Goal: Task Accomplishment & Management: Manage account settings

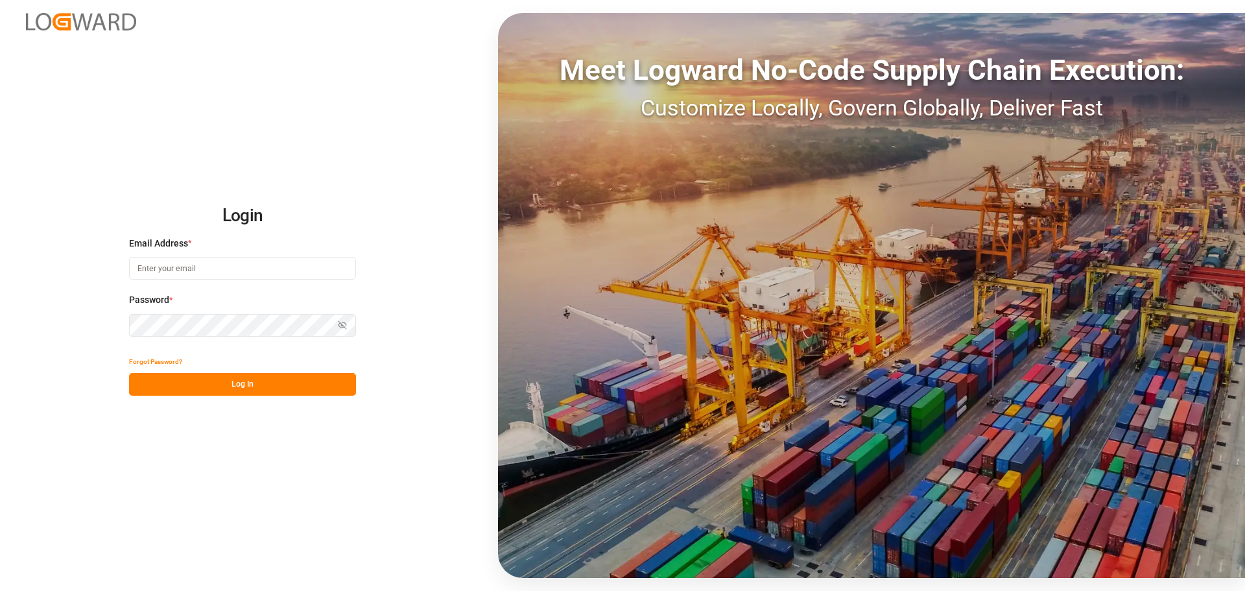
click at [339, 268] on body "Login Email Address * Password * Show password Forgot Password? Log In Meet Log…" at bounding box center [622, 295] width 1245 height 591
click at [0, 590] on div at bounding box center [0, 591] width 0 height 0
type input "[PERSON_NAME][EMAIL_ADDRESS][DOMAIN_NAME]"
click at [202, 383] on button "Log In" at bounding box center [242, 384] width 227 height 23
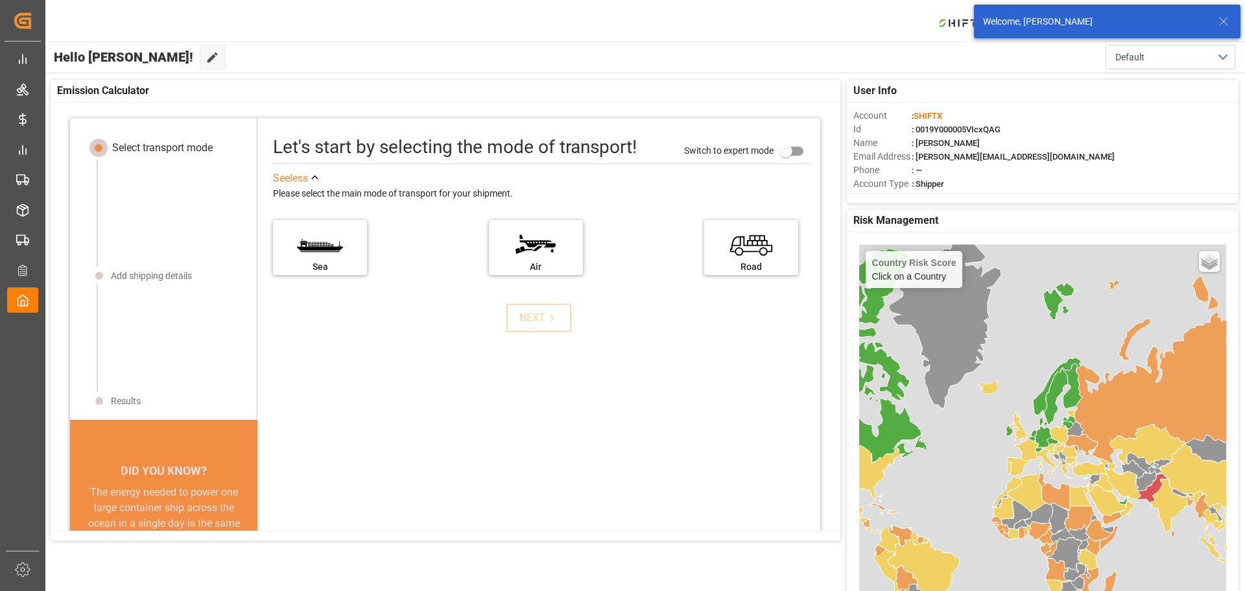
click at [1226, 20] on icon at bounding box center [1224, 22] width 16 height 16
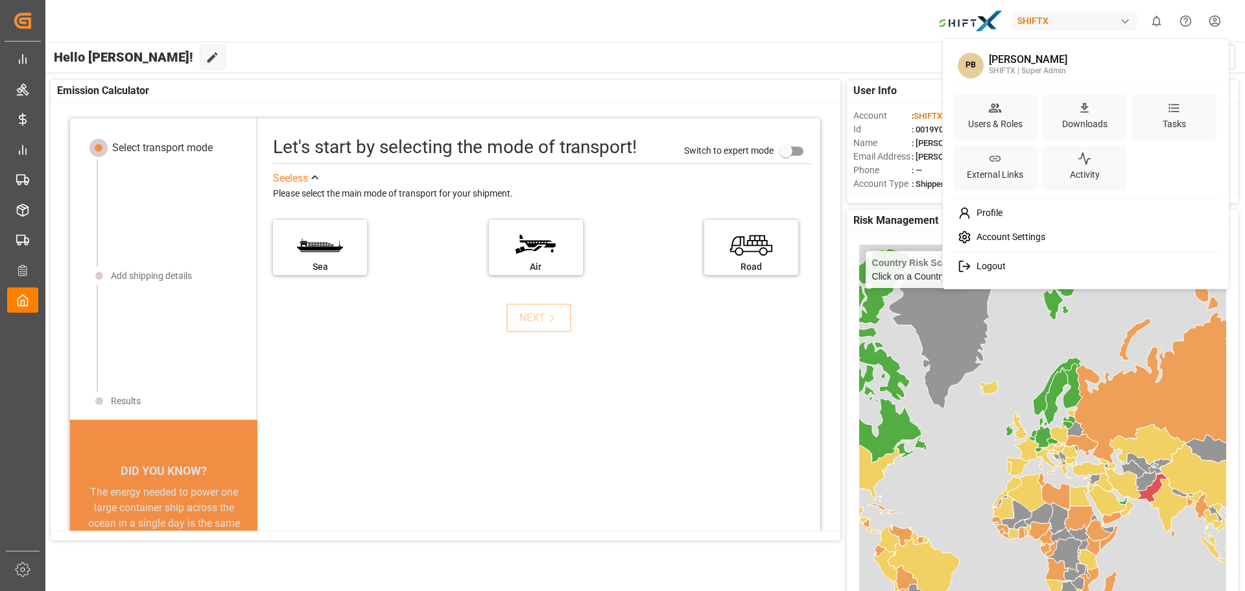
click at [1214, 29] on html "Created by potrace 1.15, written by Peter Selinger 2001-2017 Created by potrace…" at bounding box center [622, 295] width 1245 height 591
click at [997, 123] on div "Users & Roles" at bounding box center [996, 124] width 60 height 19
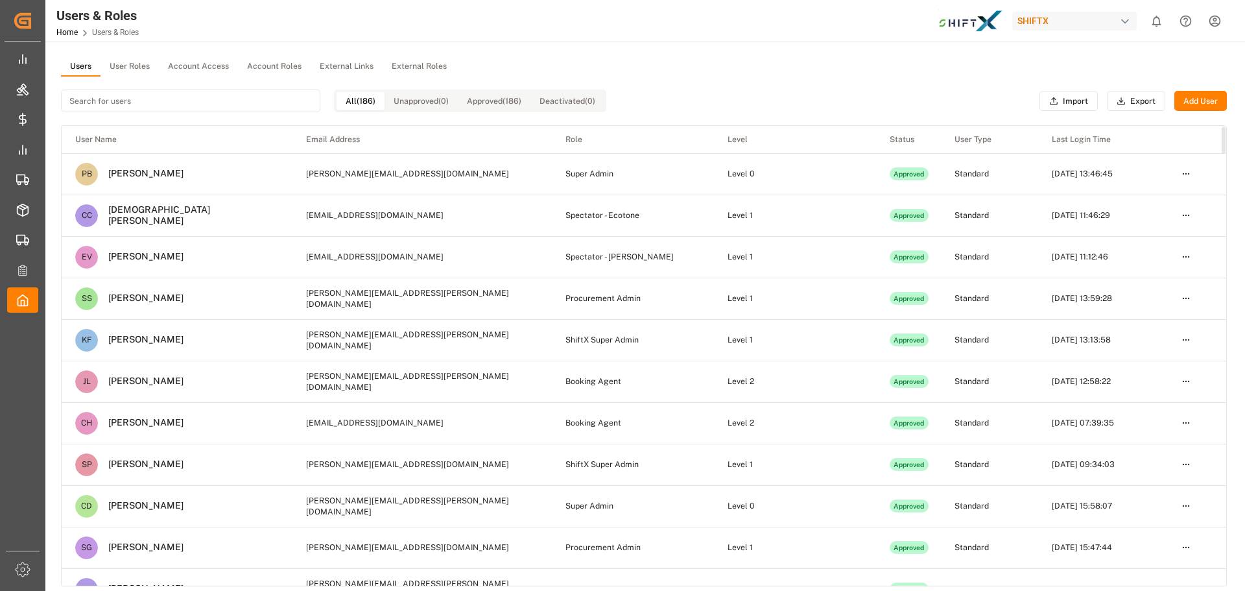
click at [0, 590] on div at bounding box center [0, 591] width 0 height 0
click at [217, 106] on input at bounding box center [190, 101] width 259 height 23
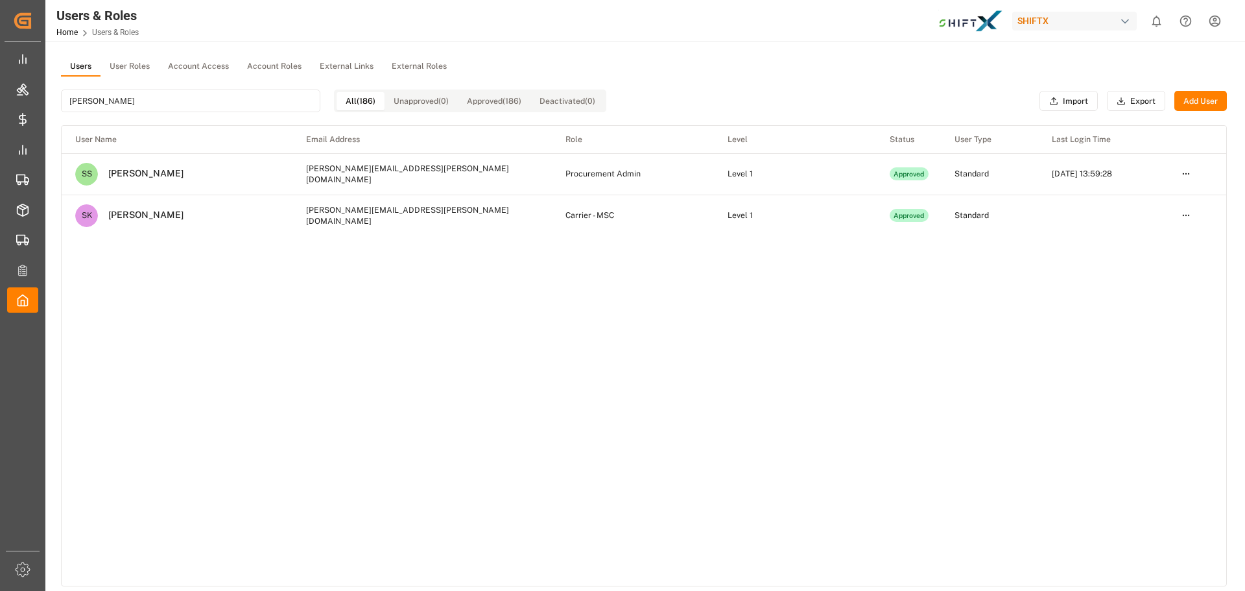
click at [200, 108] on input "stephan" at bounding box center [190, 101] width 259 height 23
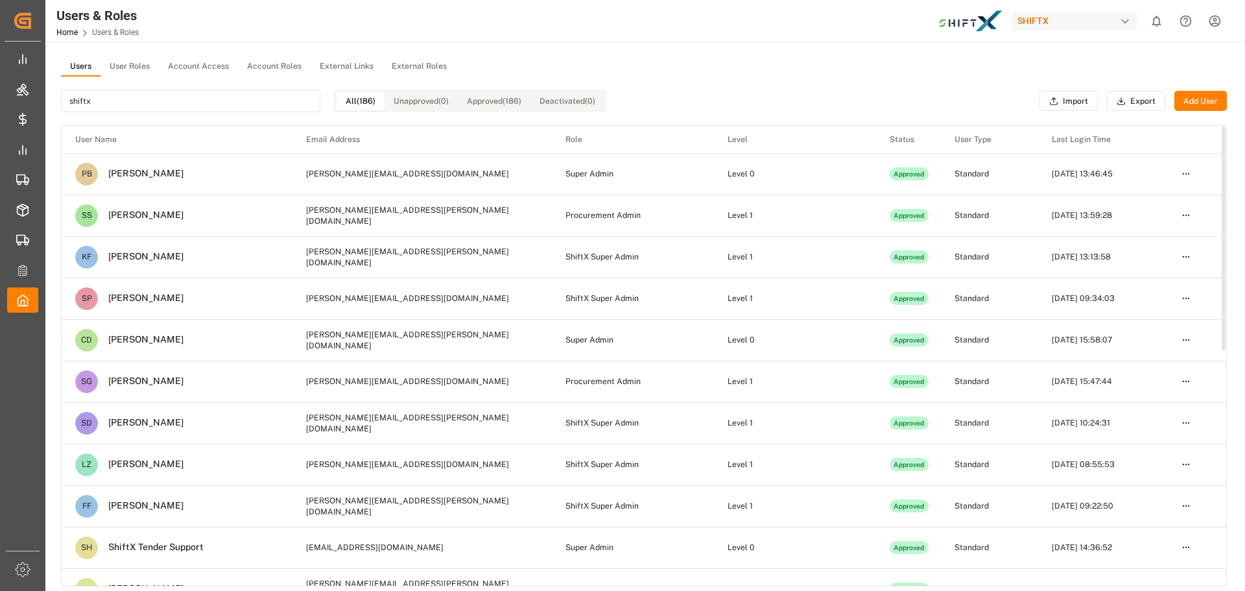
type input "shiftx"
click at [1186, 219] on html "Created by potrace 1.15, written by Peter Selinger 2001-2017 Created by potrace…" at bounding box center [622, 295] width 1245 height 591
click at [1171, 238] on div "Edit" at bounding box center [1159, 239] width 67 height 18
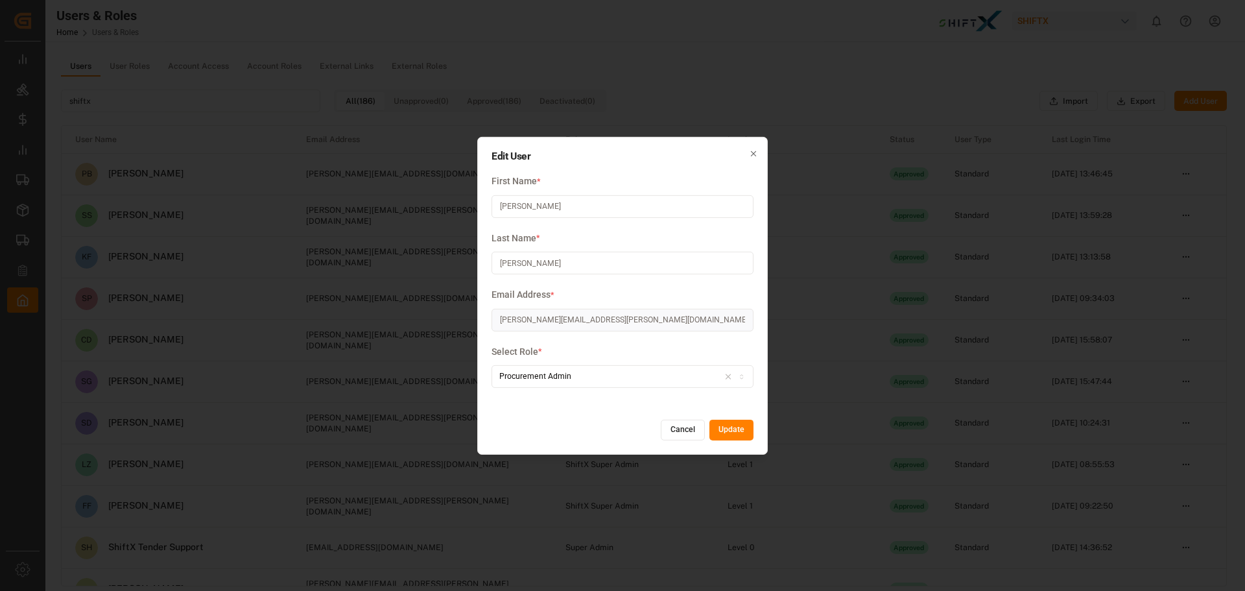
click at [555, 381] on div "Procurement Admin" at bounding box center [535, 377] width 72 height 12
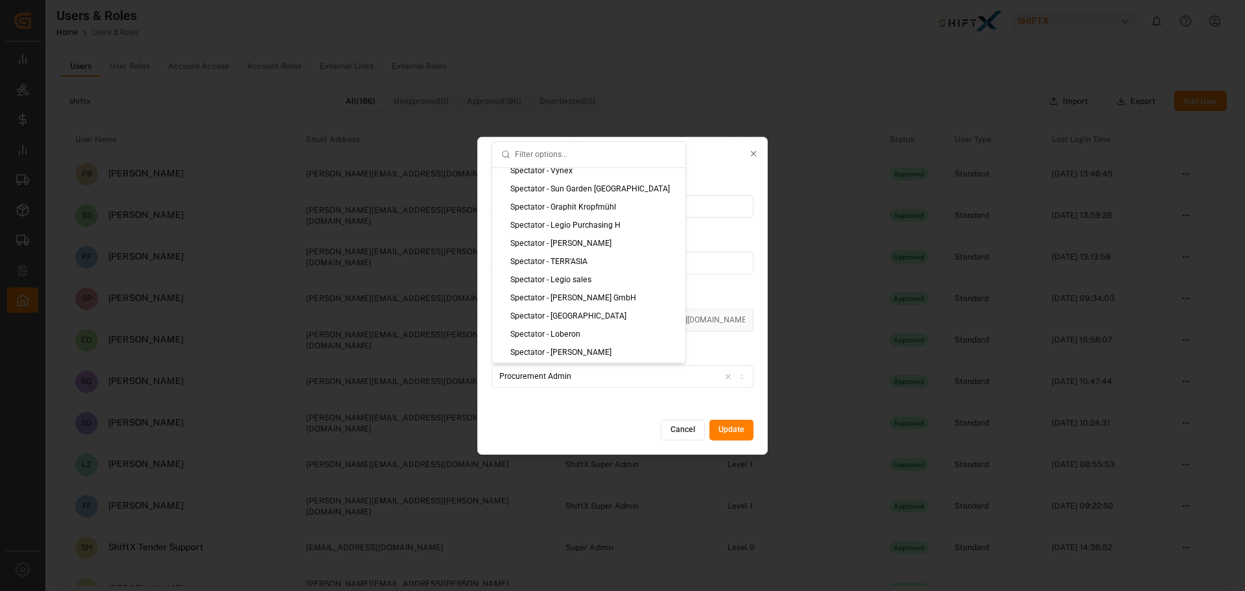
scroll to position [1131, 0]
click at [572, 300] on div "ShiftX Super Admin" at bounding box center [588, 299] width 193 height 18
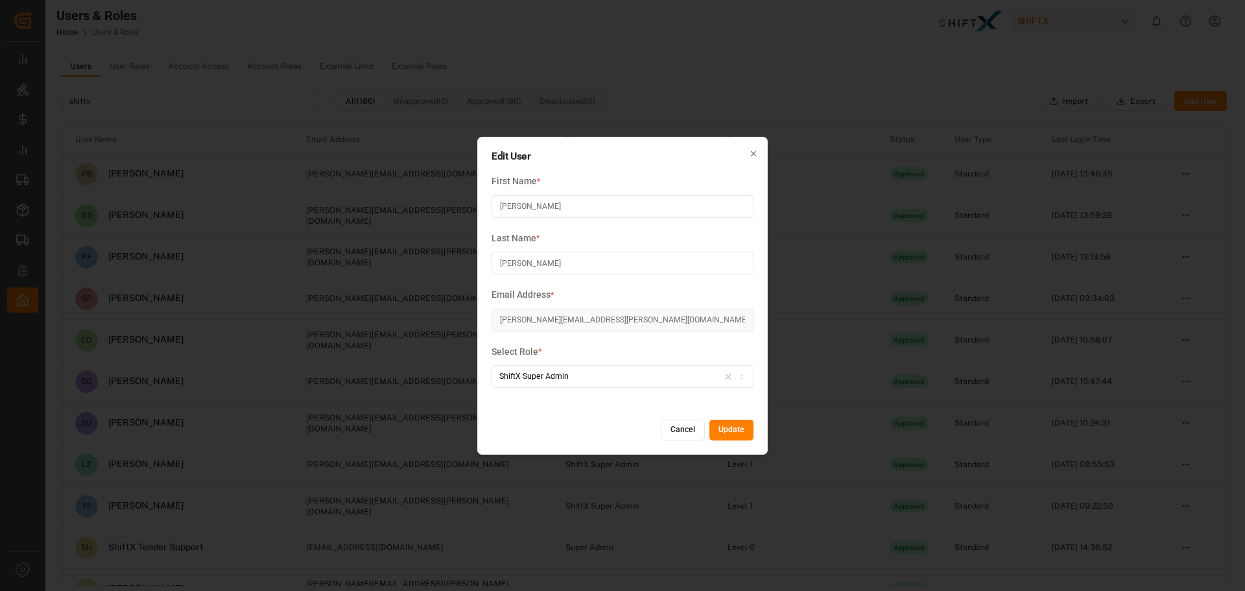
click at [737, 422] on button "Update" at bounding box center [732, 430] width 44 height 21
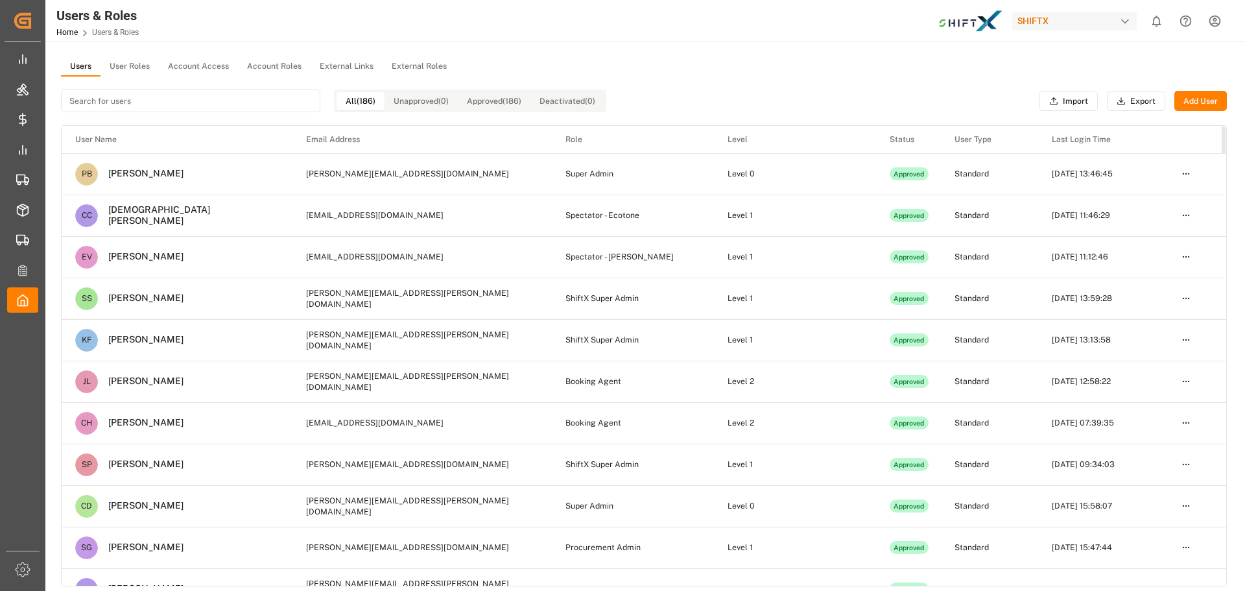
click at [155, 103] on input at bounding box center [190, 101] width 259 height 23
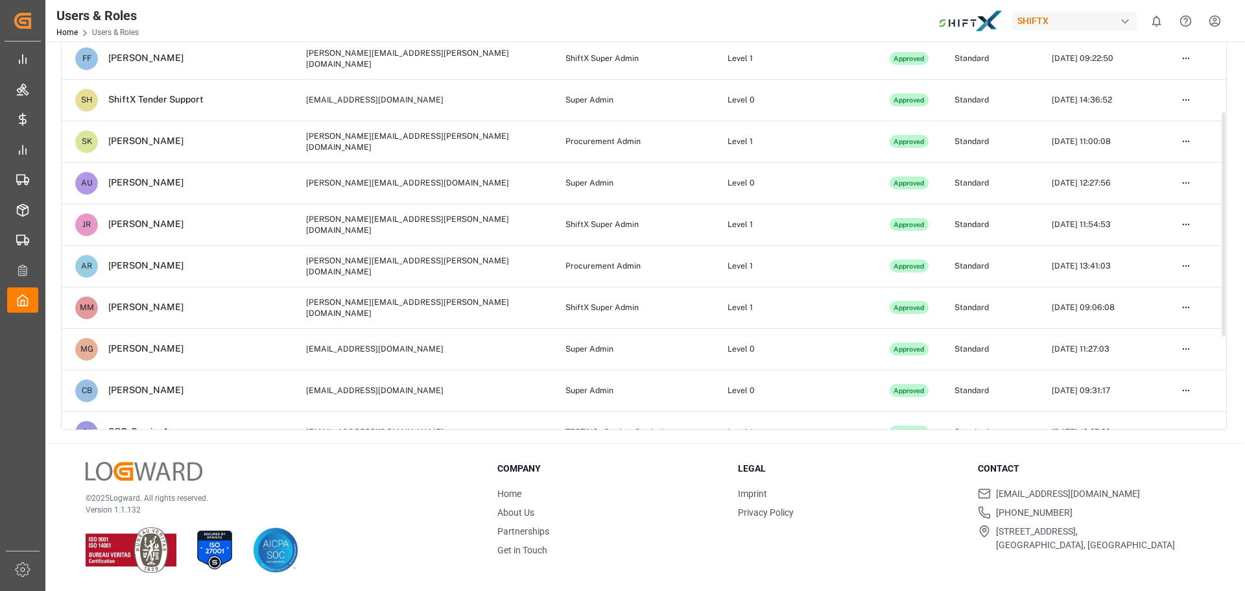
scroll to position [91, 0]
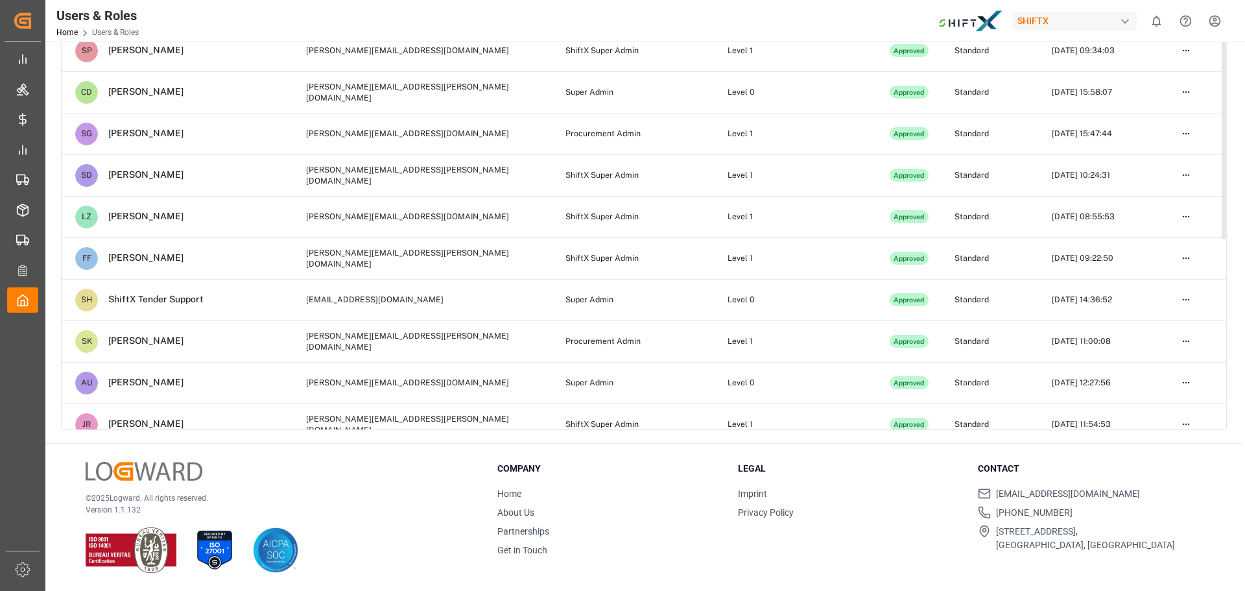
type input "shift"
click at [1193, 132] on html "Created by potrace 1.15, written by Peter Selinger 2001-2017 Created by potrace…" at bounding box center [622, 295] width 1245 height 591
click at [1140, 161] on div "Edit" at bounding box center [1159, 158] width 67 height 18
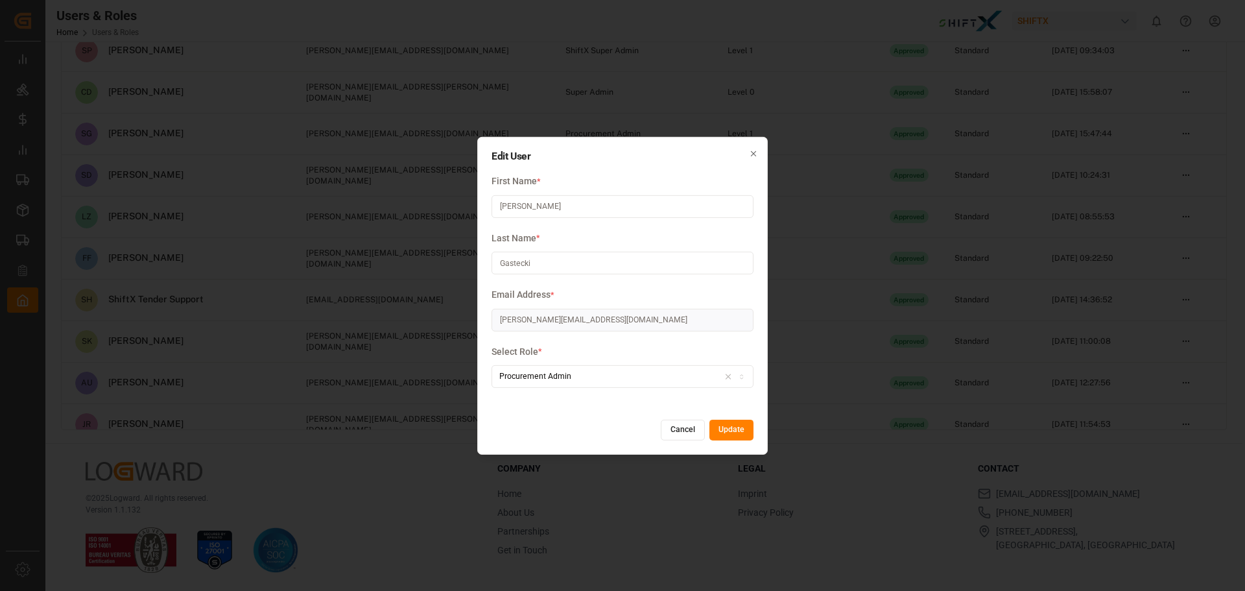
click at [533, 371] on div "Procurement Admin" at bounding box center [535, 377] width 72 height 12
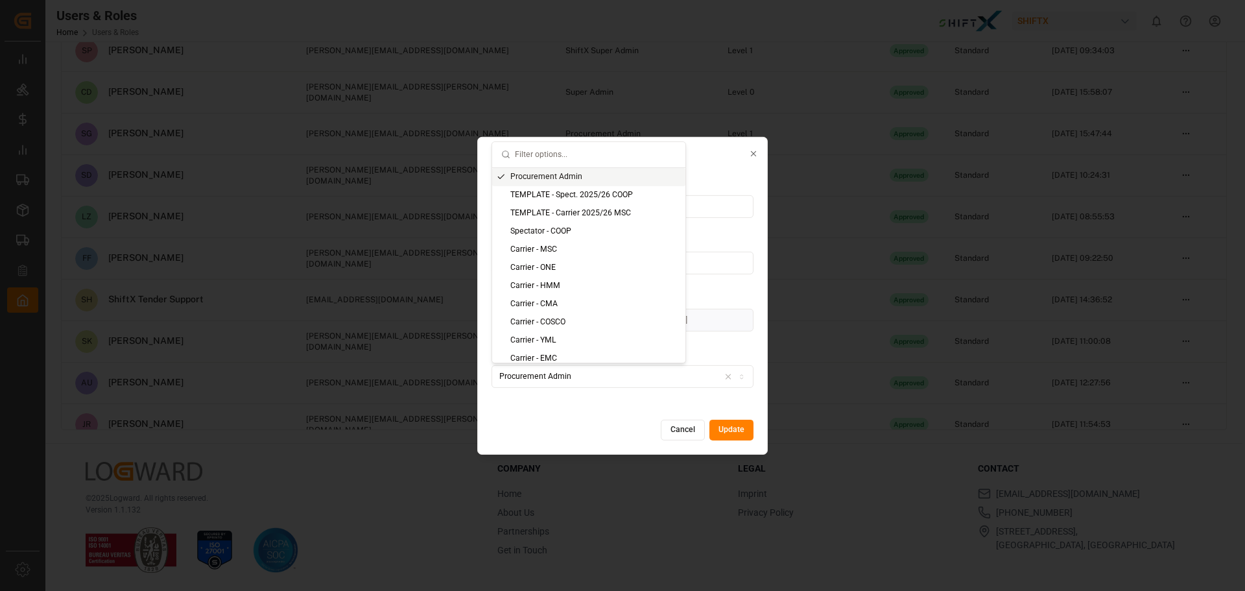
click at [551, 157] on input "text" at bounding box center [596, 154] width 162 height 25
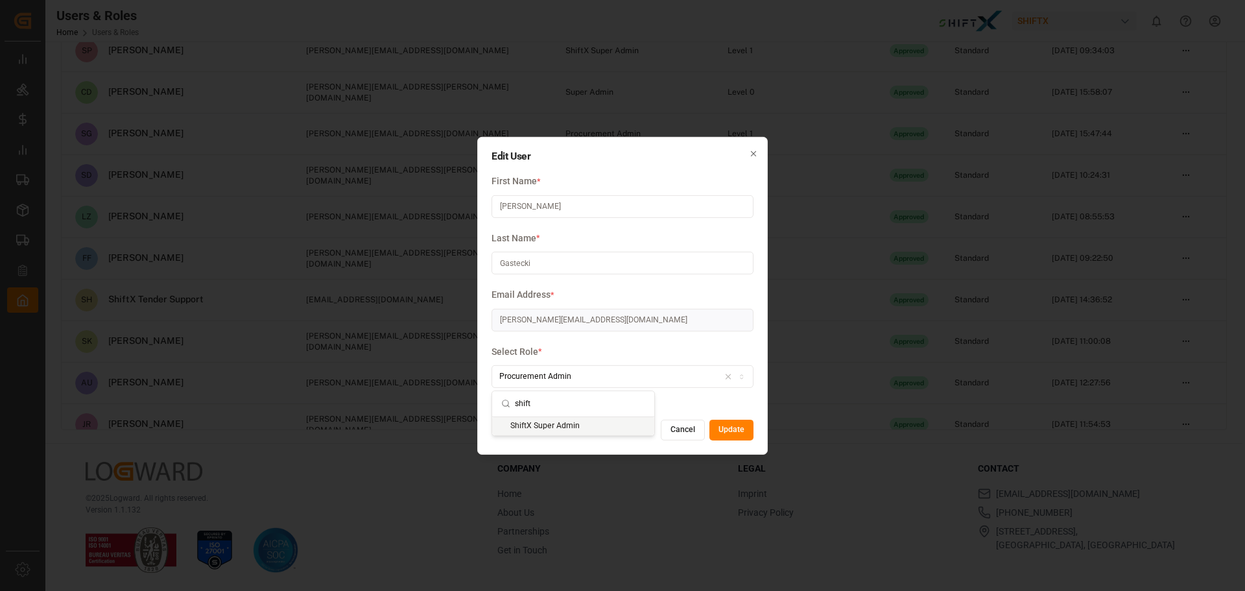
type input "shift"
click at [582, 425] on div "ShiftX Super Admin" at bounding box center [573, 426] width 162 height 18
click at [714, 431] on button "Update" at bounding box center [732, 430] width 44 height 21
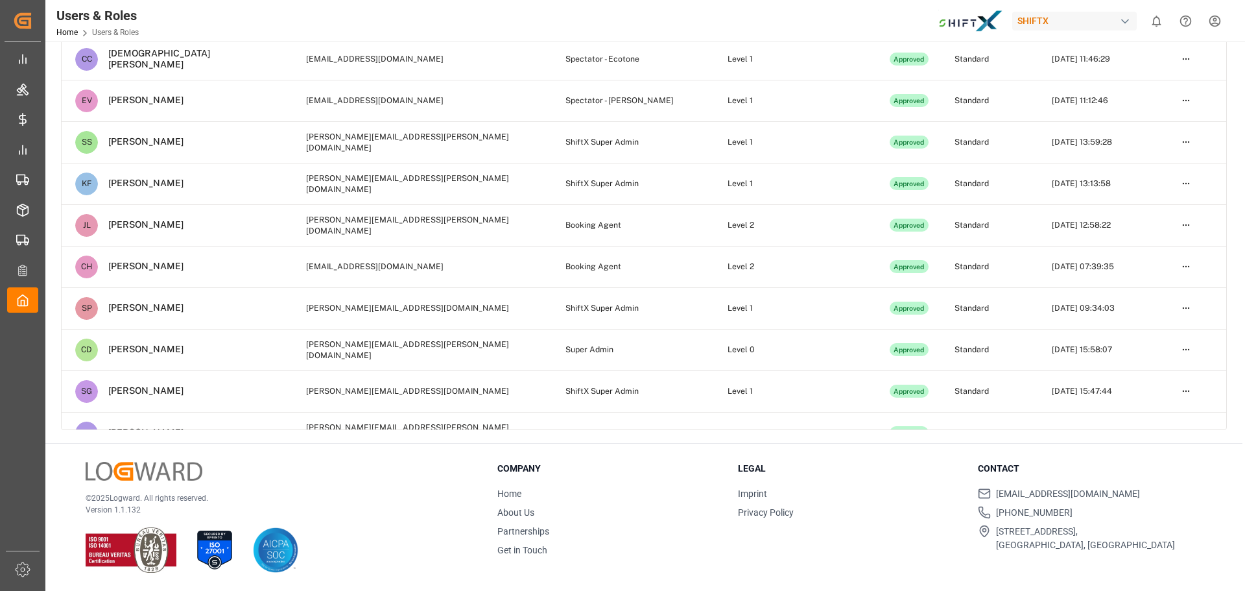
scroll to position [0, 0]
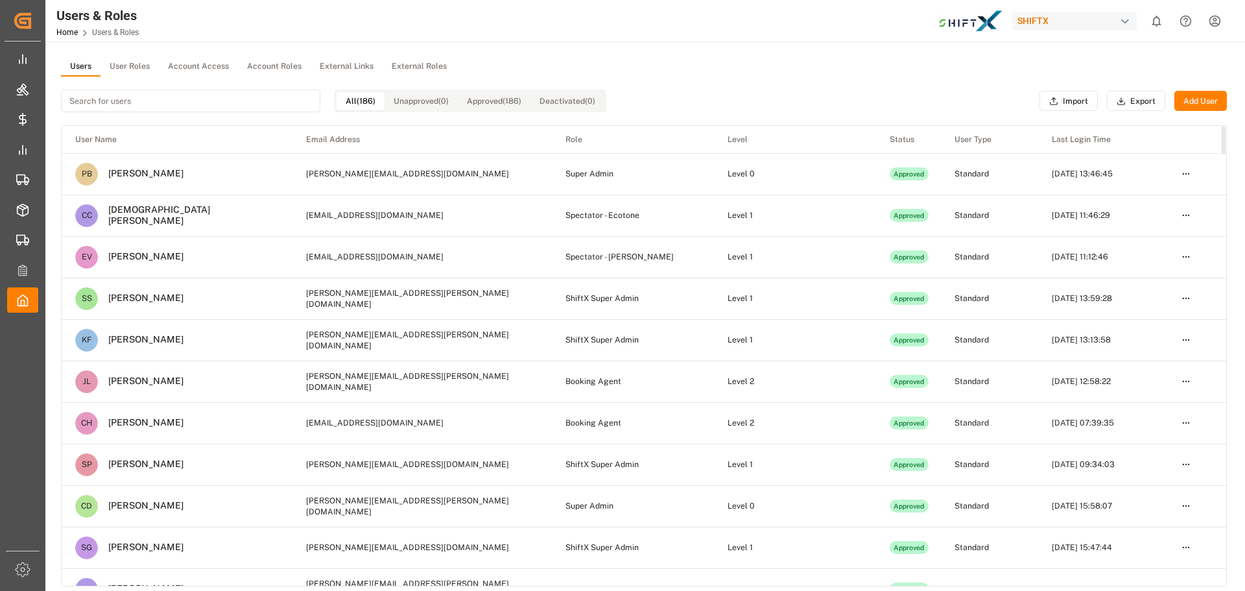
click at [690, 99] on div "All (186) Unapproved (0) Approved (186) Deactivated (0) Import Export Add User" at bounding box center [644, 101] width 1166 height 49
click at [728, 93] on div "All (186) Unapproved (0) Approved (186) Deactivated (0) Import Export Add User" at bounding box center [644, 101] width 1166 height 49
click at [734, 117] on div "All (186) Unapproved (0) Approved (186) Deactivated (0) Import Export Add User" at bounding box center [644, 101] width 1166 height 49
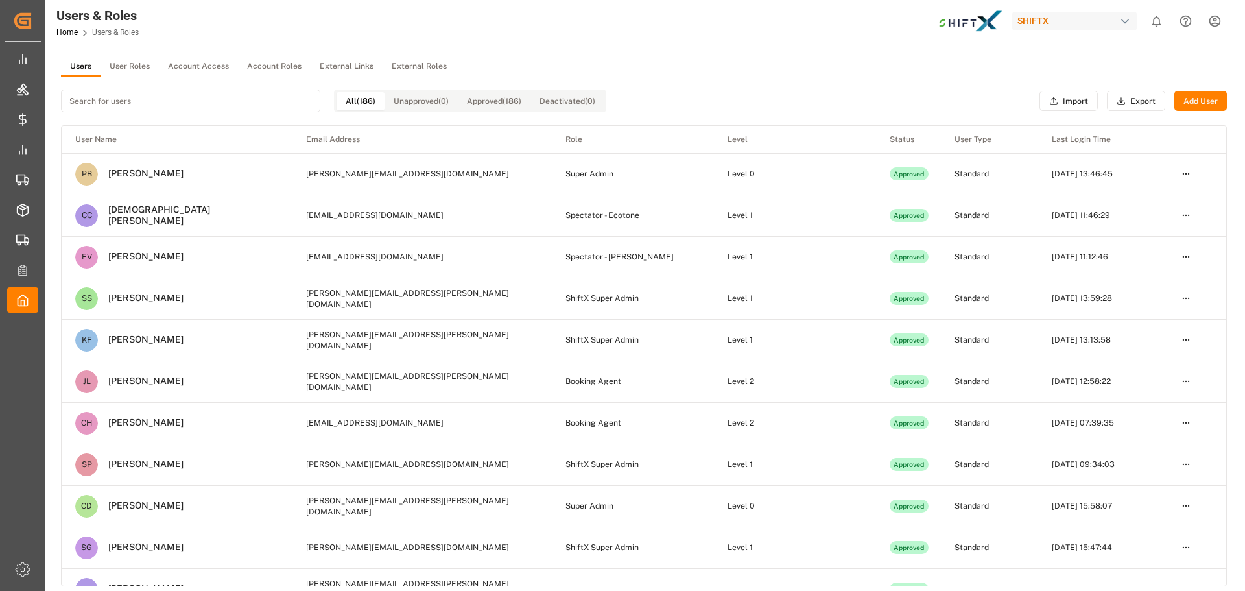
click at [741, 104] on div "All (186) Unapproved (0) Approved (186) Deactivated (0) Import Export Add User" at bounding box center [644, 101] width 1166 height 49
click at [739, 93] on div "All (186) Unapproved (0) Approved (186) Deactivated (0) Import Export Add User" at bounding box center [644, 101] width 1166 height 49
click at [514, 65] on div "Users User Roles Account Access Account Roles External Links External Roles" at bounding box center [644, 66] width 1166 height 19
click at [601, 97] on button "Deactivated (0)" at bounding box center [568, 101] width 74 height 18
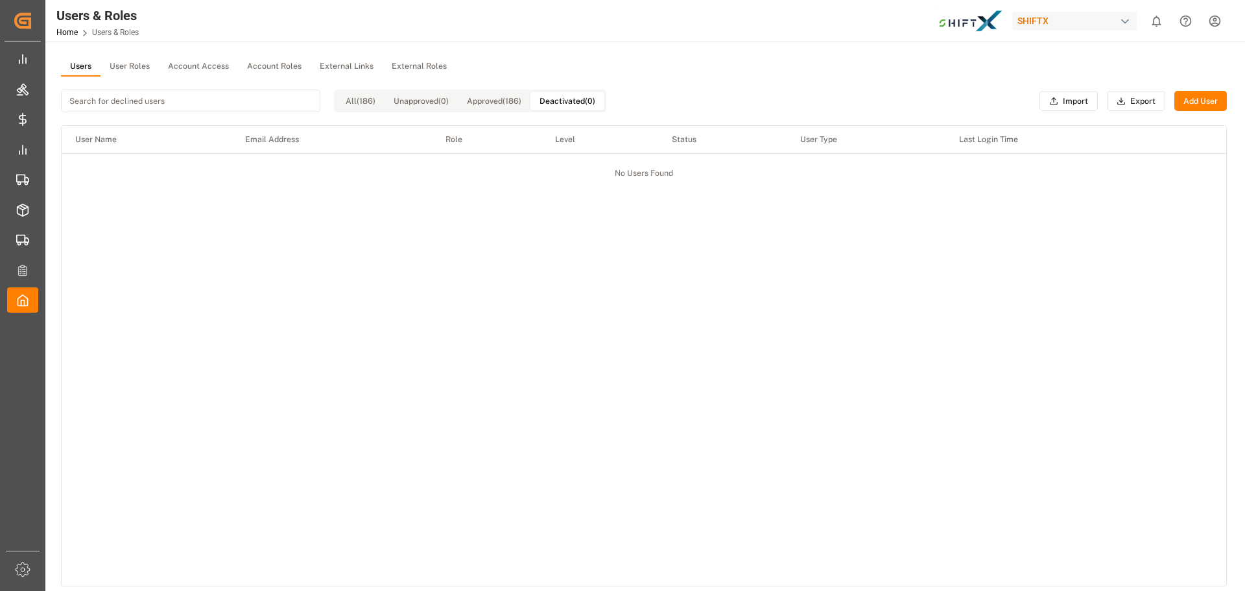
click at [343, 99] on button "All (186)" at bounding box center [361, 101] width 48 height 18
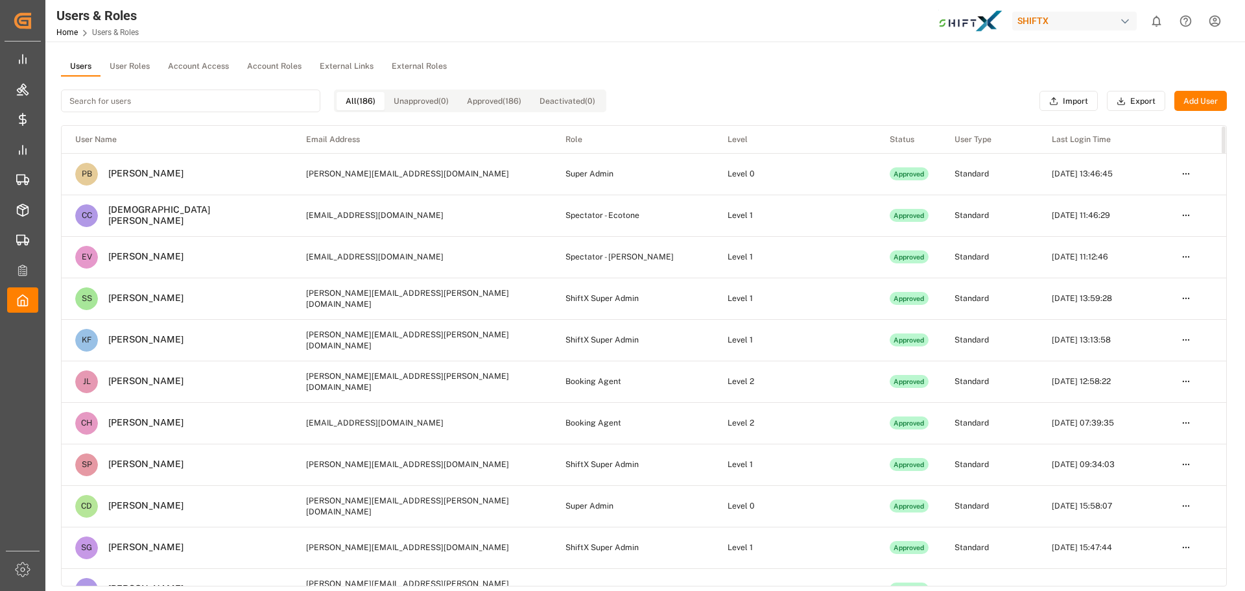
click at [145, 98] on input at bounding box center [190, 101] width 259 height 23
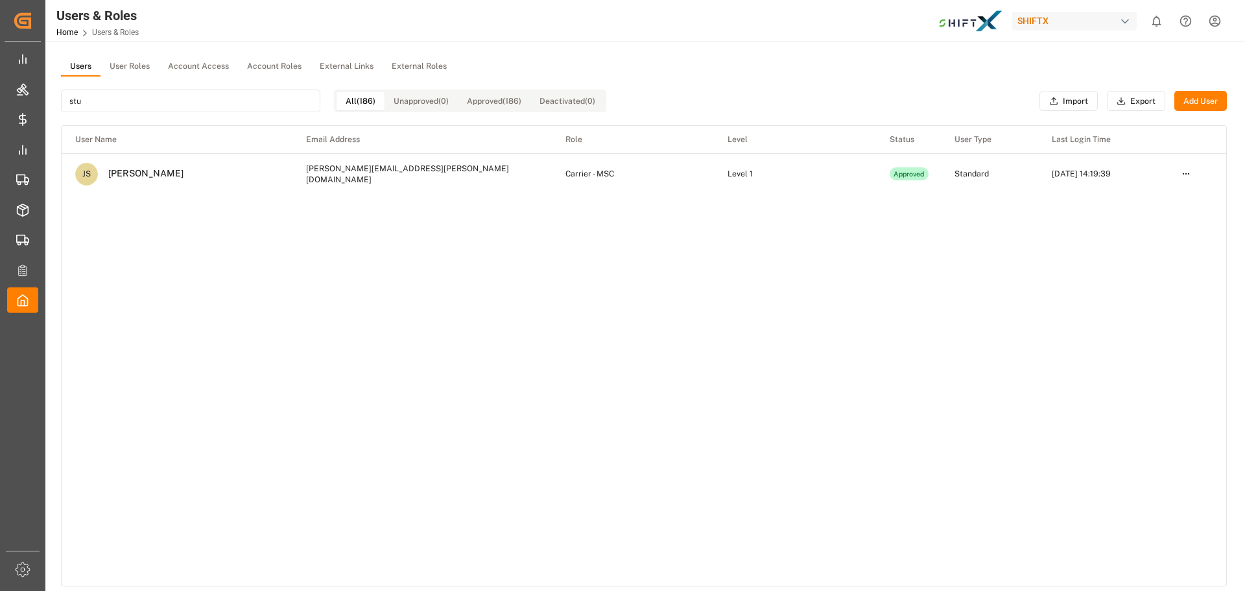
click at [183, 104] on input "stu" at bounding box center [190, 101] width 259 height 23
type input "stu"
click at [804, 92] on div "stu All (186) Unapproved (0) Approved (186) Deactivated (0) Import Export Add U…" at bounding box center [644, 101] width 1166 height 49
click at [278, 102] on input "stu" at bounding box center [190, 101] width 259 height 23
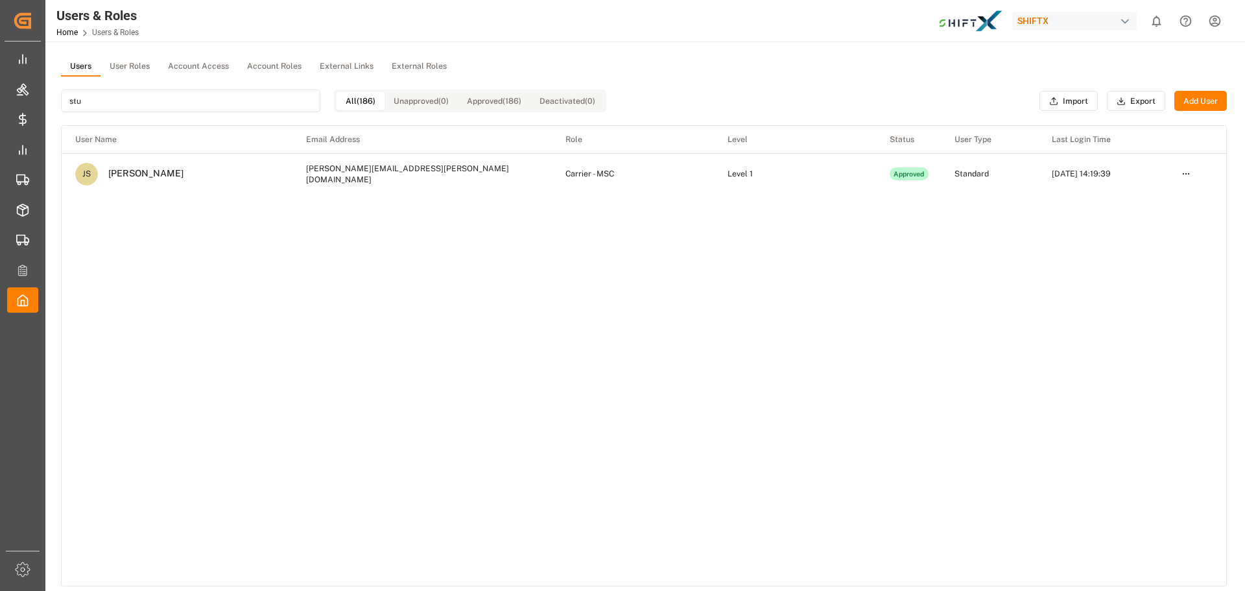
click at [278, 102] on input "stu" at bounding box center [190, 101] width 259 height 23
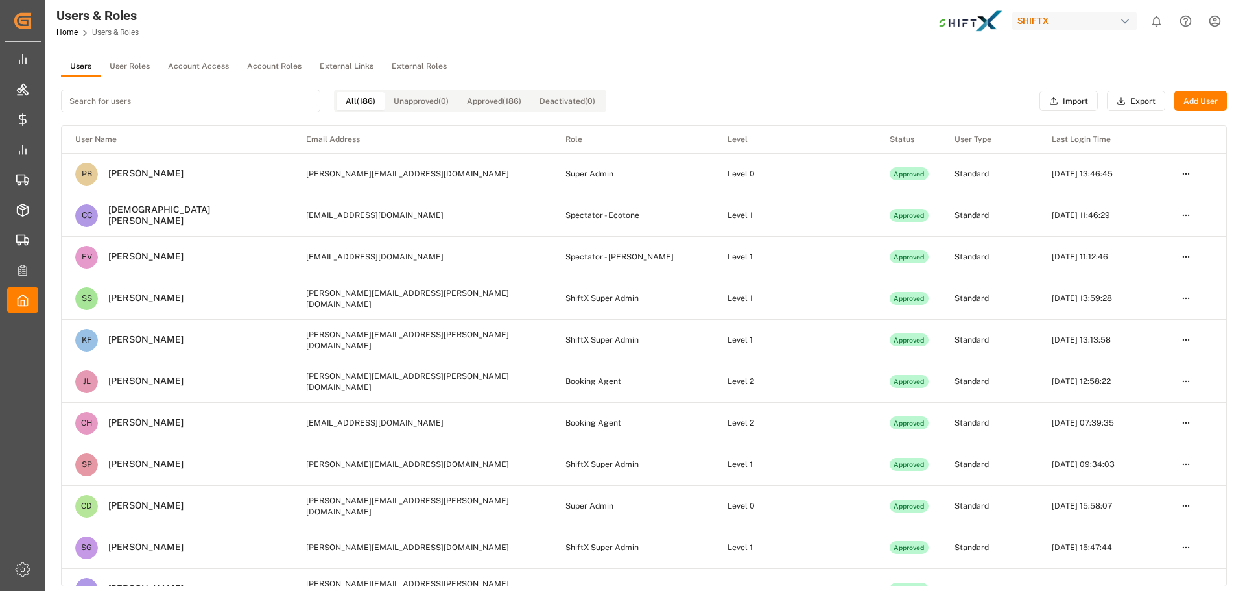
click at [758, 111] on div "All (186) Unapproved (0) Approved (186) Deactivated (0) Import Export Add User" at bounding box center [644, 101] width 1166 height 49
click at [1201, 98] on button "Add User" at bounding box center [1201, 101] width 53 height 21
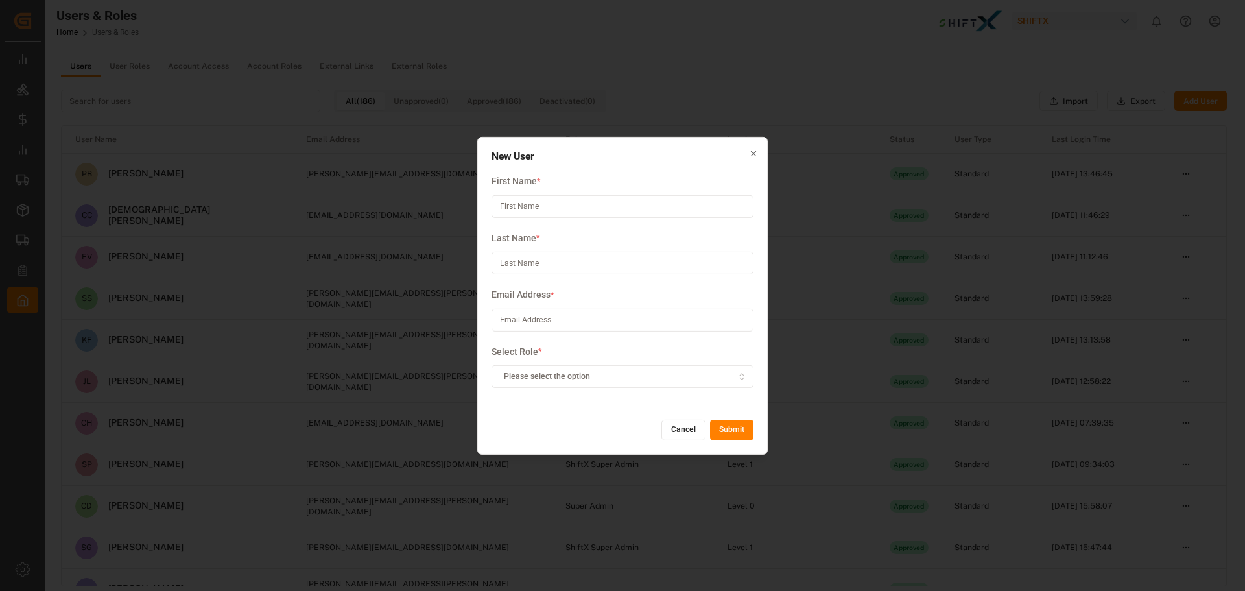
click at [504, 320] on input at bounding box center [623, 320] width 262 height 23
paste input "keith.gaskin@shiftx.uk"
type input "keith.gaskin@shiftx.uk"
click at [523, 212] on input at bounding box center [623, 206] width 262 height 23
type input "Keith"
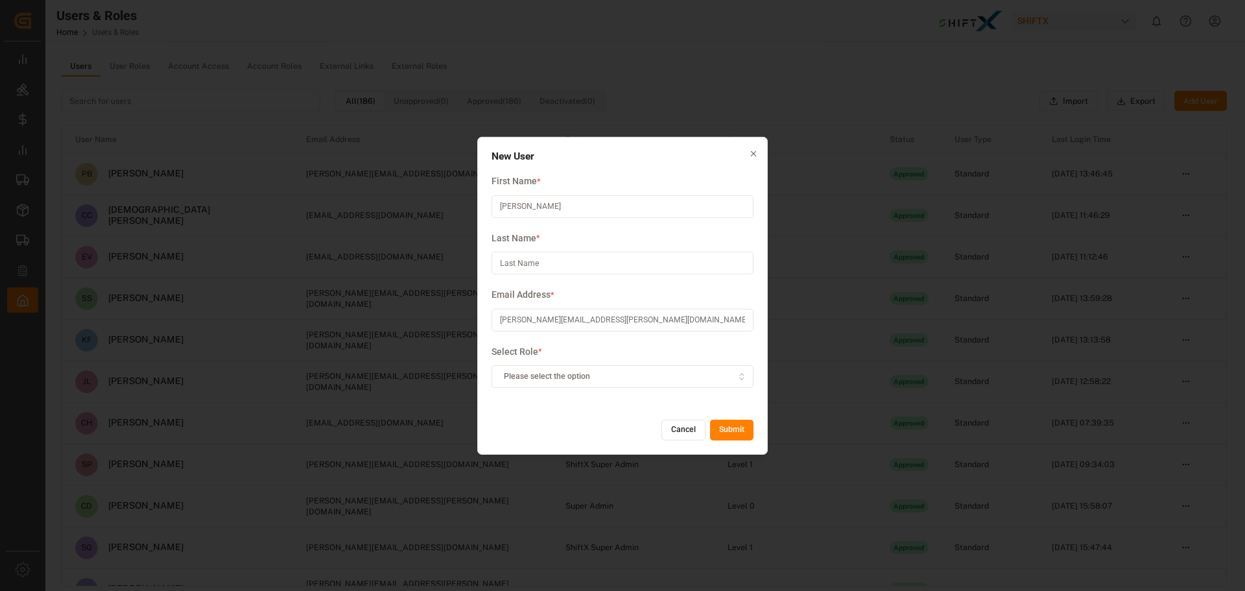
type input "F"
type input "Gaskin"
click at [566, 378] on span "Please select the option" at bounding box center [547, 377] width 86 height 12
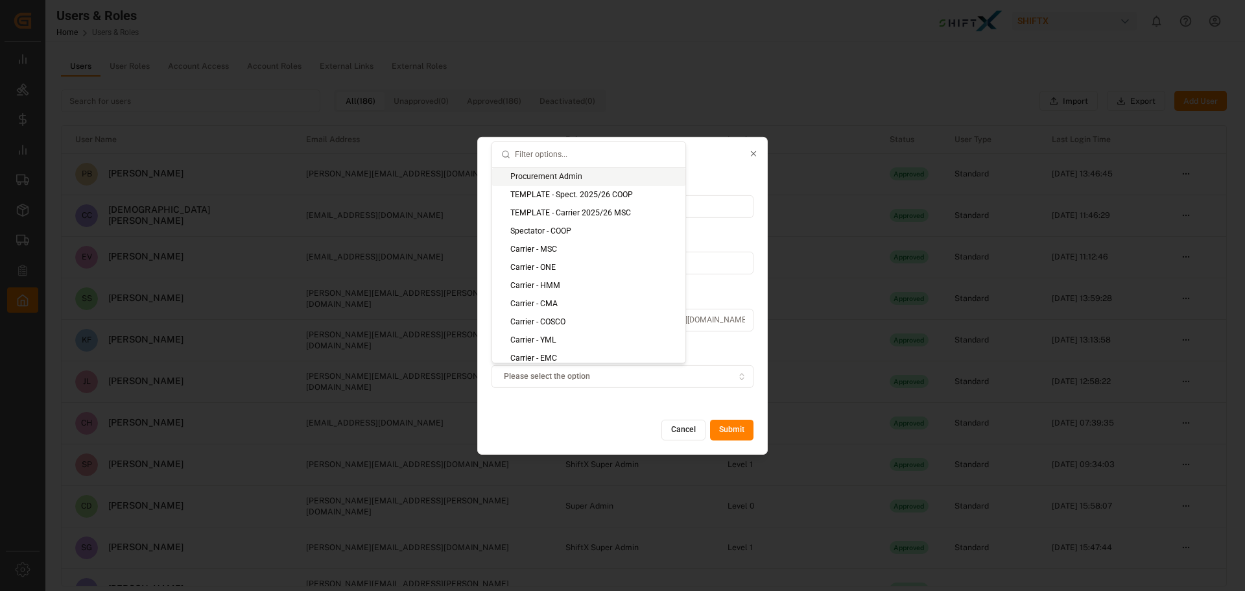
click at [572, 158] on input "text" at bounding box center [596, 154] width 162 height 25
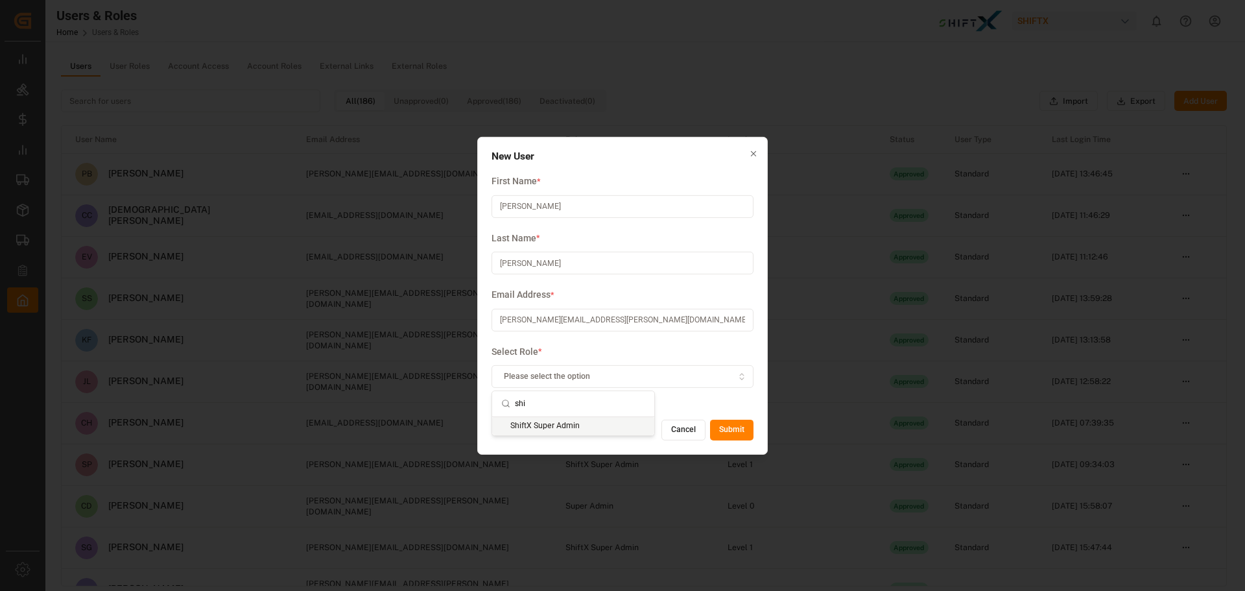
type input "shi"
click at [598, 427] on div "ShiftX Super Admin" at bounding box center [573, 426] width 162 height 18
click at [598, 427] on div "Cancel Submit" at bounding box center [623, 430] width 262 height 21
click at [712, 403] on div "New User First Name * Keith Last Name * Gaskin Email Address * keith.gaskin@shi…" at bounding box center [622, 295] width 291 height 318
click at [734, 426] on button "Submit" at bounding box center [731, 430] width 43 height 21
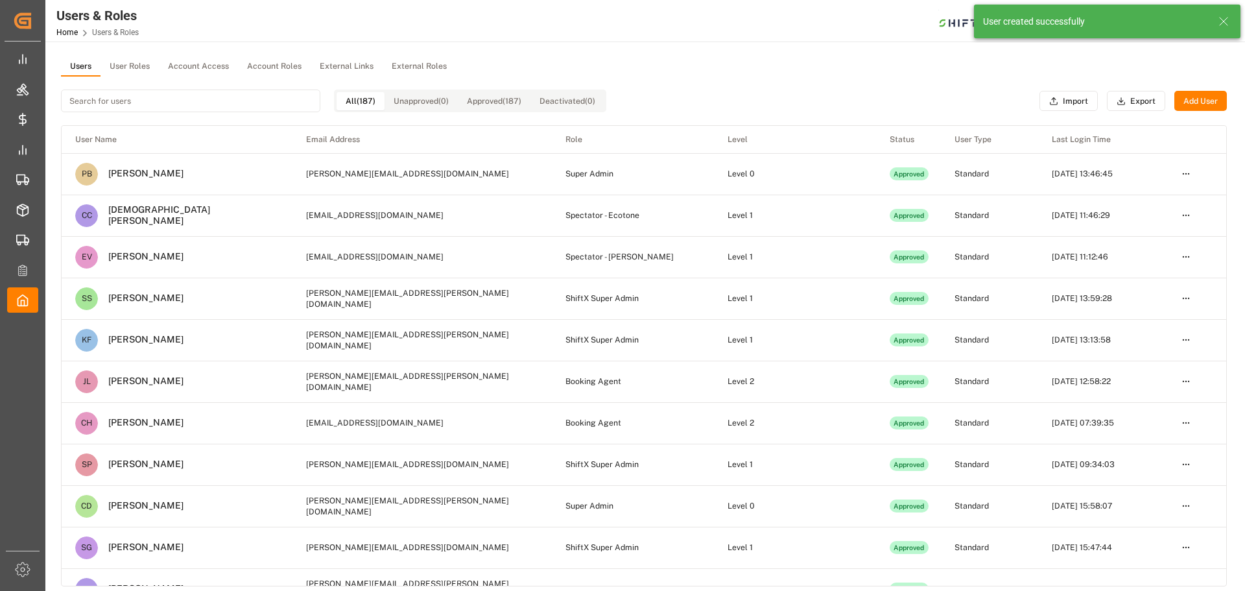
click at [127, 106] on input at bounding box center [190, 101] width 259 height 23
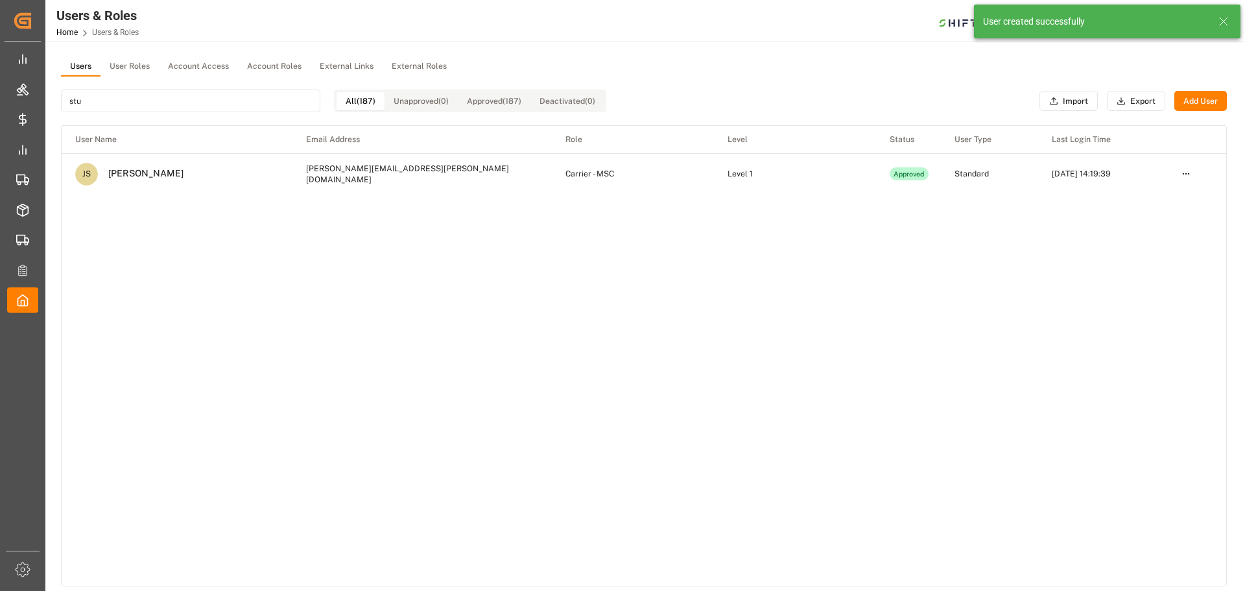
type input "stu"
click at [1205, 97] on button "Add User" at bounding box center [1201, 101] width 53 height 21
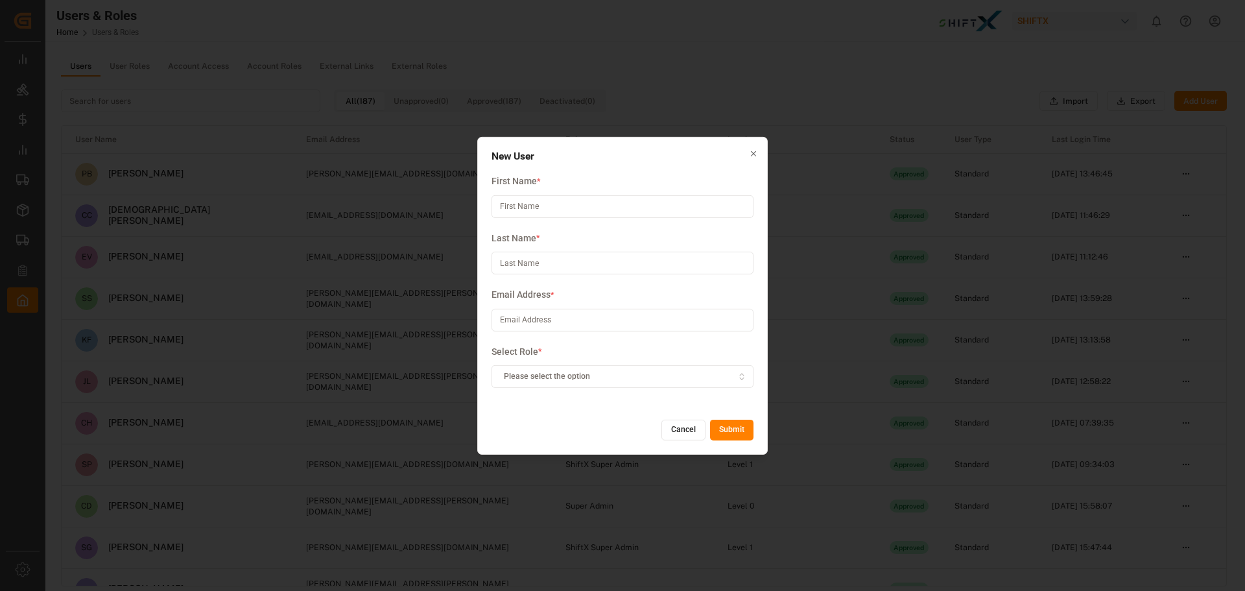
click at [512, 210] on input at bounding box center [623, 206] width 262 height 23
click at [525, 206] on input "S" at bounding box center [623, 206] width 262 height 23
paste input "stuart.madew@shiftx.uk"
type input "stuart.madew@shiftx.uk"
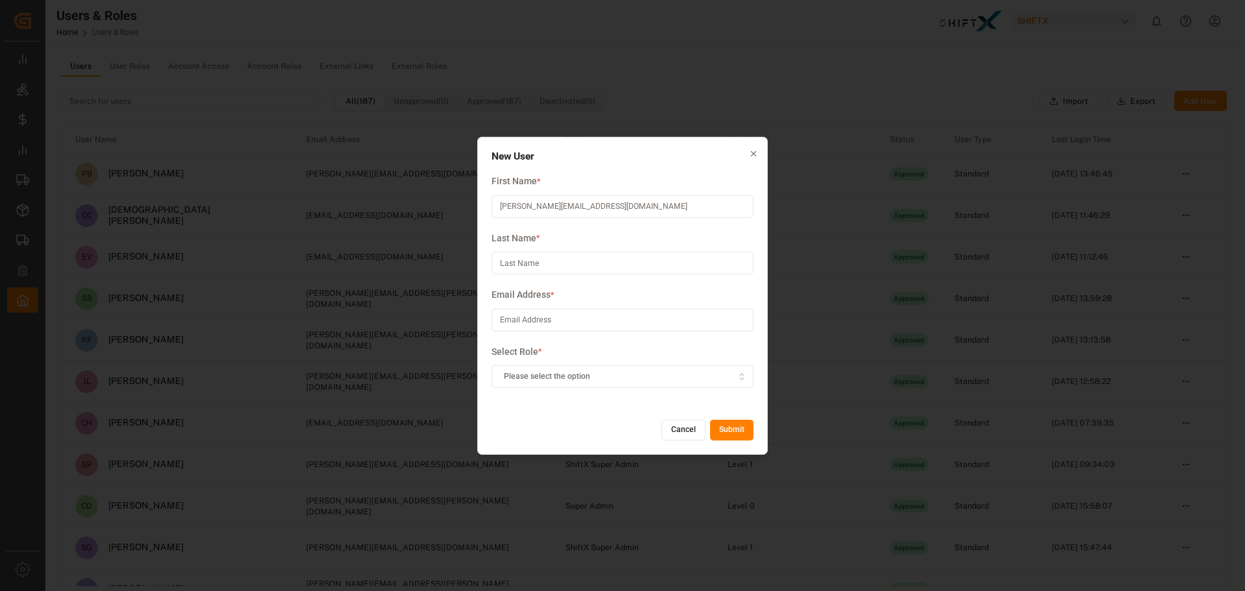
click at [542, 259] on input at bounding box center [623, 263] width 262 height 23
click at [537, 274] on input at bounding box center [623, 263] width 262 height 23
type input "Stuart"
click at [545, 317] on input at bounding box center [623, 320] width 262 height 23
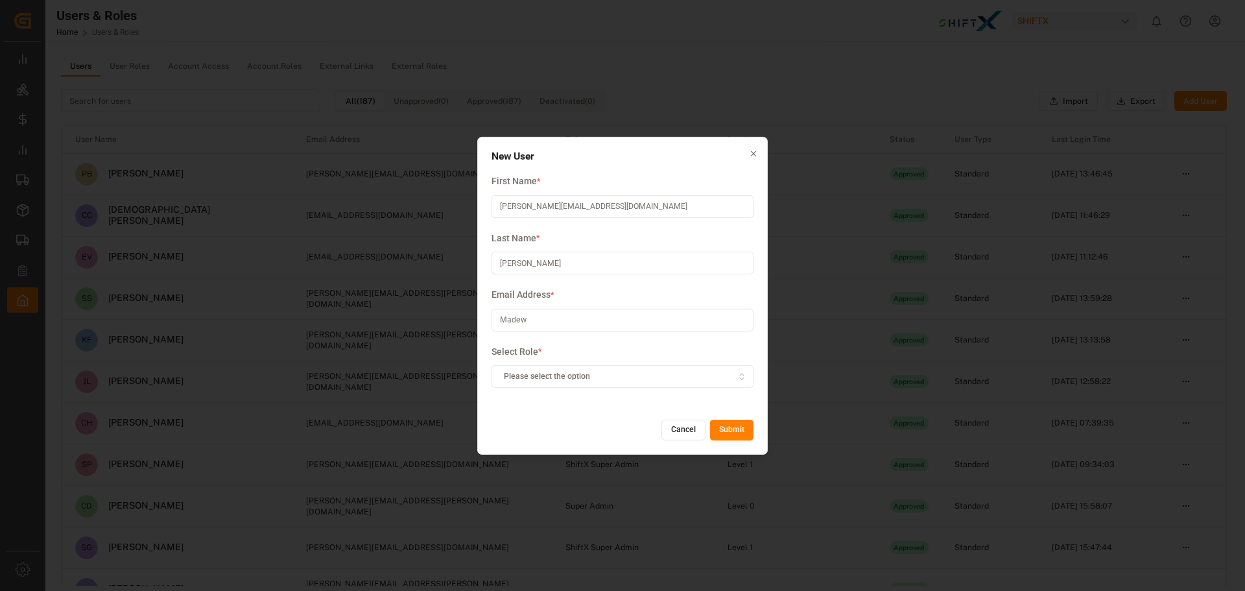
type input "Madew"
click at [568, 387] on button "Please select the option" at bounding box center [623, 376] width 262 height 23
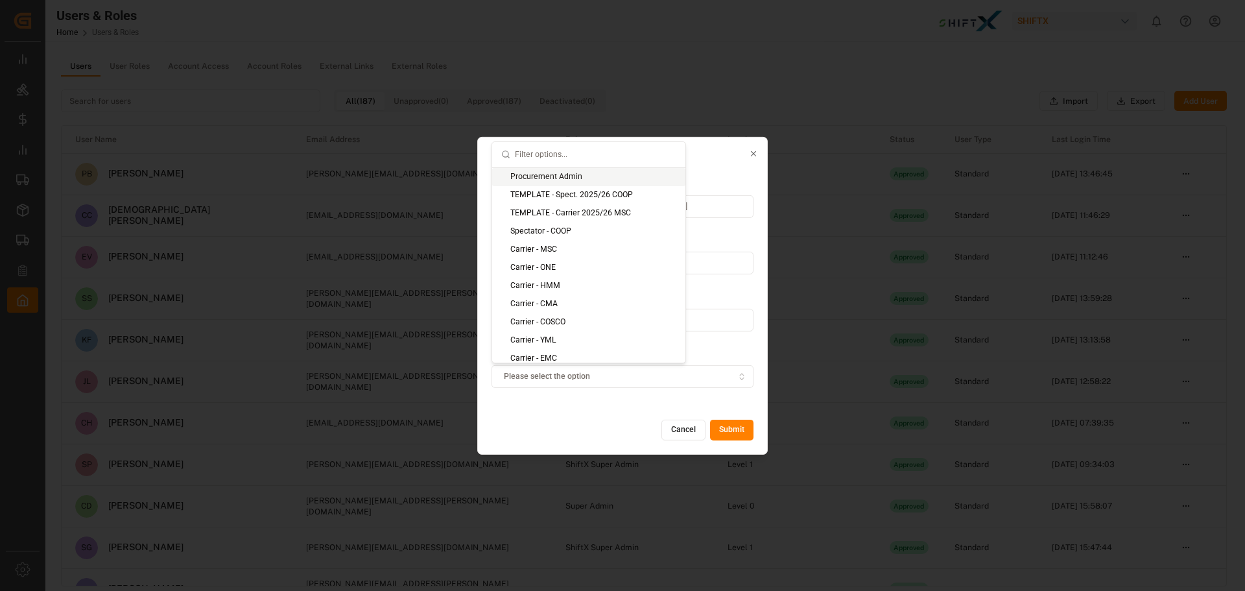
click at [551, 154] on input "text" at bounding box center [596, 154] width 162 height 25
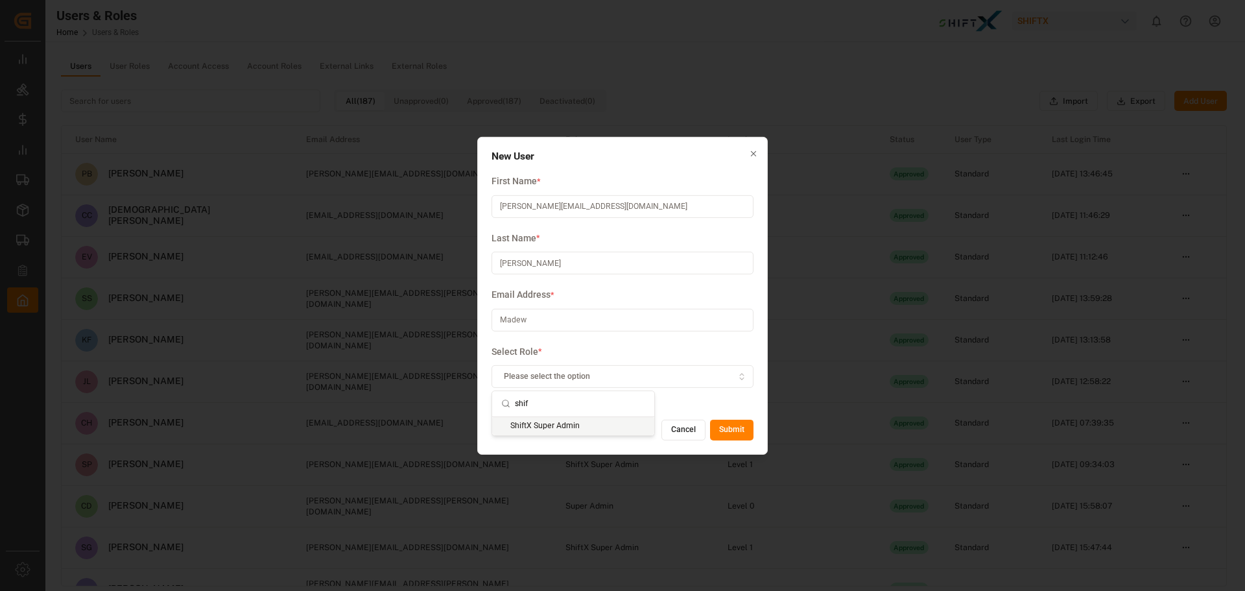
type input "shif"
click at [575, 429] on div "ShiftX Super Admin" at bounding box center [573, 426] width 162 height 18
click at [575, 429] on div "Cancel Submit" at bounding box center [623, 430] width 262 height 21
click at [726, 404] on div "New User First Name * stuart.madew@shiftx.uk Last Name * Stuart Email Address *…" at bounding box center [622, 295] width 291 height 318
click at [731, 423] on button "Submit" at bounding box center [731, 430] width 43 height 21
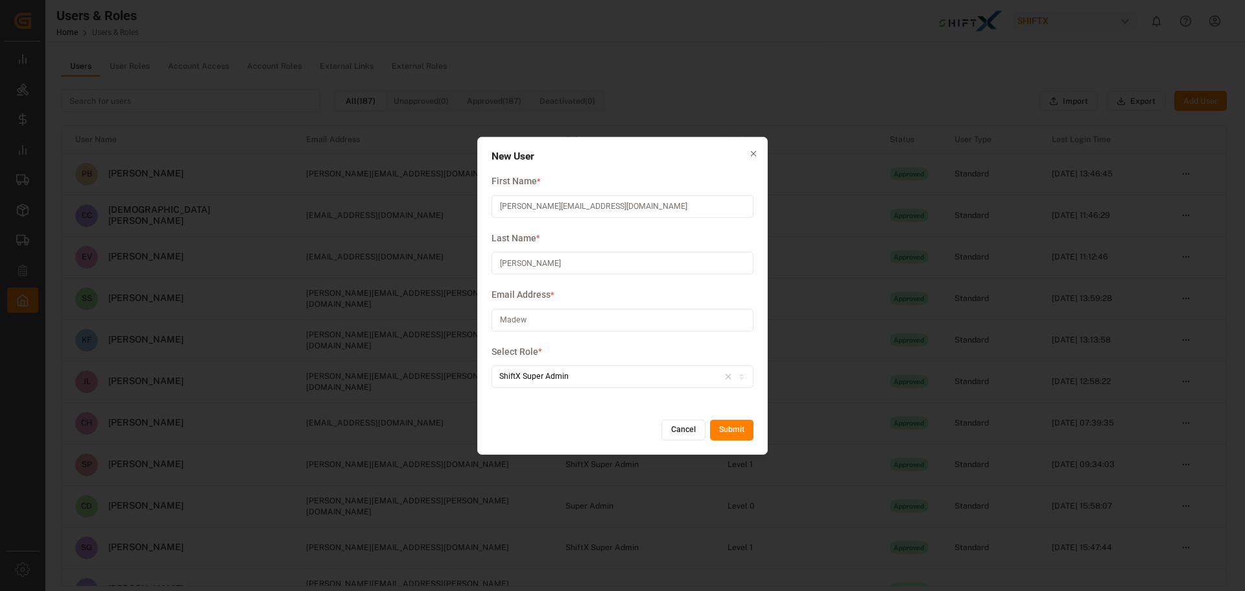
drag, startPoint x: 620, startPoint y: 198, endPoint x: 406, endPoint y: 214, distance: 214.6
click at [406, 214] on div "New User First Name * stuart.madew@shiftx.uk Last Name * Stuart Email Address *…" at bounding box center [622, 295] width 1245 height 591
click at [516, 313] on input "Madew" at bounding box center [623, 320] width 262 height 23
paste input "stuart.madew@shiftx.uk"
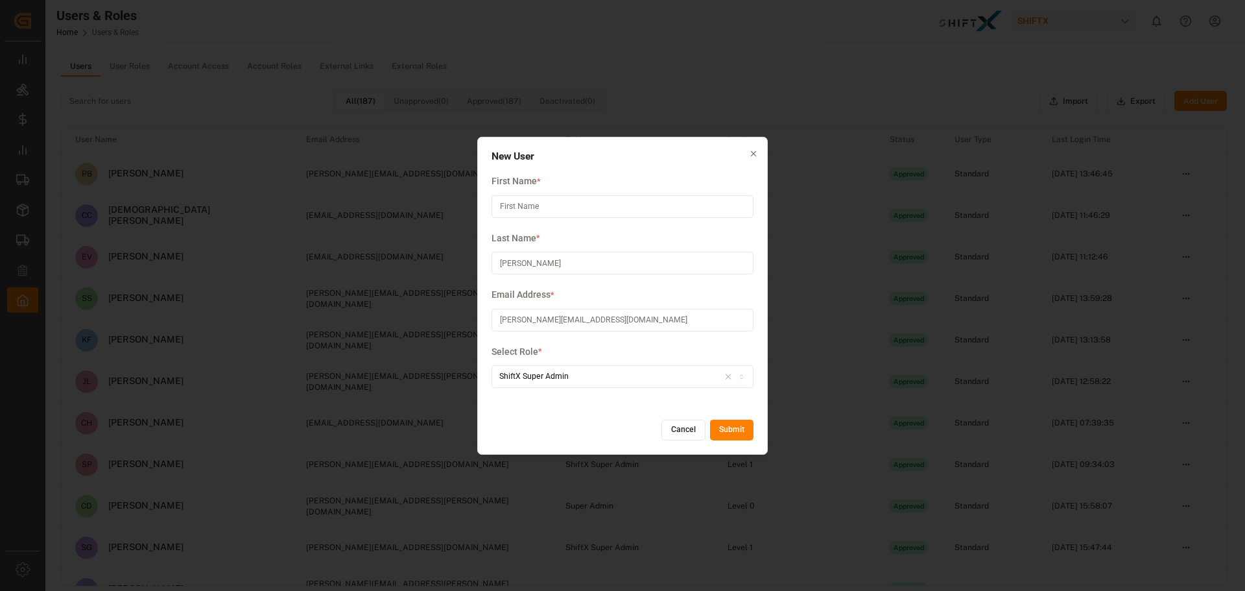
type input "stuart.madew@shiftx.uk"
click at [529, 257] on input "Stuart" at bounding box center [623, 263] width 262 height 23
click at [529, 259] on input "Stuart" at bounding box center [623, 263] width 262 height 23
type input "Madew"
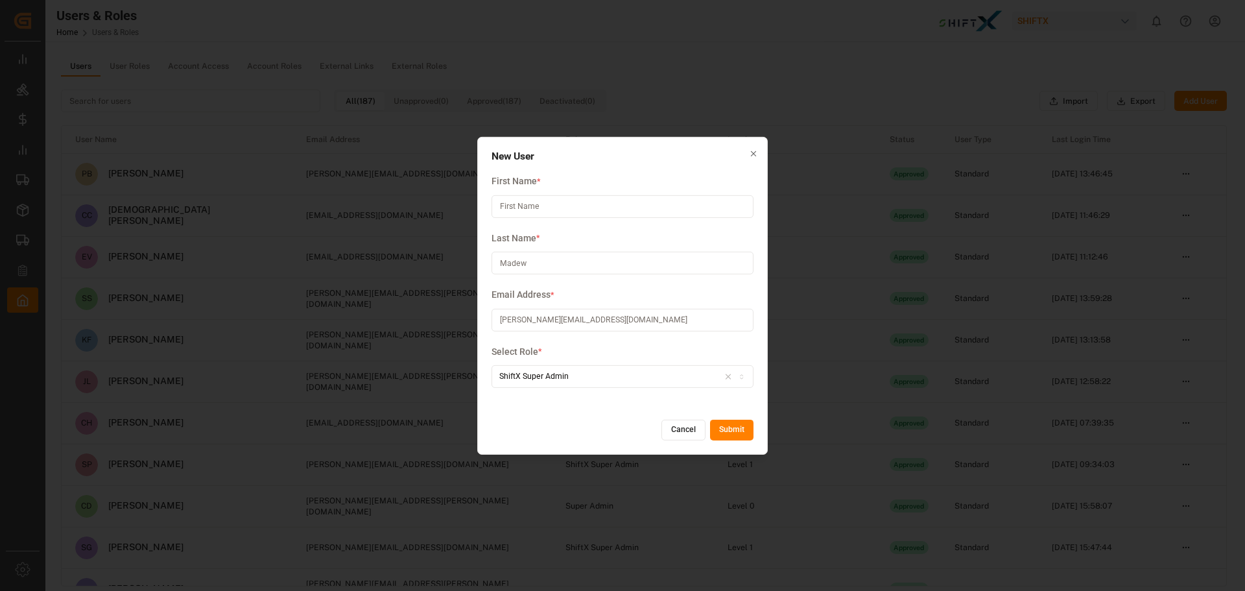
click at [531, 206] on input at bounding box center [623, 206] width 262 height 23
drag, startPoint x: 504, startPoint y: 206, endPoint x: 498, endPoint y: 208, distance: 6.8
click at [498, 207] on input "stuart" at bounding box center [623, 206] width 262 height 23
type input "Stuart"
click at [575, 161] on h2 "New User" at bounding box center [623, 155] width 262 height 10
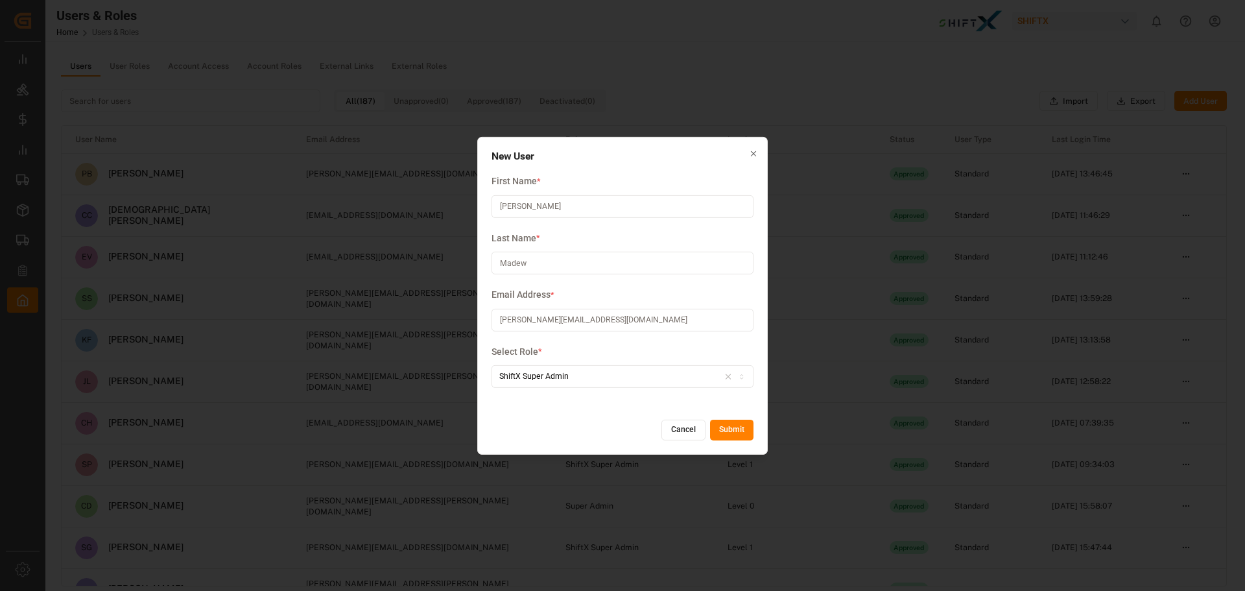
click at [739, 433] on button "Submit" at bounding box center [731, 430] width 43 height 21
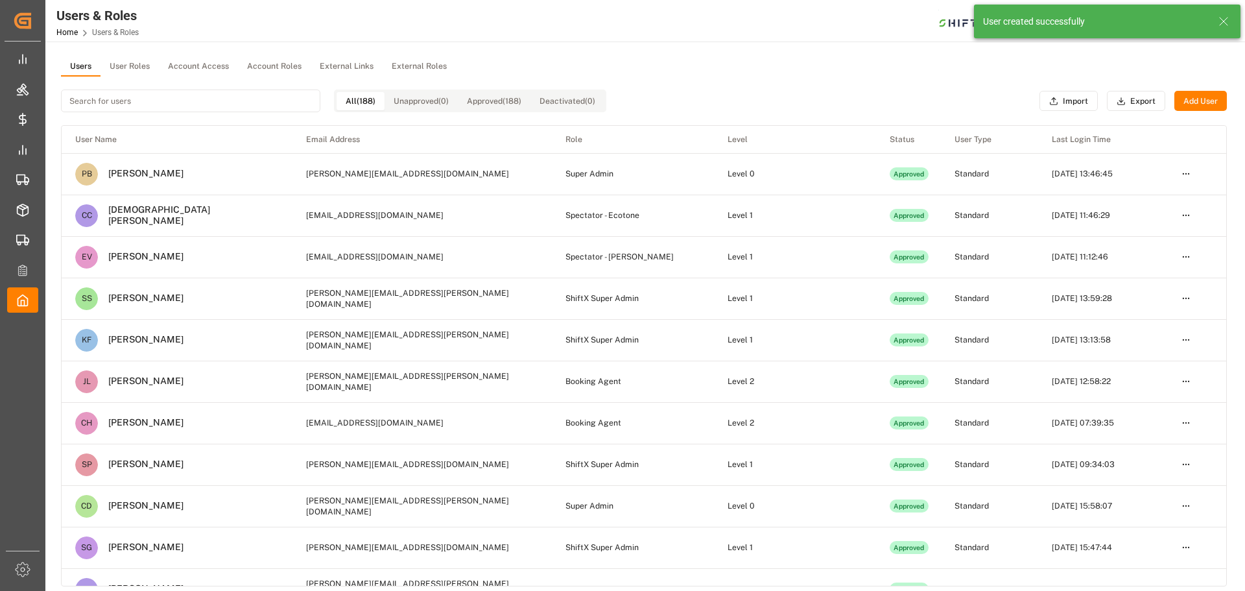
click at [1224, 23] on icon at bounding box center [1224, 22] width 16 height 16
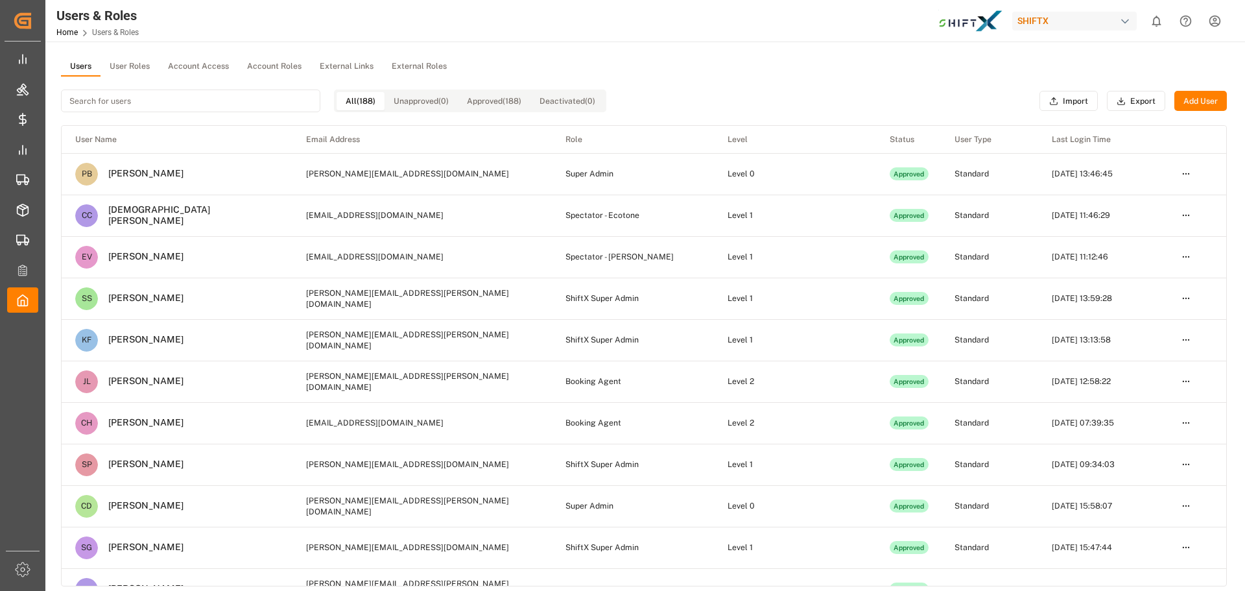
click at [137, 104] on input at bounding box center [190, 101] width 259 height 23
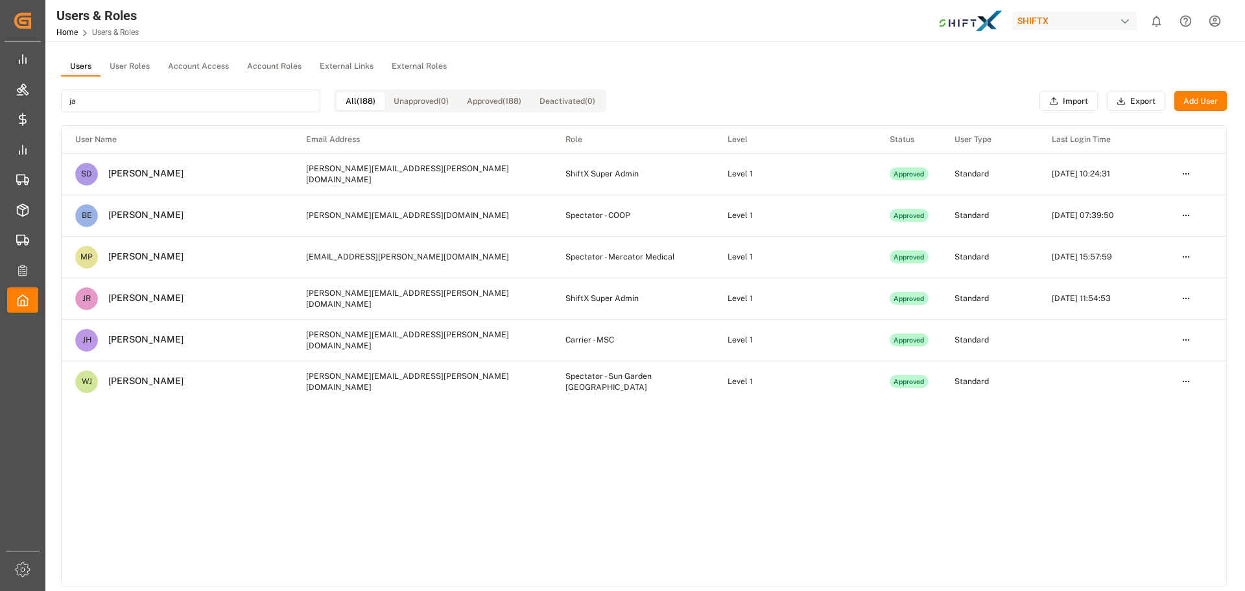
type input "j"
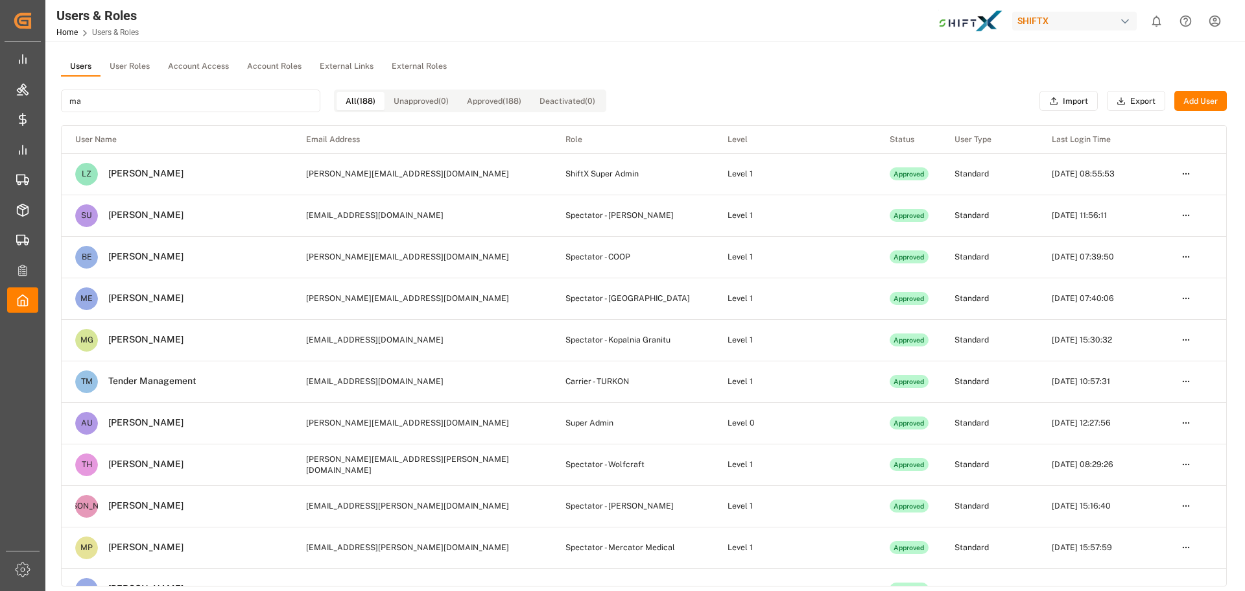
type input "m"
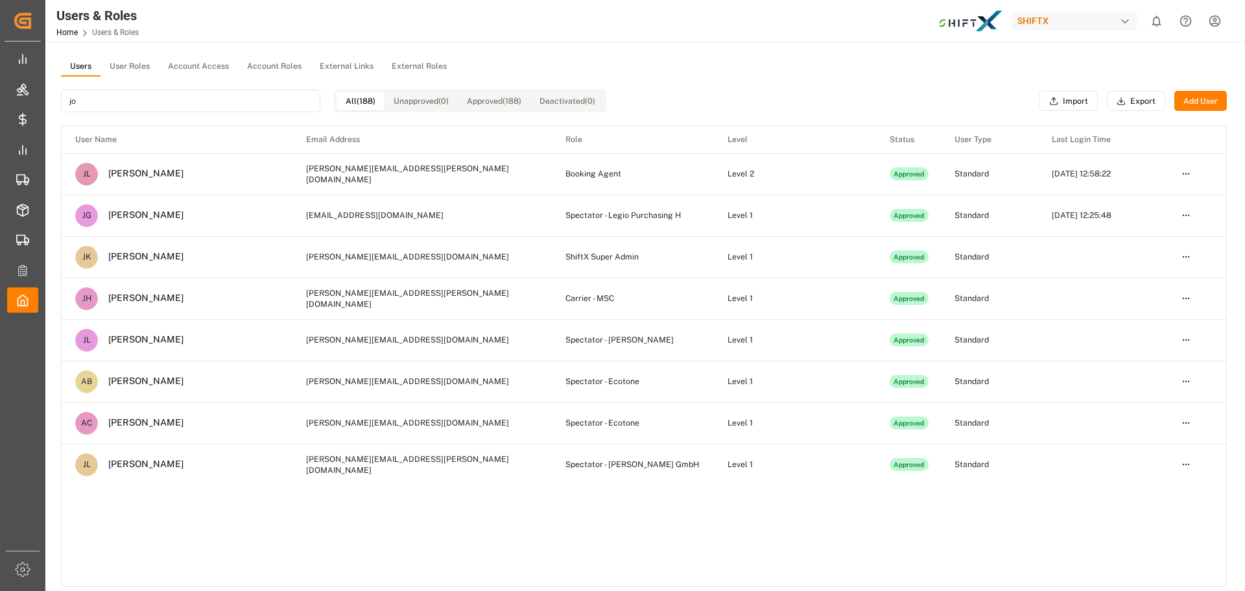
type input "j"
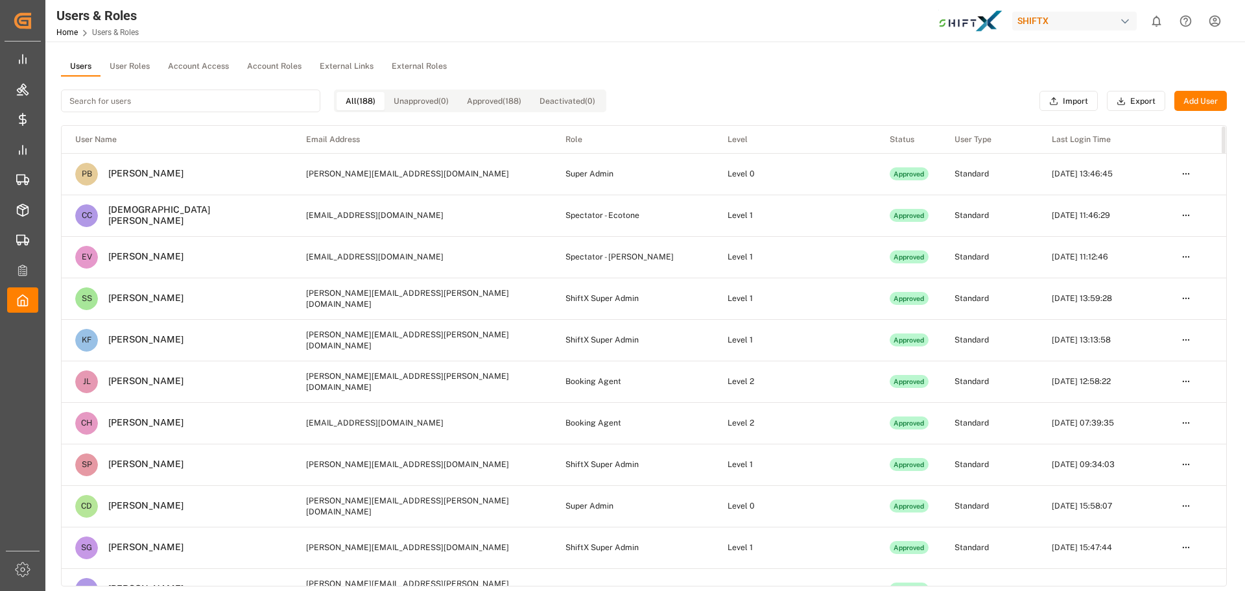
click at [328, 80] on div "All (188) Unapproved (0) Approved (188) Deactivated (0)" at bounding box center [333, 101] width 545 height 49
click at [750, 82] on div "All (188) Unapproved (0) Approved (188) Deactivated (0) Import Export Add User" at bounding box center [644, 101] width 1166 height 49
click at [1074, 136] on th "Last Login Time" at bounding box center [1103, 139] width 130 height 27
click at [119, 108] on input at bounding box center [190, 101] width 259 height 23
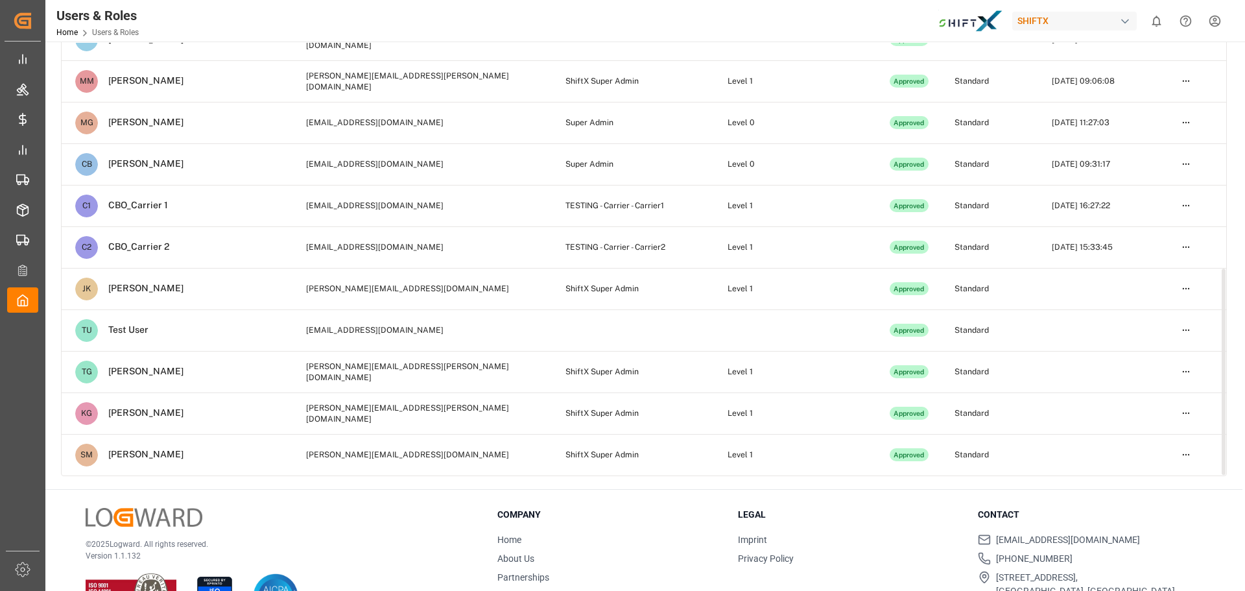
scroll to position [130, 0]
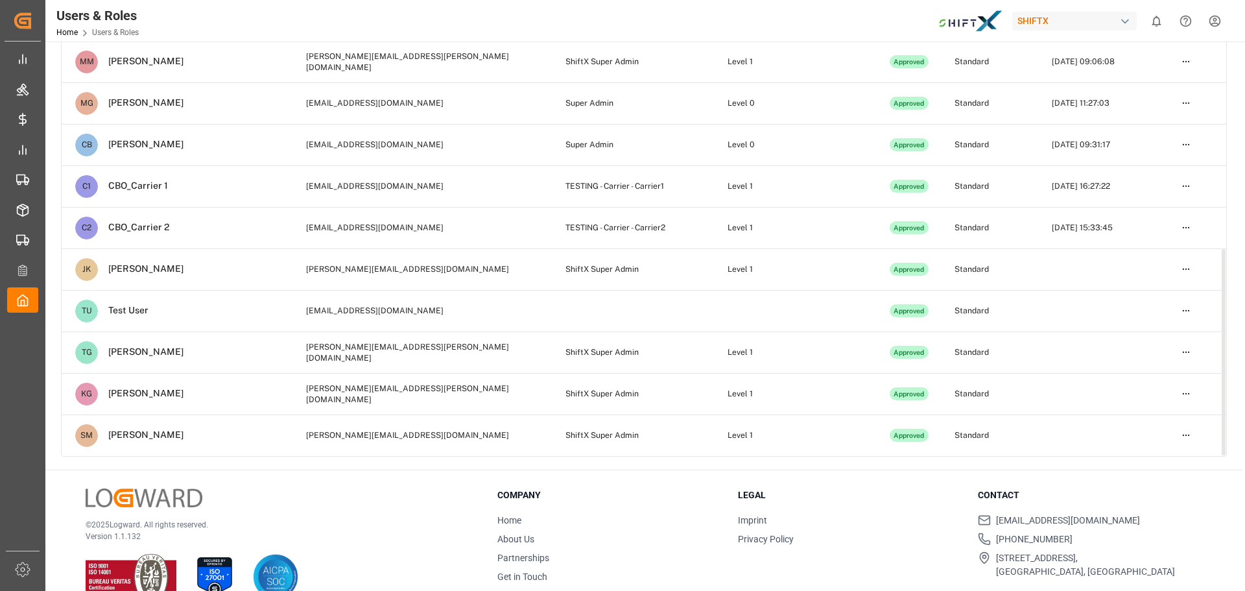
type input "shift"
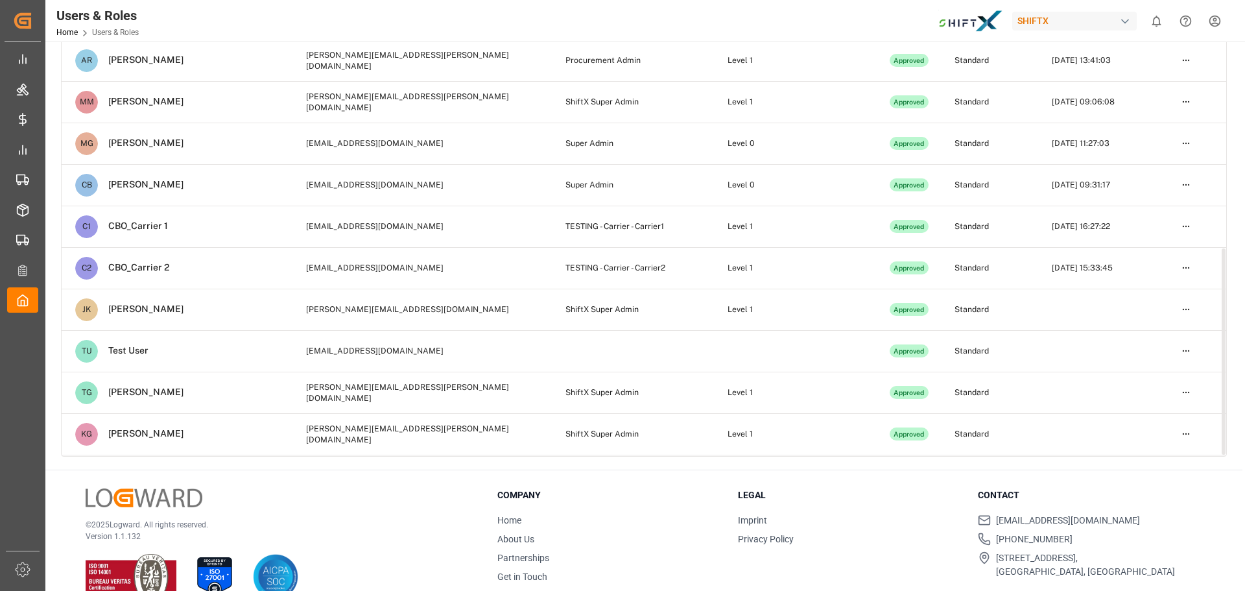
scroll to position [0, 0]
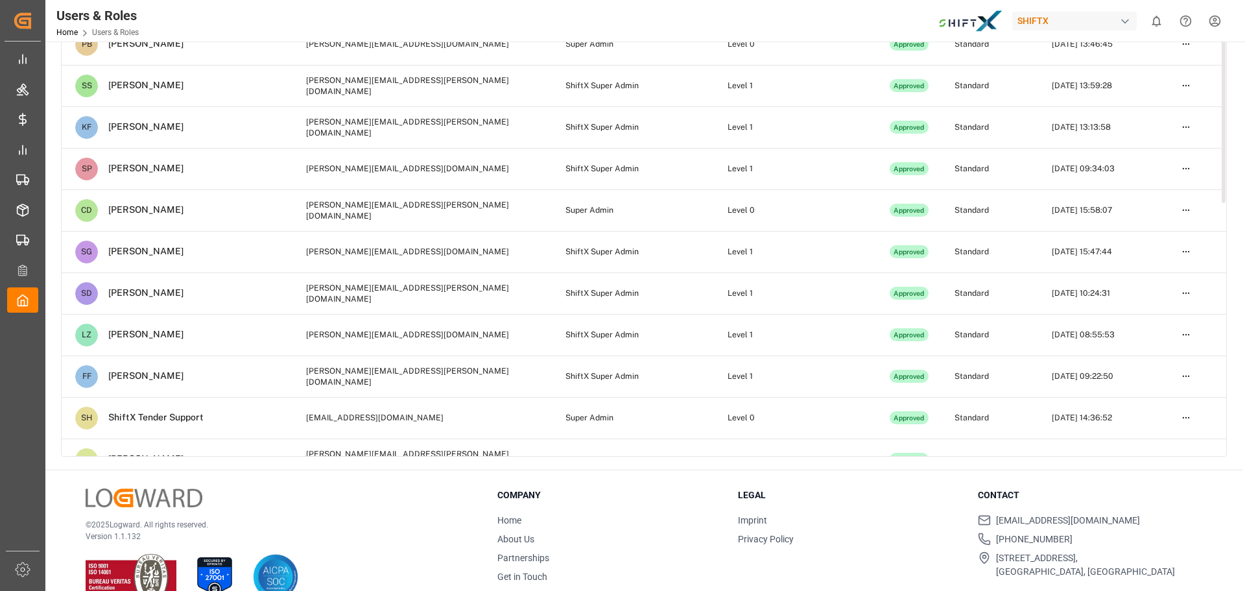
drag, startPoint x: 1038, startPoint y: 396, endPoint x: 990, endPoint y: 108, distance: 291.2
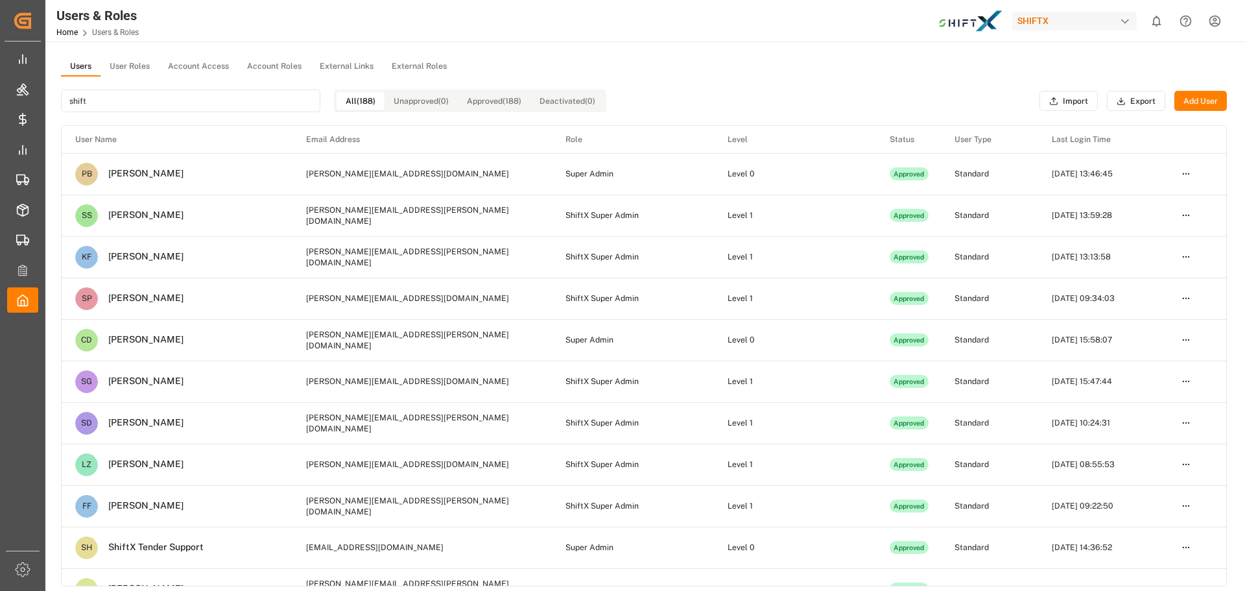
click at [971, 68] on div "Users User Roles Account Access Account Roles External Links External Roles" at bounding box center [644, 66] width 1166 height 19
click at [973, 20] on img at bounding box center [971, 21] width 65 height 23
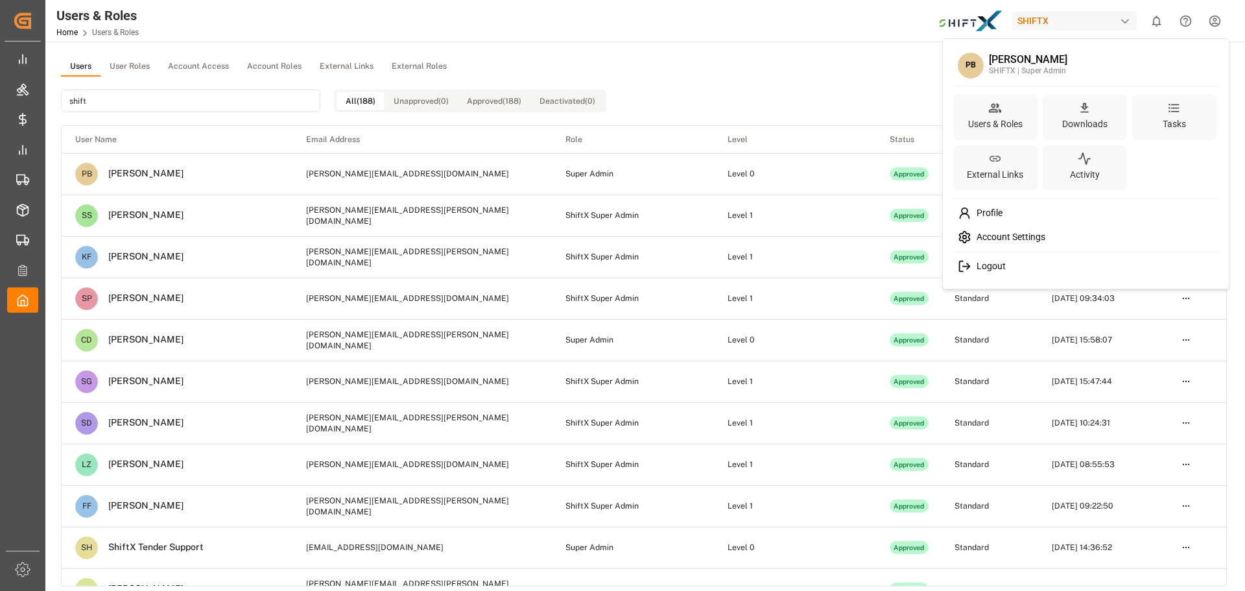
click at [1213, 25] on html "Created by potrace 1.15, written by Peter Selinger 2001-2017 Created by potrace…" at bounding box center [622, 295] width 1245 height 591
click at [1004, 217] on div "Profile" at bounding box center [1086, 213] width 266 height 24
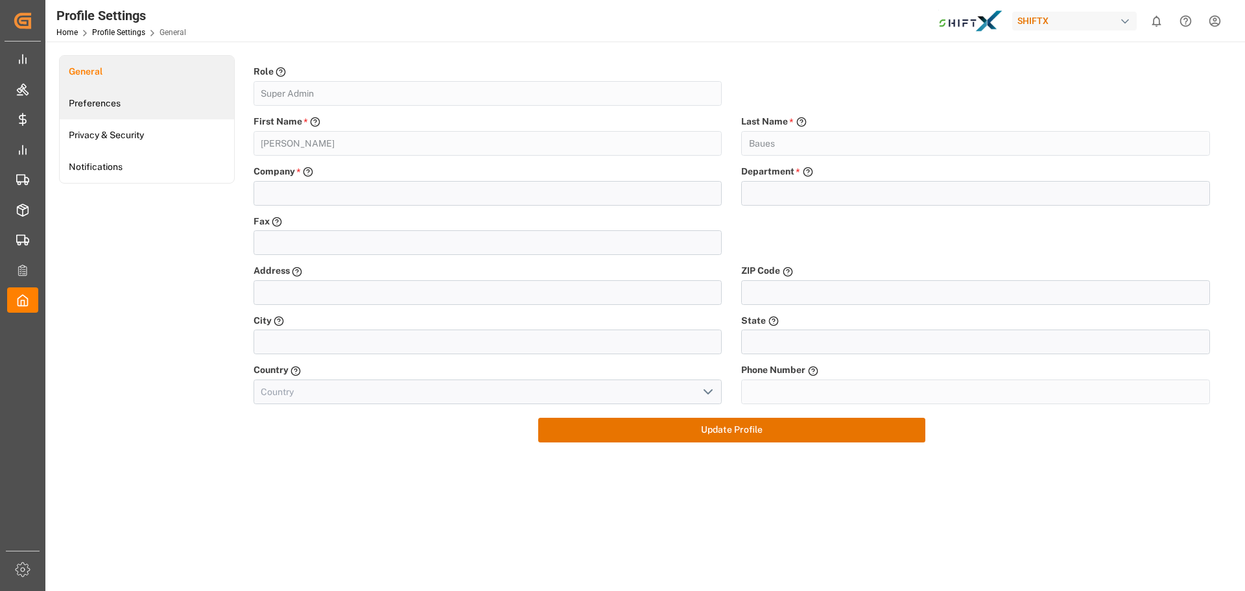
click at [154, 102] on link "Preferences" at bounding box center [147, 104] width 174 height 32
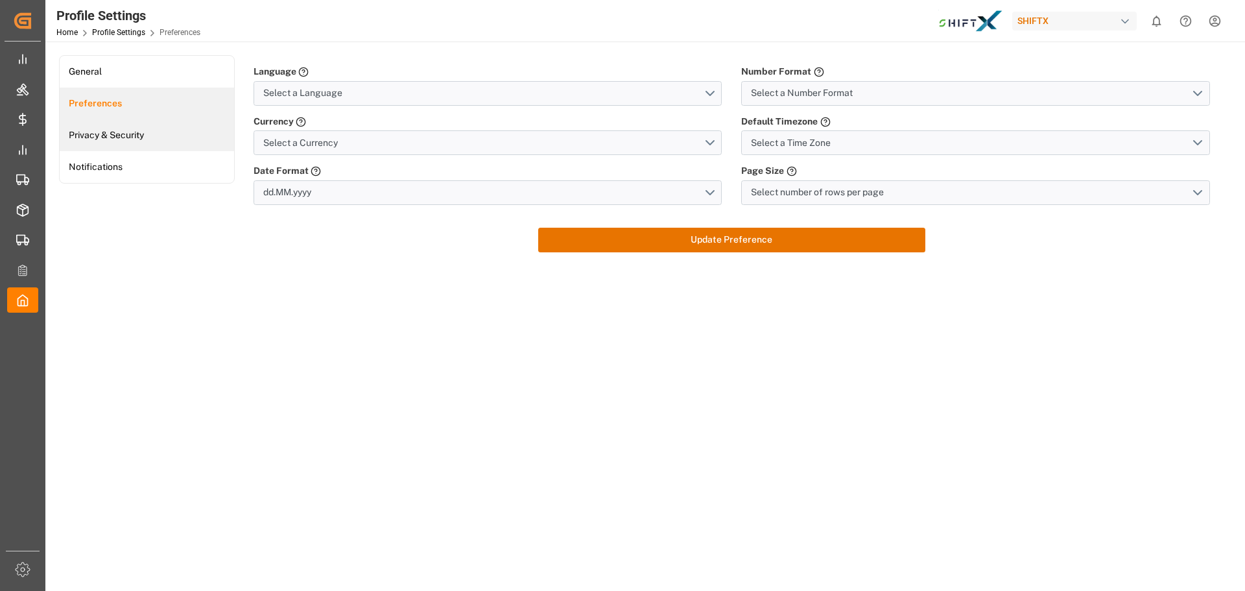
click at [143, 135] on link "Privacy & Security" at bounding box center [147, 135] width 174 height 32
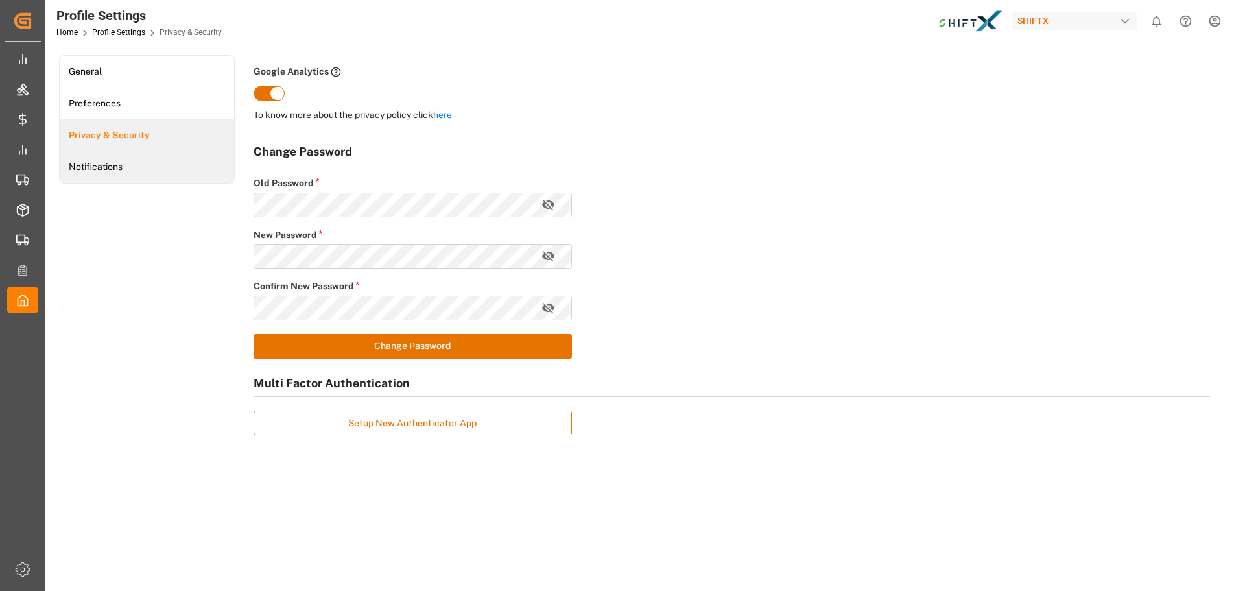
click at [142, 165] on link "Notifications" at bounding box center [147, 167] width 174 height 32
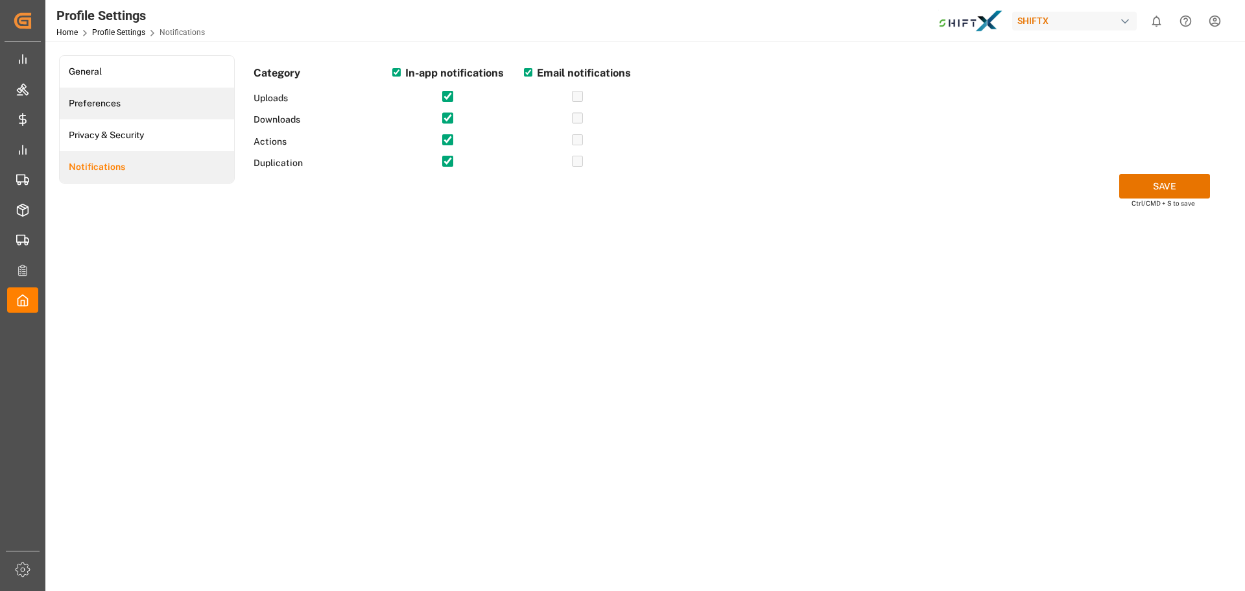
click at [141, 88] on link "Preferences" at bounding box center [147, 104] width 174 height 32
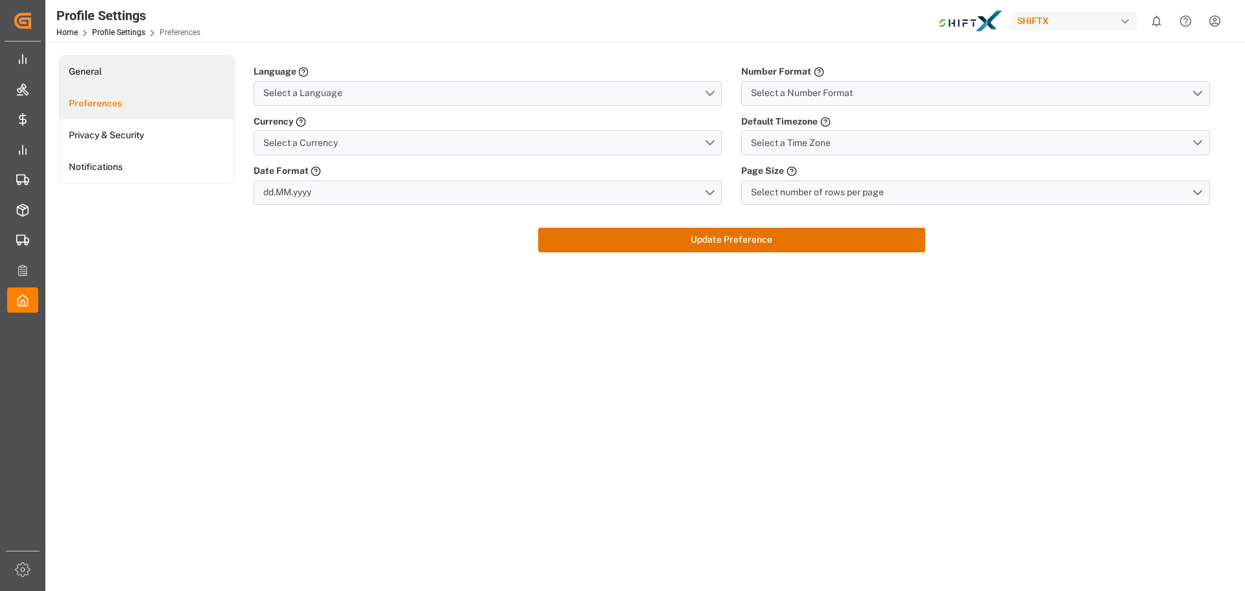
click at [150, 74] on link "General" at bounding box center [147, 72] width 174 height 32
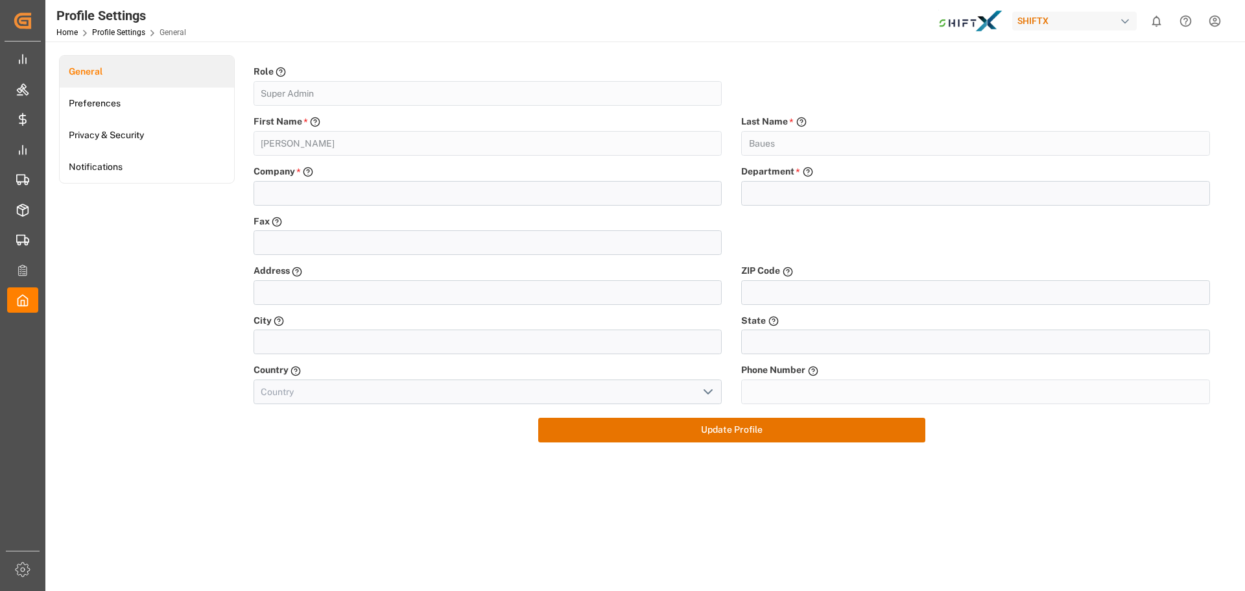
click at [978, 24] on img at bounding box center [971, 21] width 65 height 23
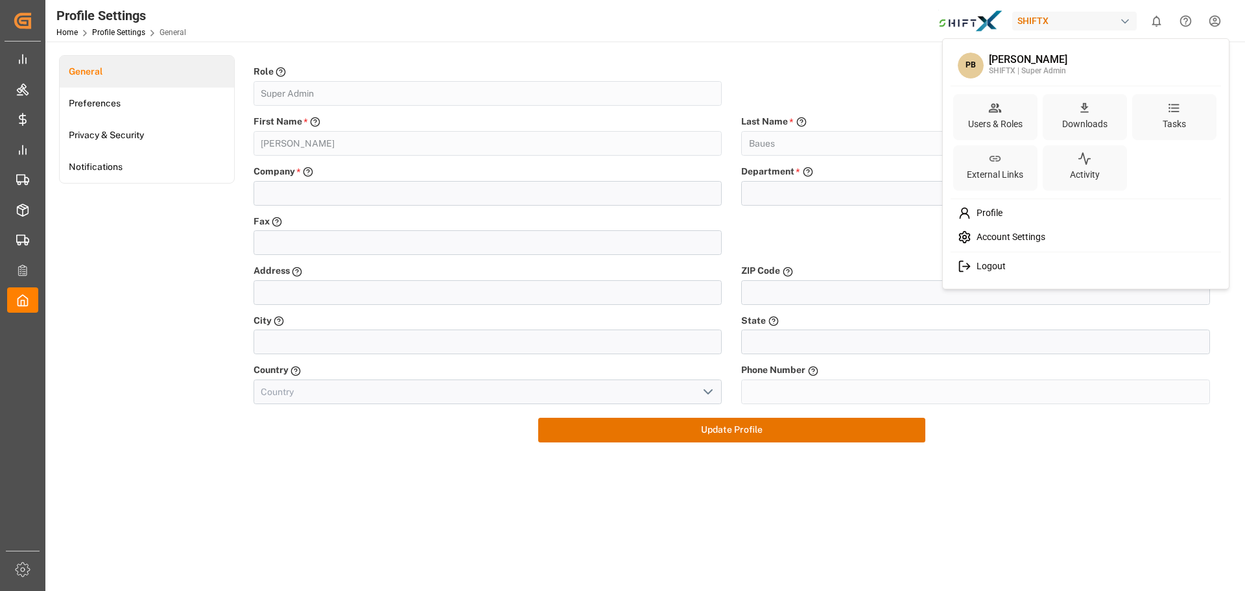
click at [1214, 22] on html "Created by potrace 1.15, written by Peter Selinger 2001-2017 Created by potrace…" at bounding box center [622, 295] width 1245 height 591
click at [1051, 235] on div "Account Settings" at bounding box center [1086, 237] width 266 height 24
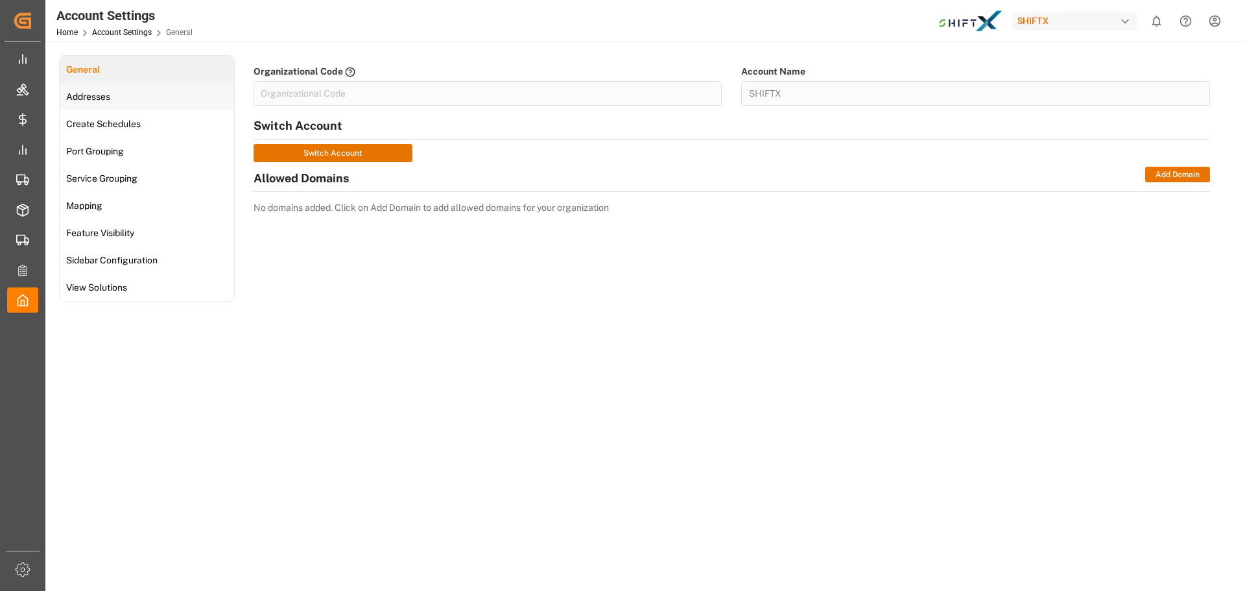
click at [180, 101] on link "Addresses" at bounding box center [147, 96] width 174 height 27
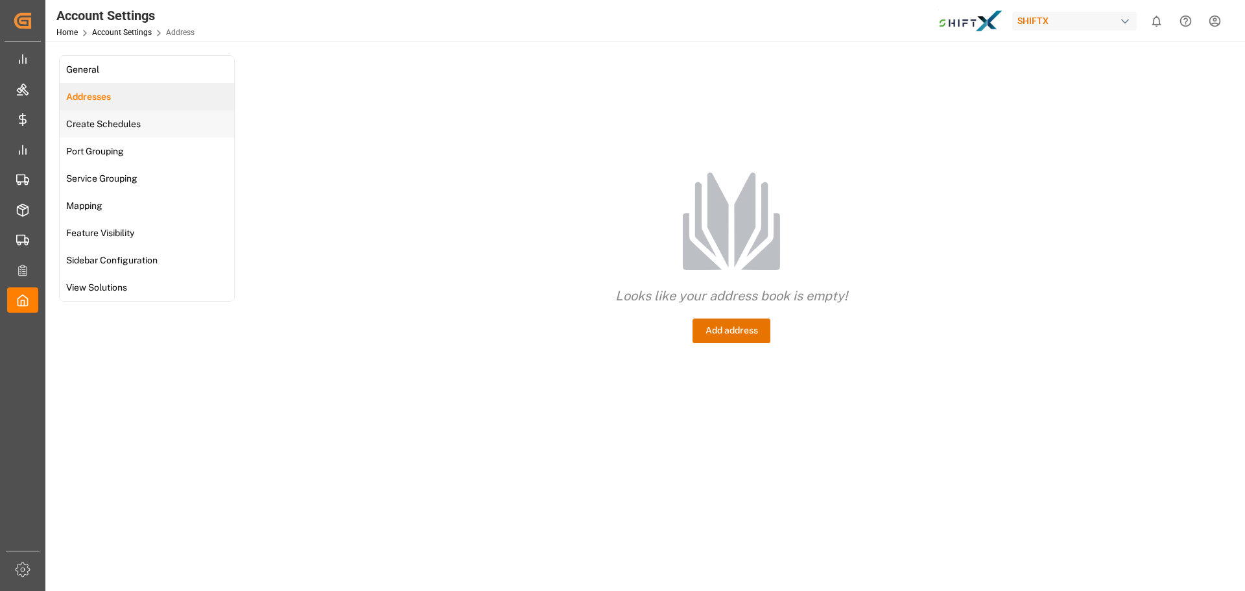
click at [143, 119] on span "Create Schedules" at bounding box center [103, 124] width 82 height 14
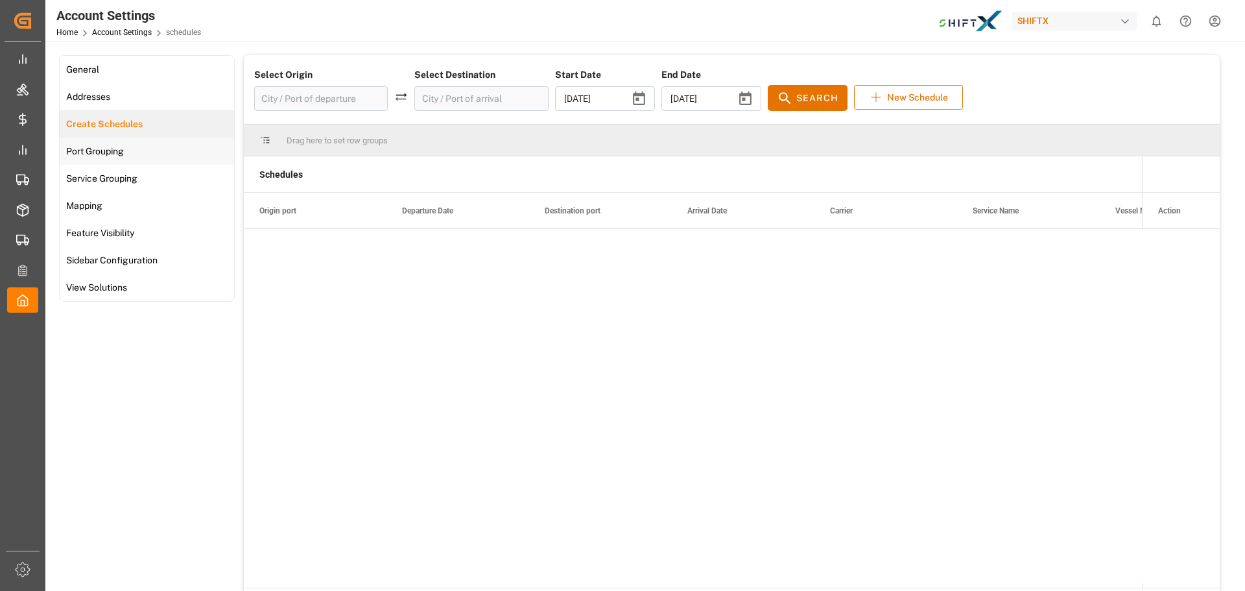
click at [119, 150] on span "Port Grouping" at bounding box center [95, 152] width 66 height 14
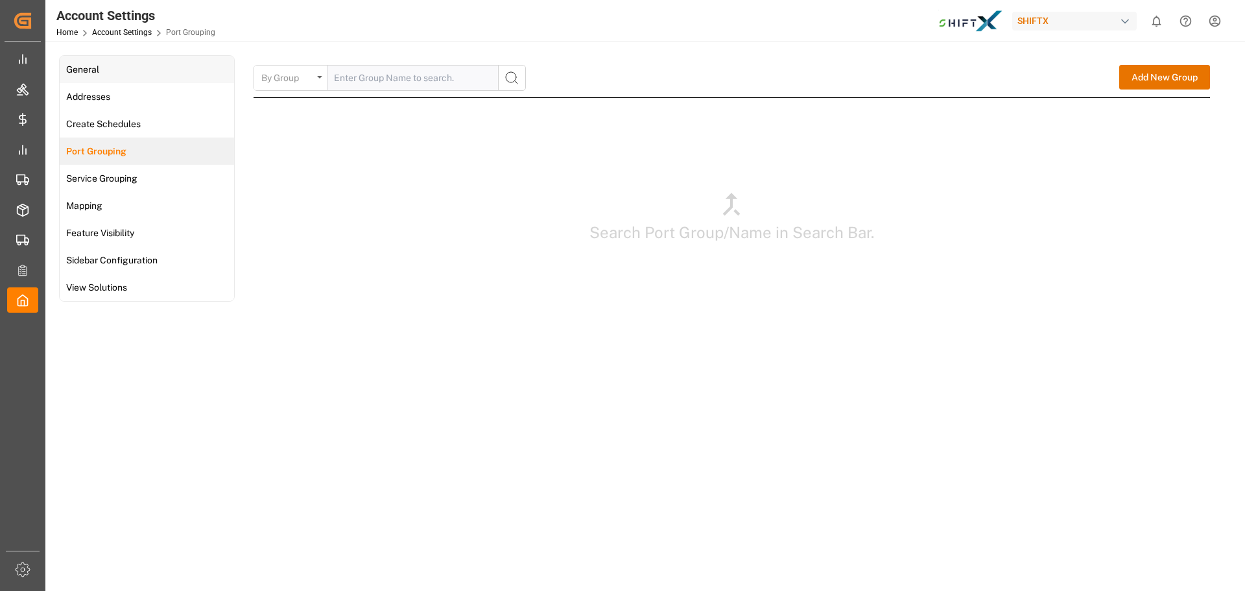
click at [94, 73] on span "General" at bounding box center [82, 70] width 41 height 14
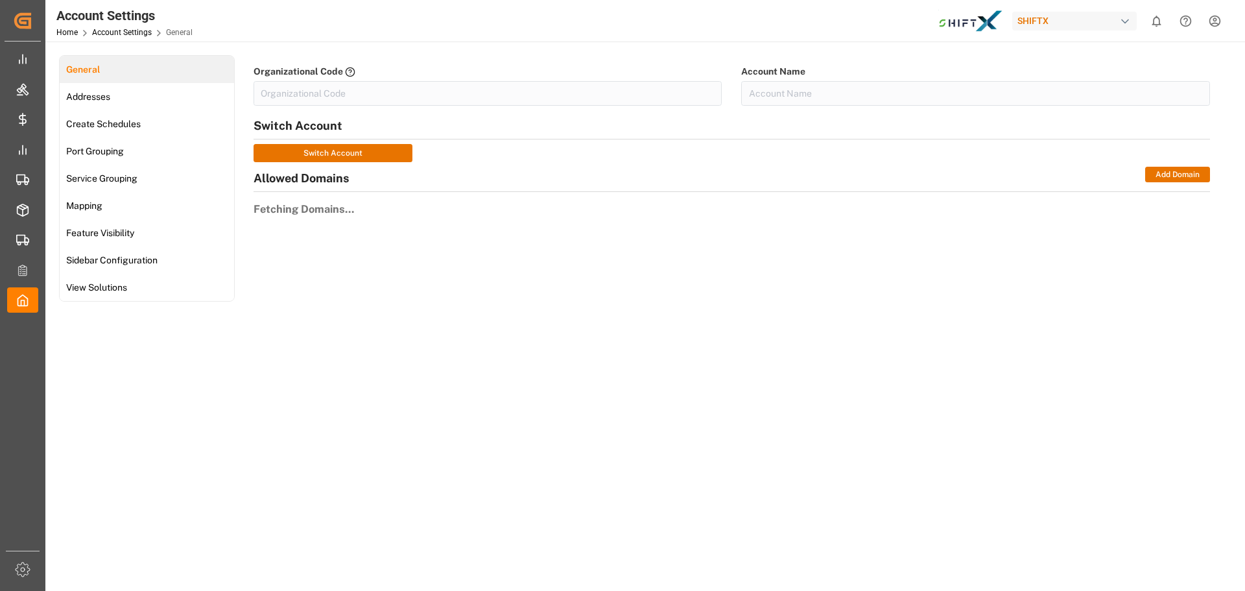
type input "SHIFTX"
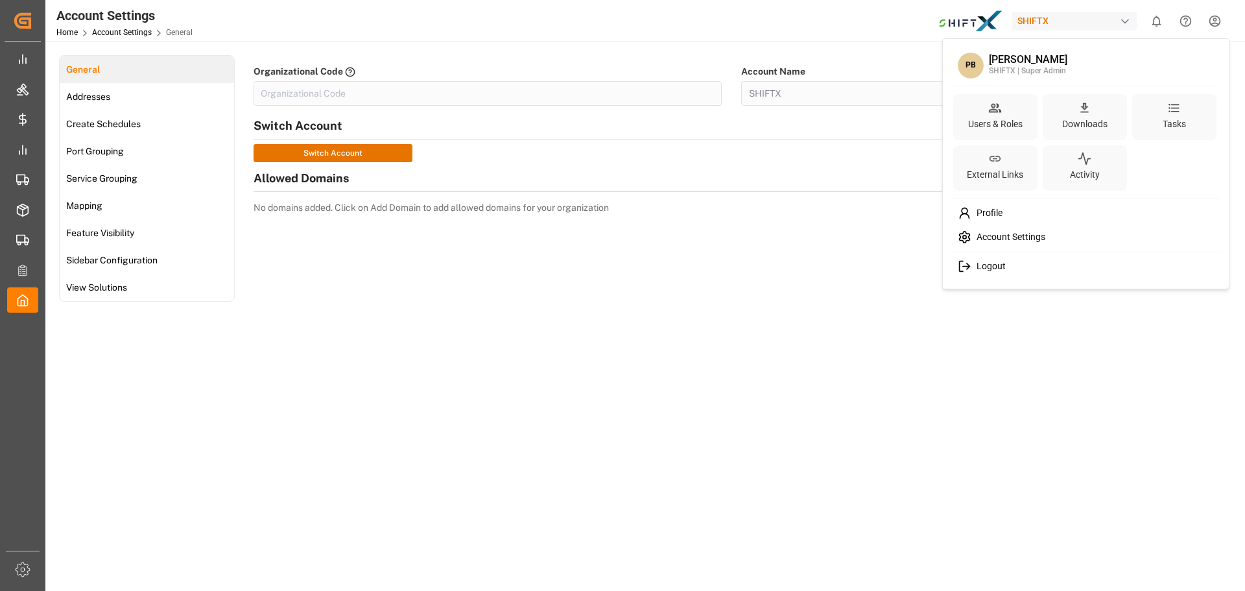
click at [1204, 23] on html "Created by potrace 1.15, written by Peter Selinger 2001-2017 Created by potrace…" at bounding box center [622, 295] width 1245 height 591
click at [997, 215] on span "Profile" at bounding box center [987, 214] width 31 height 12
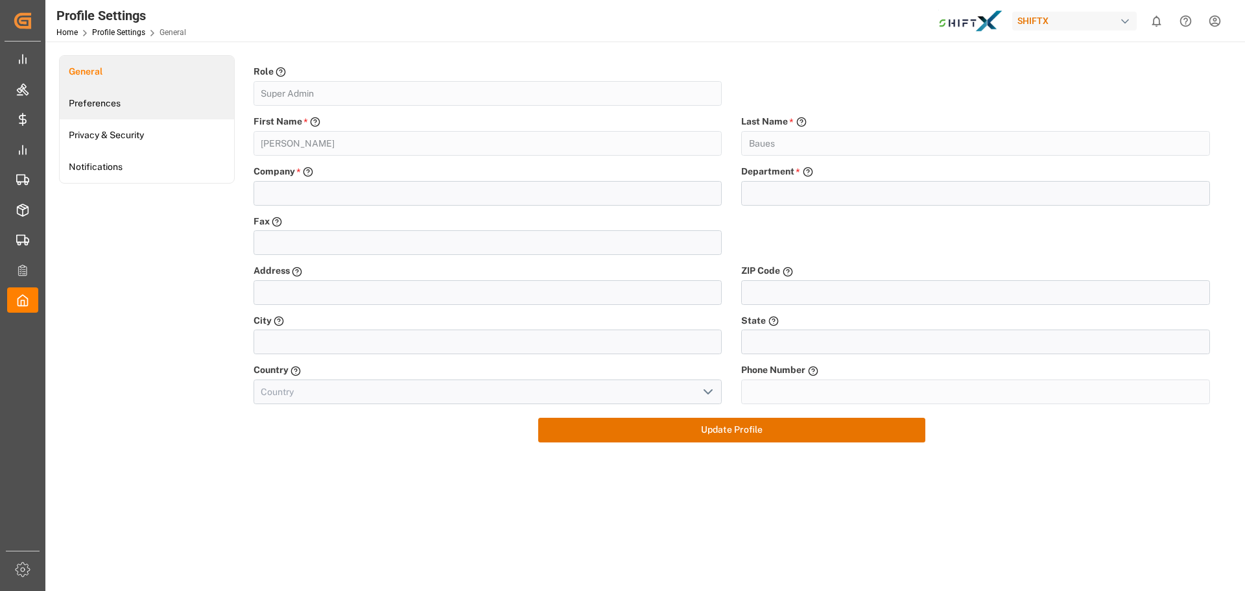
click at [140, 108] on link "Preferences" at bounding box center [147, 104] width 174 height 32
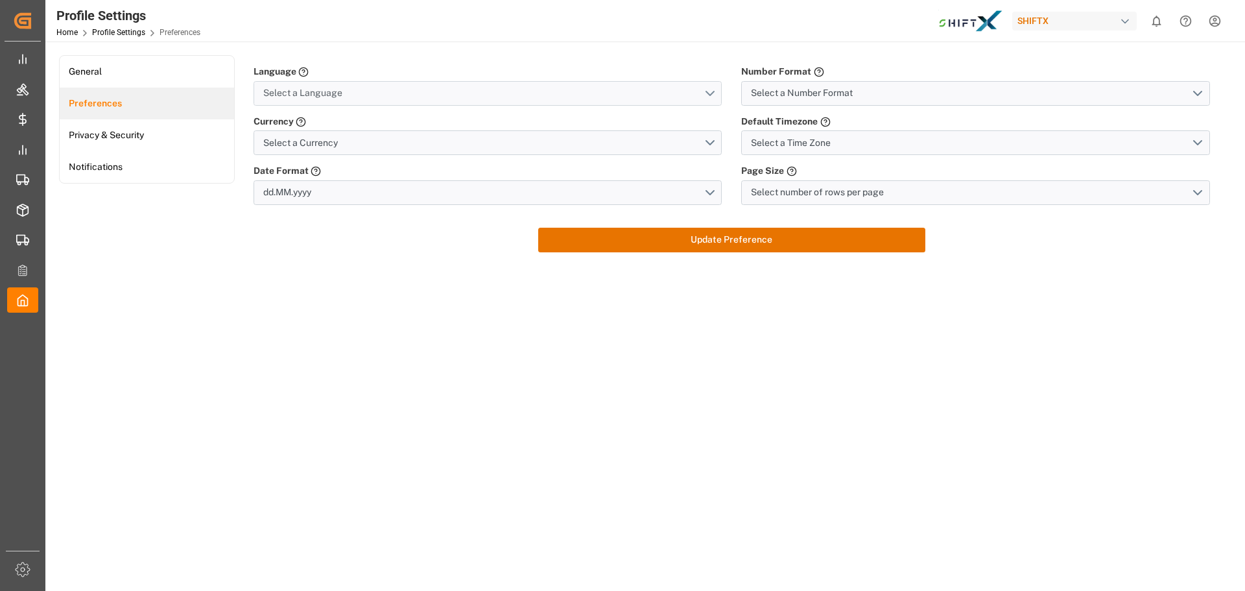
click at [283, 104] on button "Select a Language" at bounding box center [488, 93] width 469 height 25
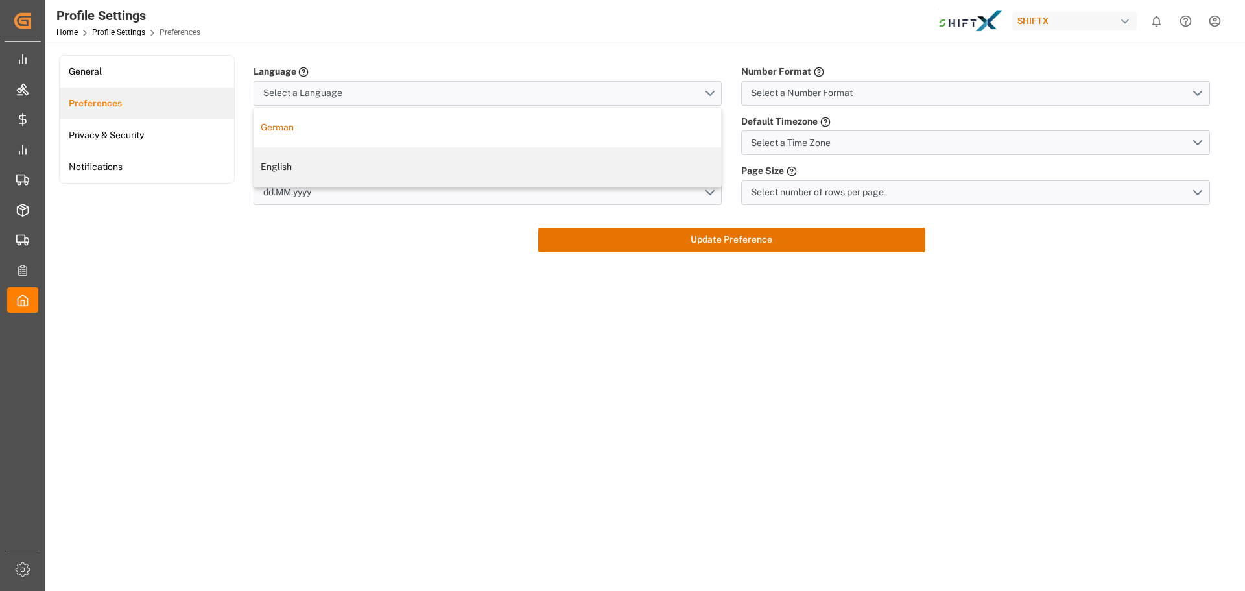
click at [285, 136] on div "German" at bounding box center [488, 128] width 468 height 40
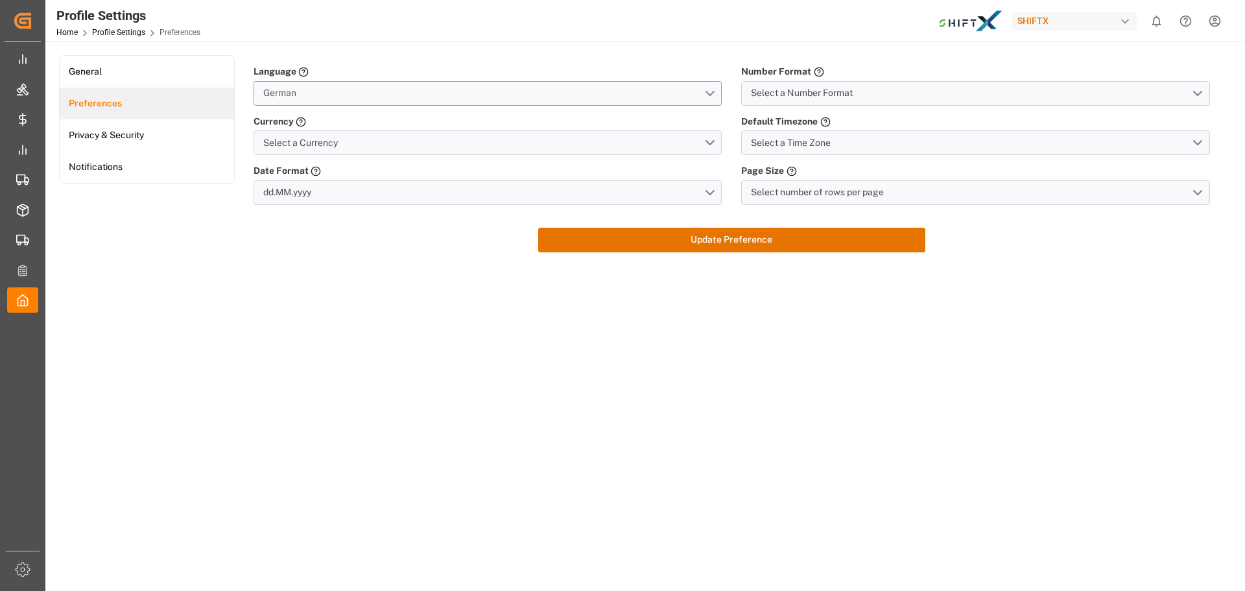
click at [283, 88] on span "German" at bounding box center [279, 93] width 33 height 14
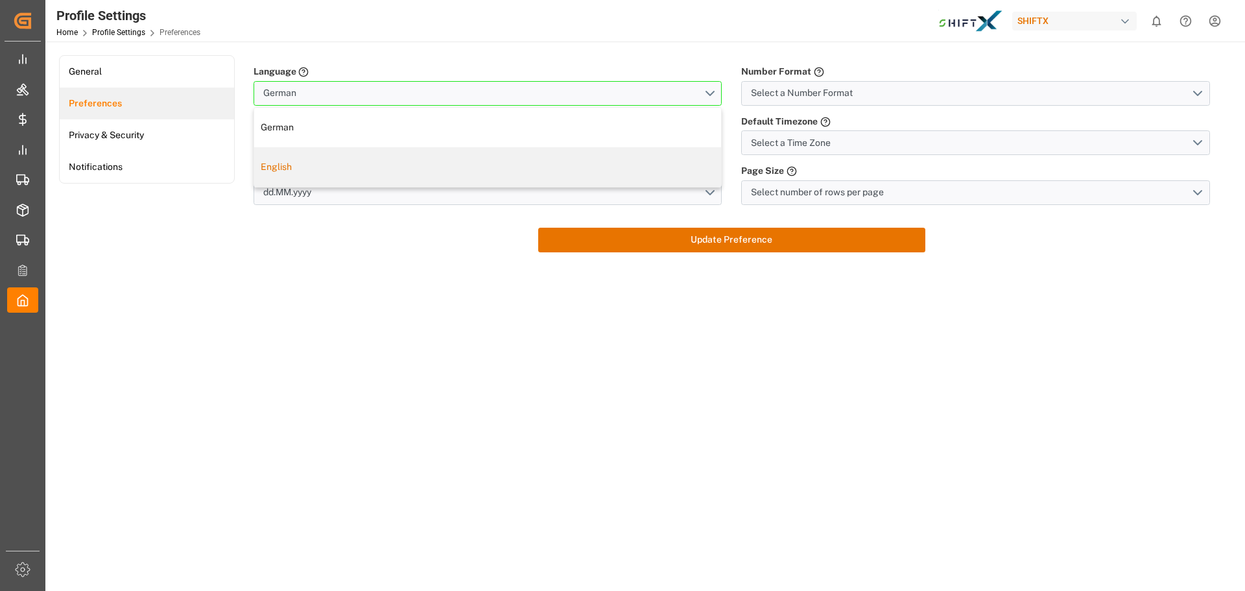
click at [282, 160] on div "English" at bounding box center [488, 167] width 454 height 14
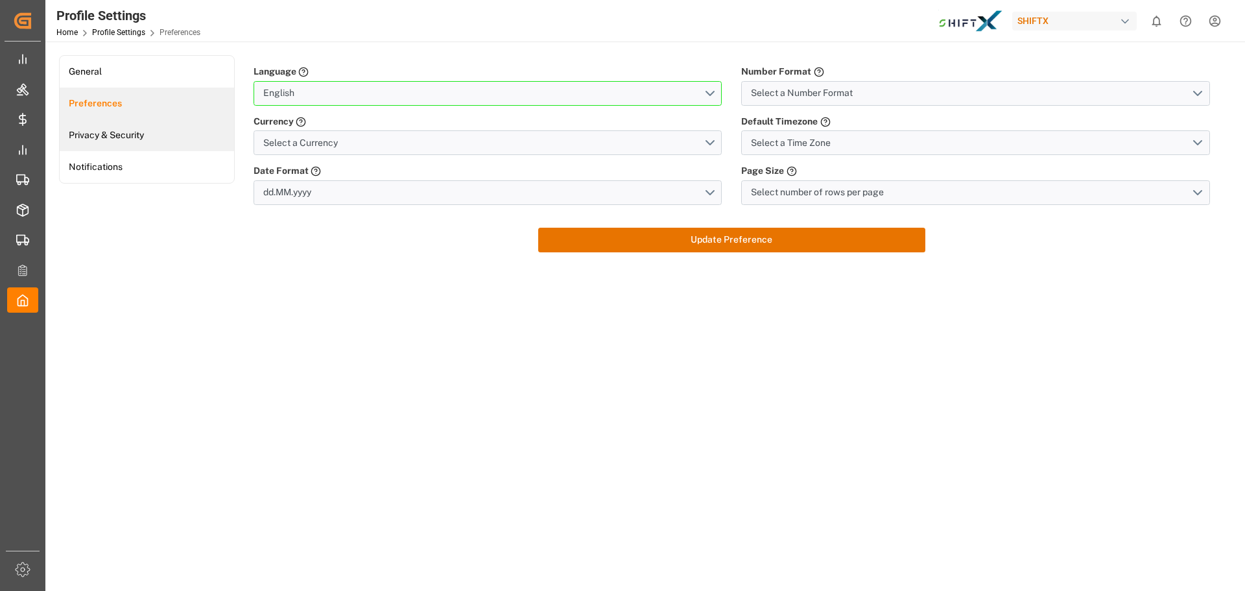
click at [190, 128] on link "Privacy & Security" at bounding box center [147, 135] width 174 height 32
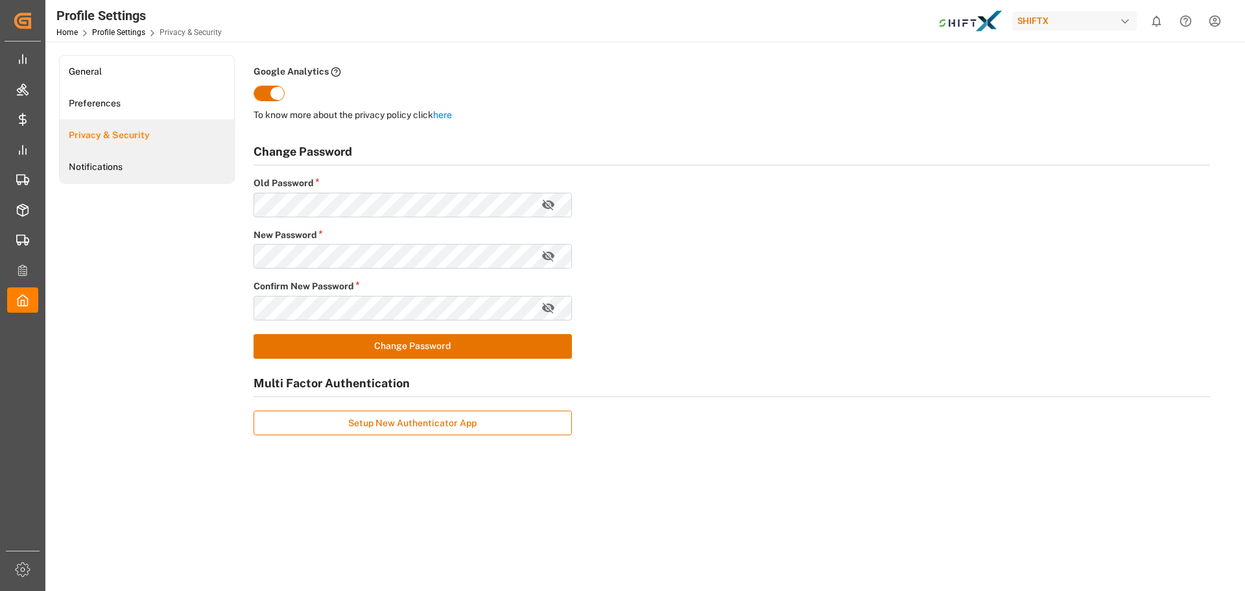
click at [191, 156] on link "Notifications" at bounding box center [147, 167] width 174 height 32
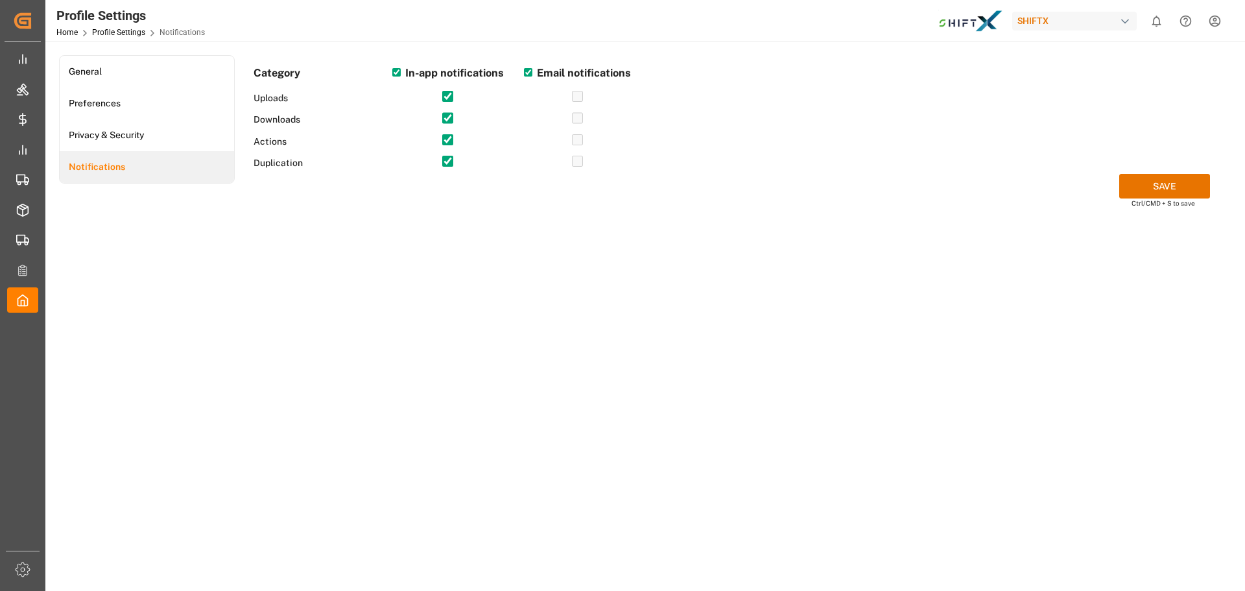
click at [1181, 27] on icon "Help Center" at bounding box center [1186, 21] width 14 height 14
click at [1026, 23] on div "SHIFTX" at bounding box center [1075, 21] width 125 height 19
click at [1020, 88] on span "SHIFTX" at bounding box center [1022, 87] width 31 height 14
click at [1020, 88] on div "Category In-app notifications Email notifications Uploads Downloads Actions Dup…" at bounding box center [732, 119] width 957 height 109
click at [1207, 23] on html "Created by potrace 1.15, written by Peter Selinger 2001-2017 Created by potrace…" at bounding box center [622, 295] width 1245 height 591
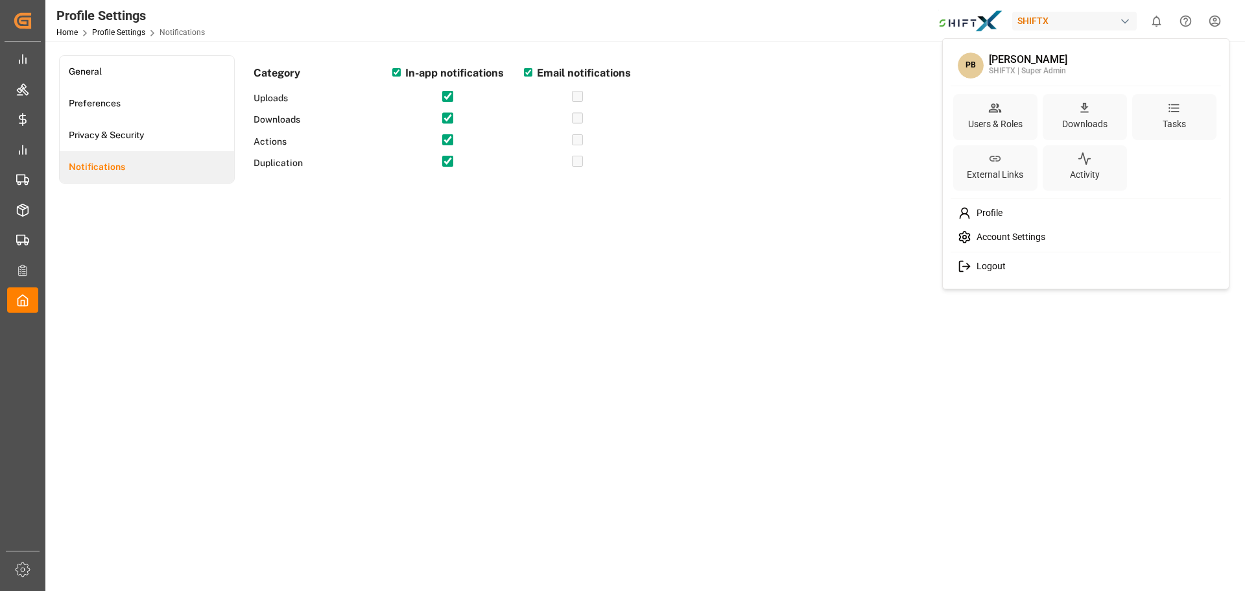
click at [98, 18] on html "Created by potrace 1.15, written by Peter Selinger 2001-2017 Created by potrace…" at bounding box center [622, 295] width 1245 height 591
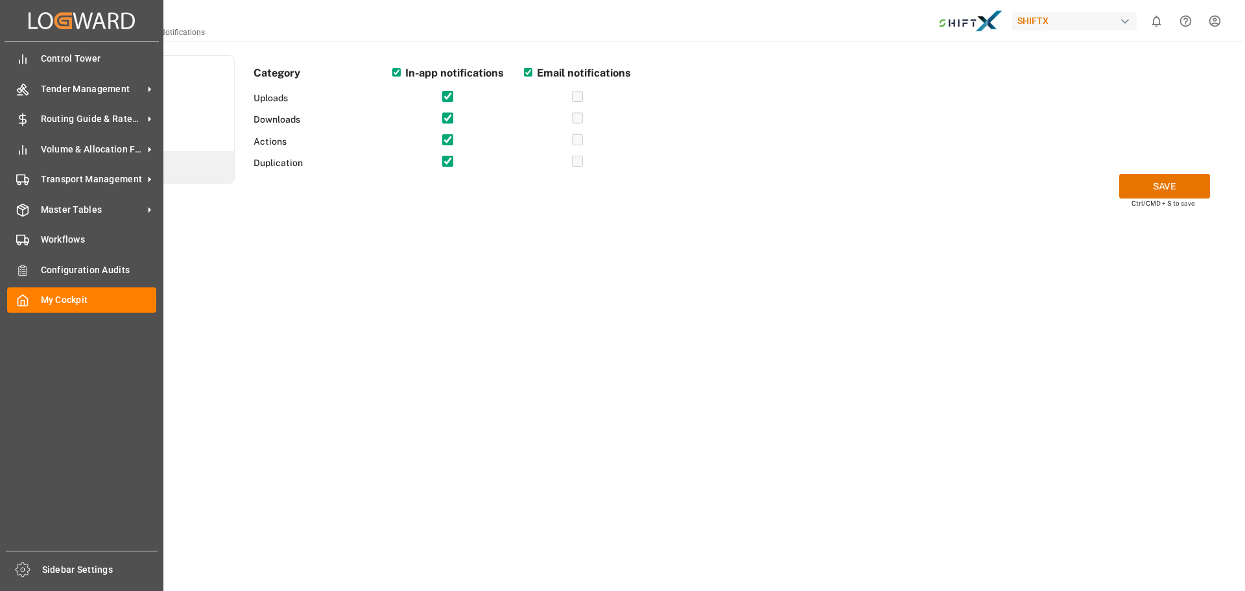
click at [32, 21] on icon "Created by potrace 1.15, written by [PERSON_NAME] [DATE]-[DATE]" at bounding box center [82, 20] width 106 height 21
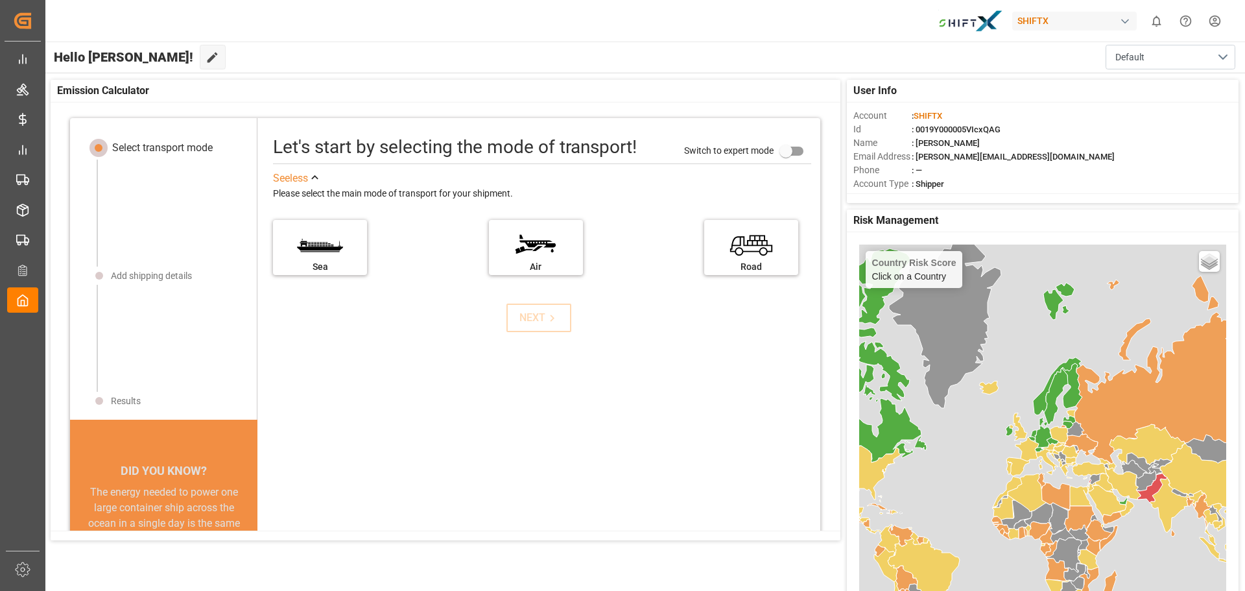
drag, startPoint x: 987, startPoint y: 22, endPoint x: 846, endPoint y: 21, distance: 141.4
click at [846, 21] on div "SHIFTX 0 Notifications Only show unread All Mark all categories read No notific…" at bounding box center [640, 21] width 1209 height 42
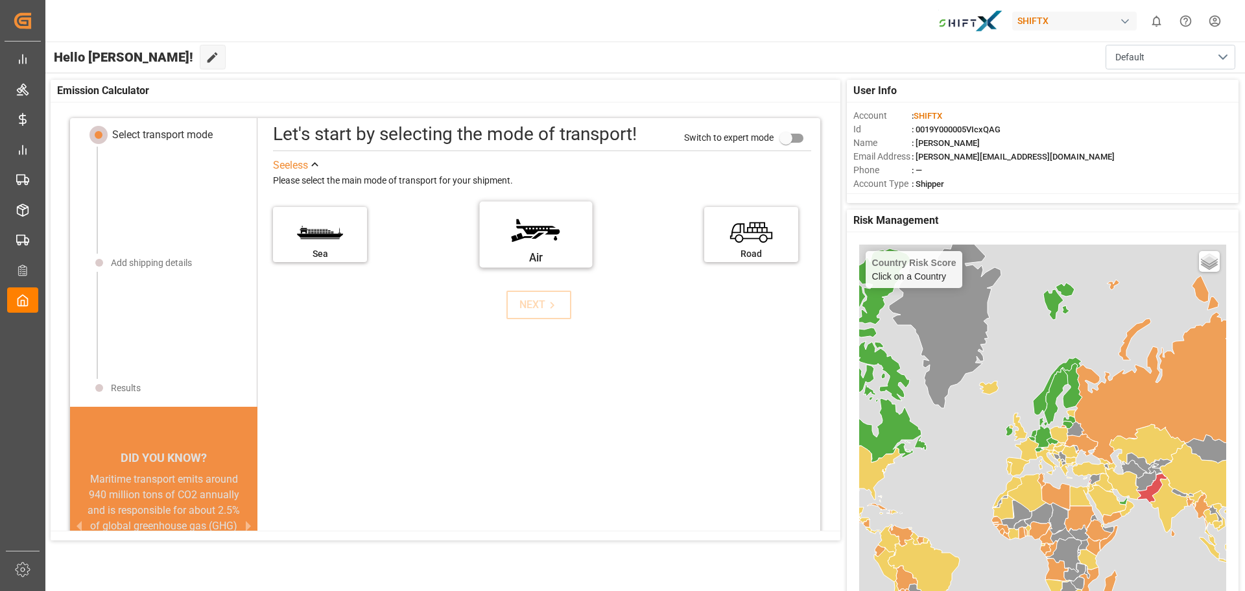
click at [547, 239] on label "Air" at bounding box center [535, 230] width 97 height 54
click at [0, 0] on input "Air" at bounding box center [0, 0] width 0 height 0
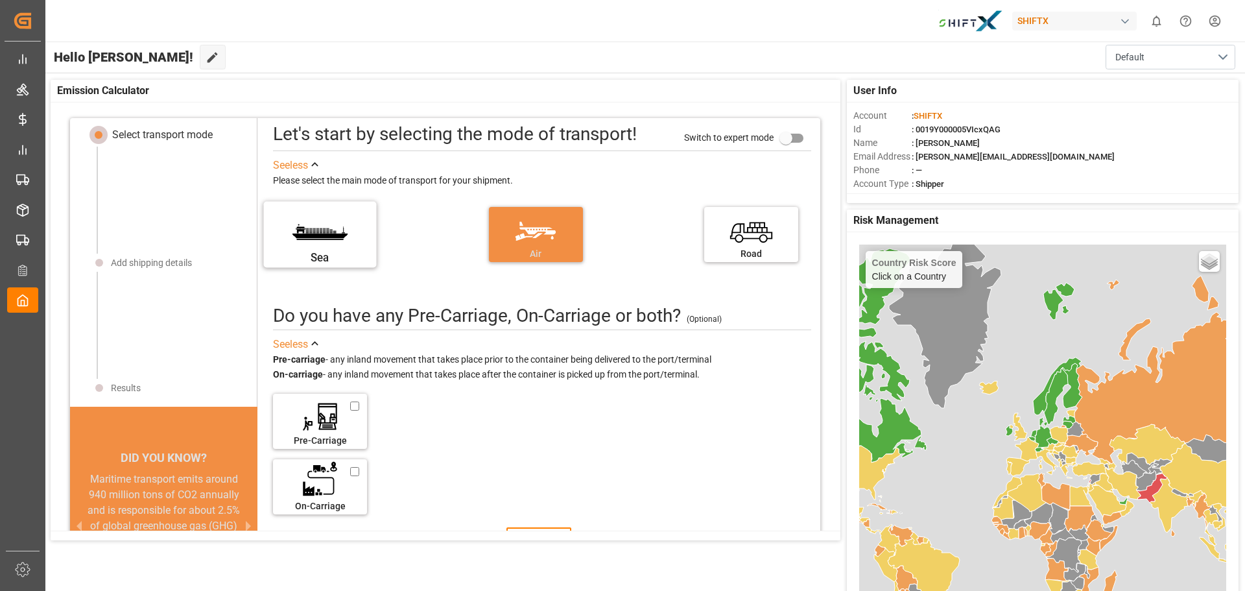
click at [359, 243] on label "Sea" at bounding box center [320, 230] width 97 height 54
click at [0, 0] on input "Sea" at bounding box center [0, 0] width 0 height 0
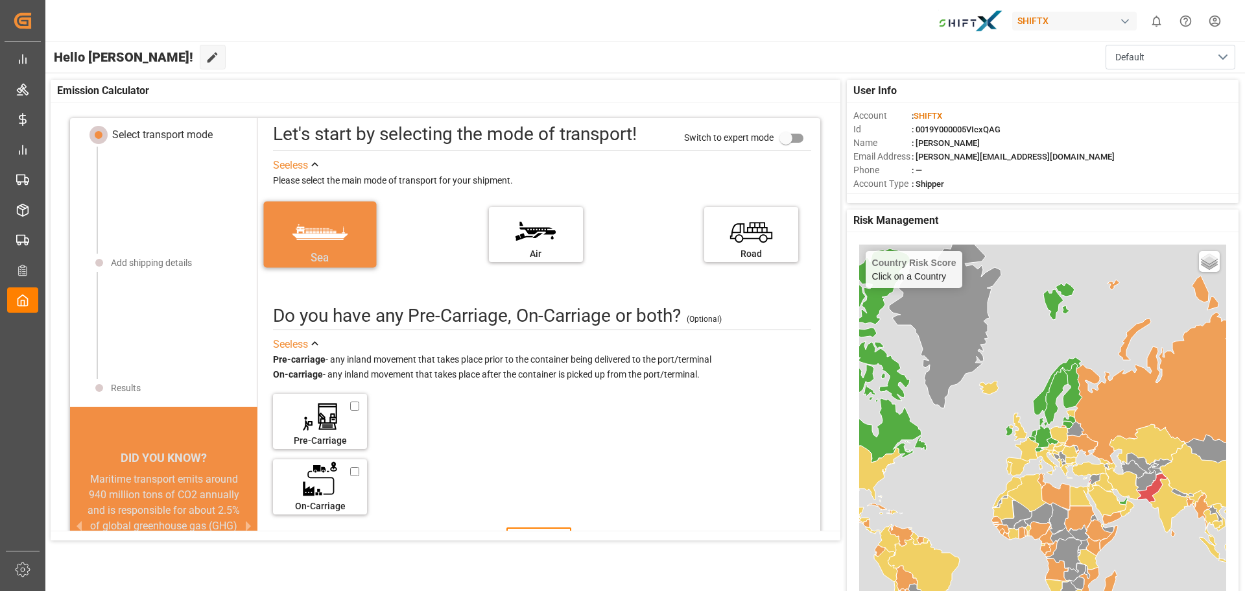
click at [359, 243] on label "Sea" at bounding box center [320, 230] width 97 height 54
click at [0, 0] on input "Sea" at bounding box center [0, 0] width 0 height 0
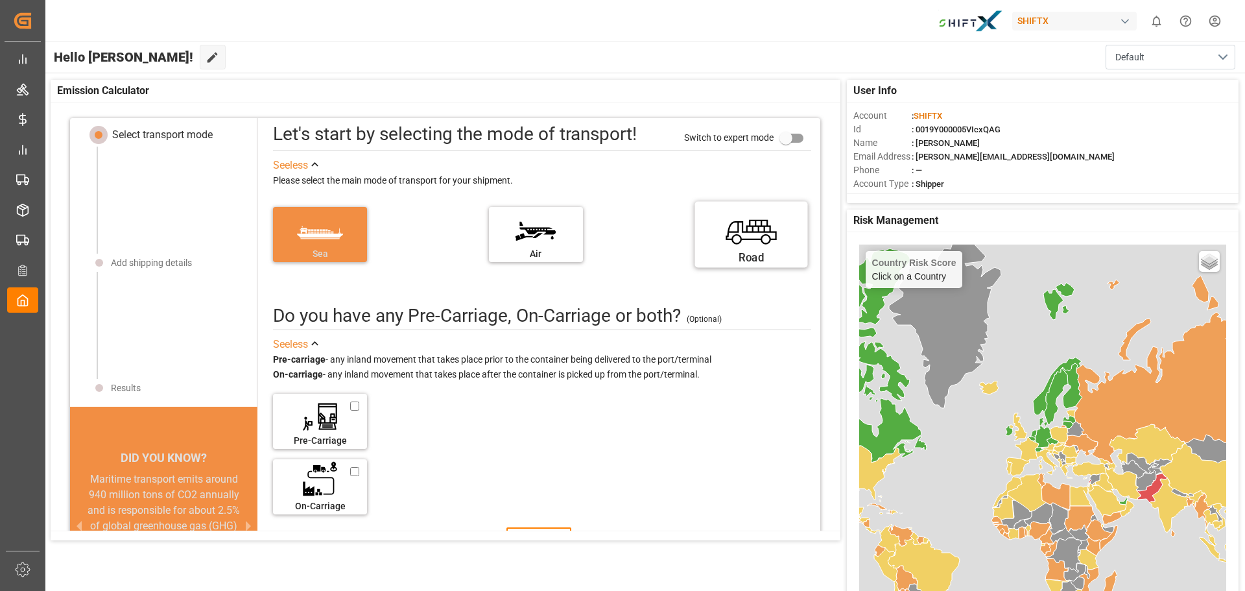
click at [719, 236] on label "Road" at bounding box center [751, 230] width 97 height 54
click at [0, 0] on input "Road" at bounding box center [0, 0] width 0 height 0
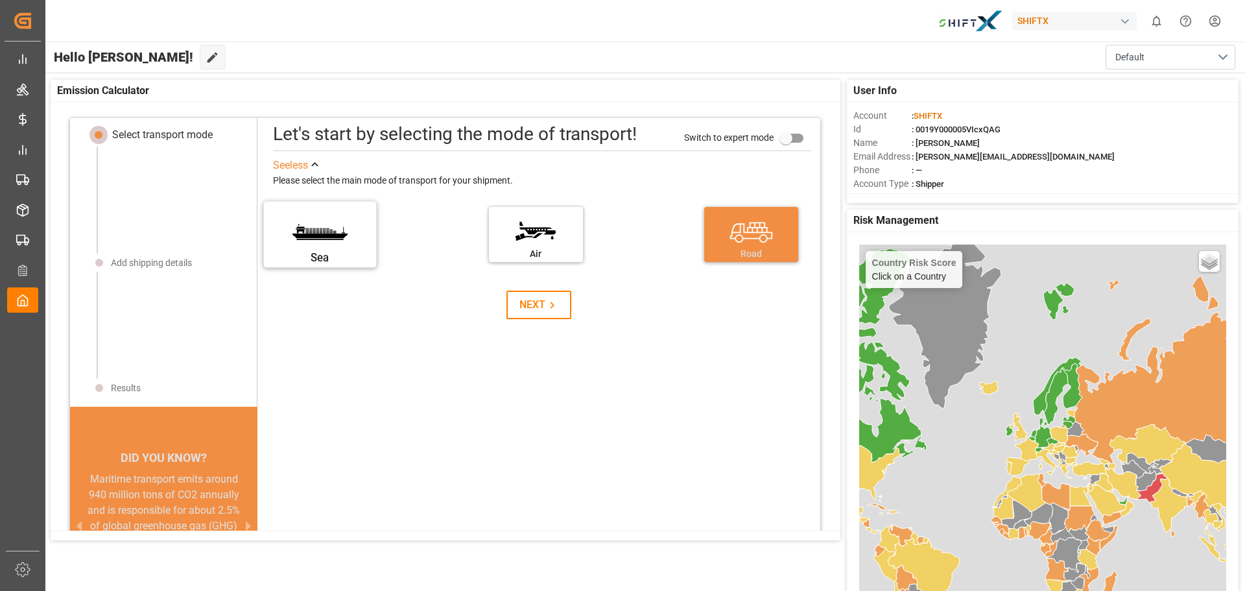
click at [333, 239] on label "Sea" at bounding box center [320, 230] width 97 height 54
click at [0, 0] on input "Sea" at bounding box center [0, 0] width 0 height 0
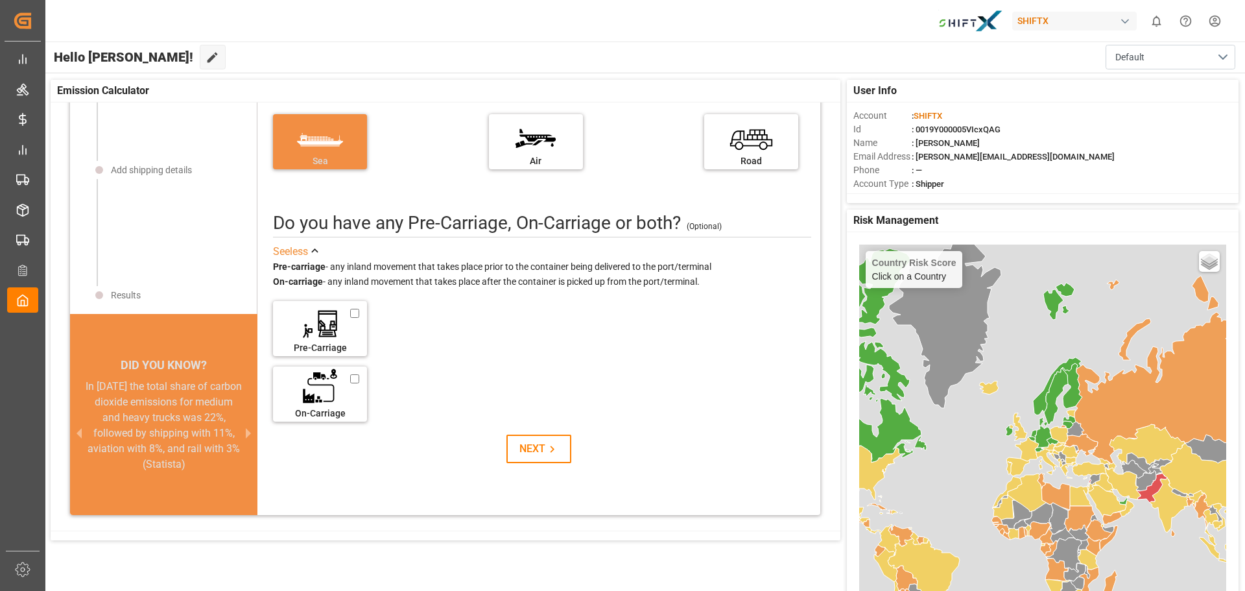
scroll to position [69, 0]
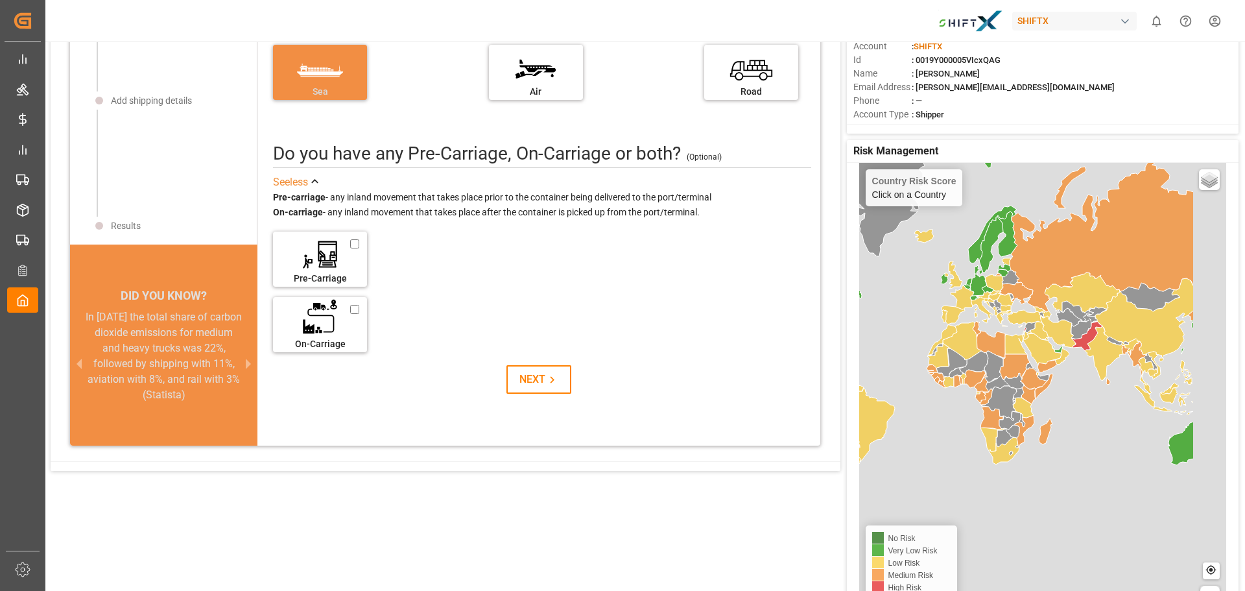
drag, startPoint x: 998, startPoint y: 467, endPoint x: 933, endPoint y: 397, distance: 95.5
click at [933, 397] on div "Country Risk Score Click on a Country Basic Grayscale Streets Dark Countries Lo…" at bounding box center [1042, 397] width 367 height 468
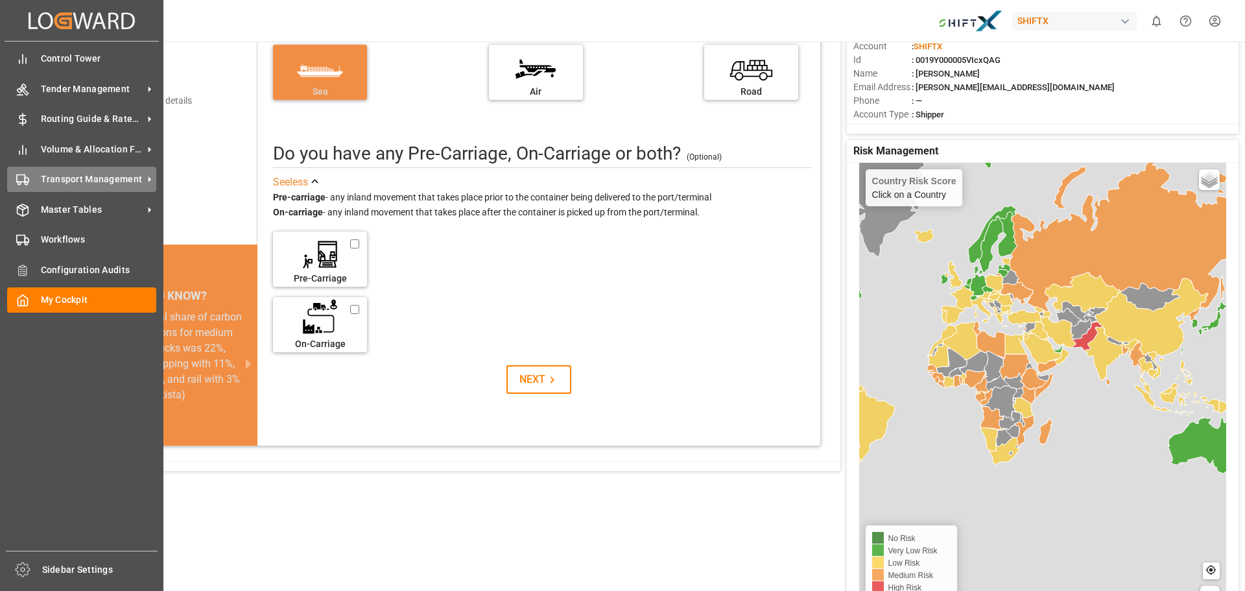
click at [57, 184] on span "Transport Management" at bounding box center [92, 180] width 102 height 14
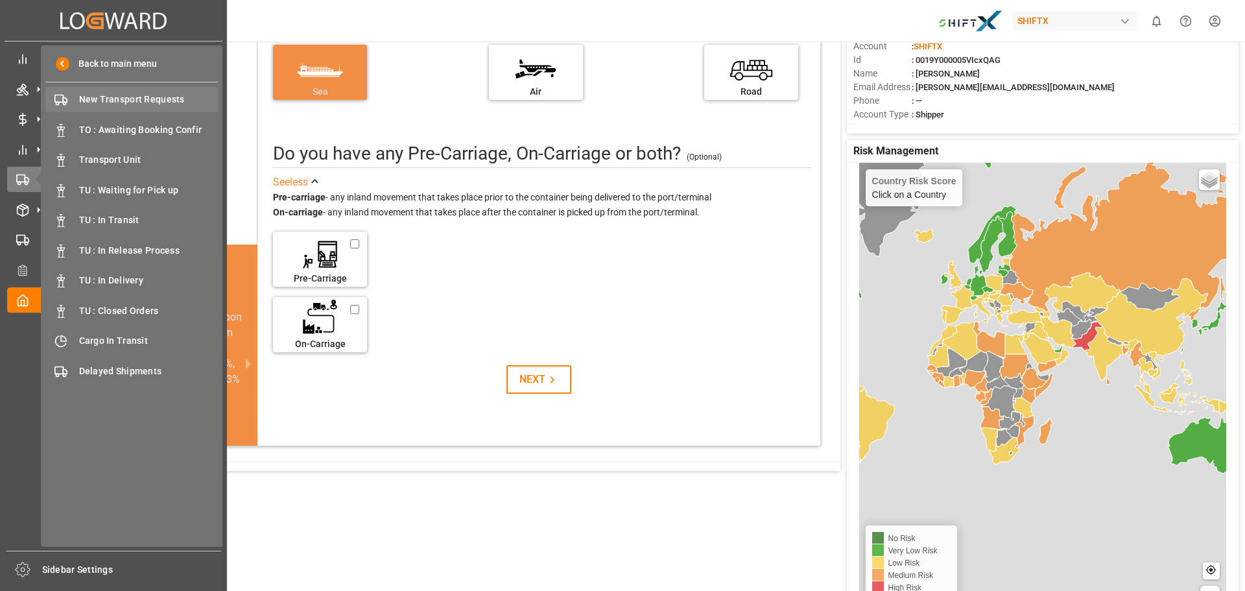
click at [149, 99] on span "New Transport Requests" at bounding box center [148, 100] width 139 height 14
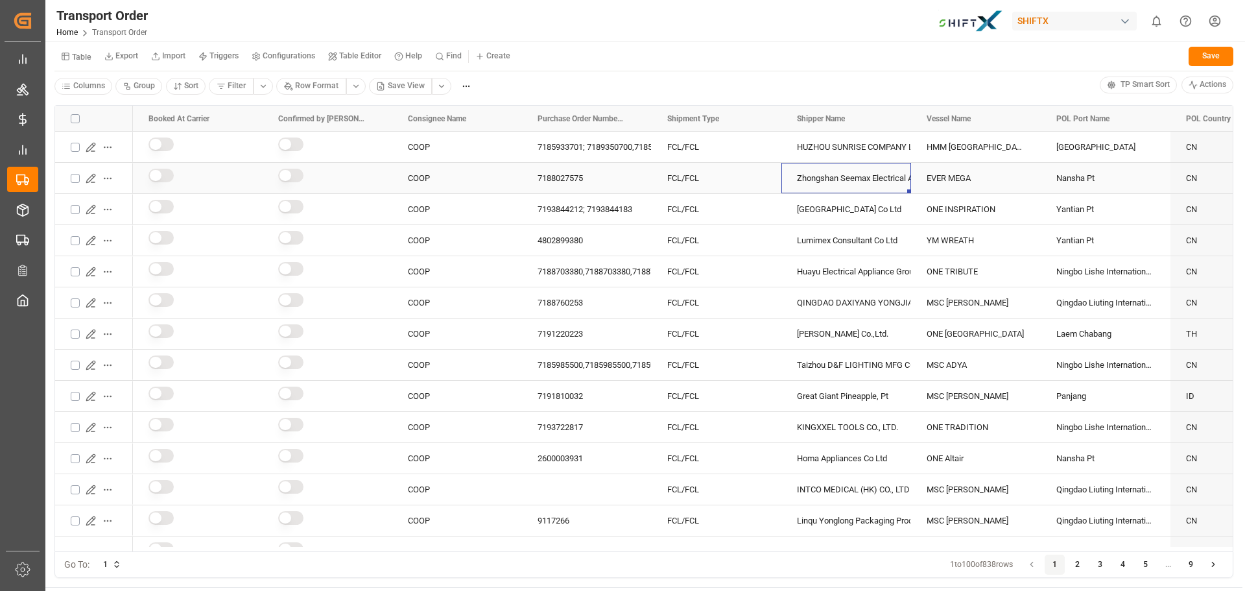
drag, startPoint x: 797, startPoint y: 184, endPoint x: 720, endPoint y: 184, distance: 77.2
drag, startPoint x: 739, startPoint y: 175, endPoint x: 616, endPoint y: 174, distance: 123.2
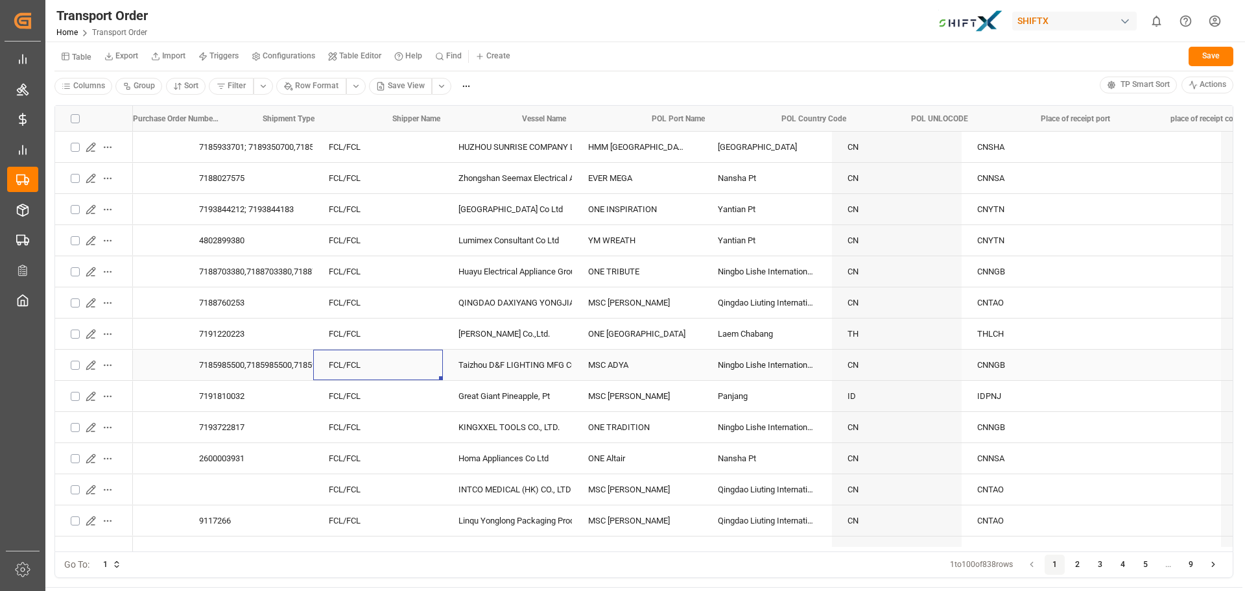
scroll to position [0, 525]
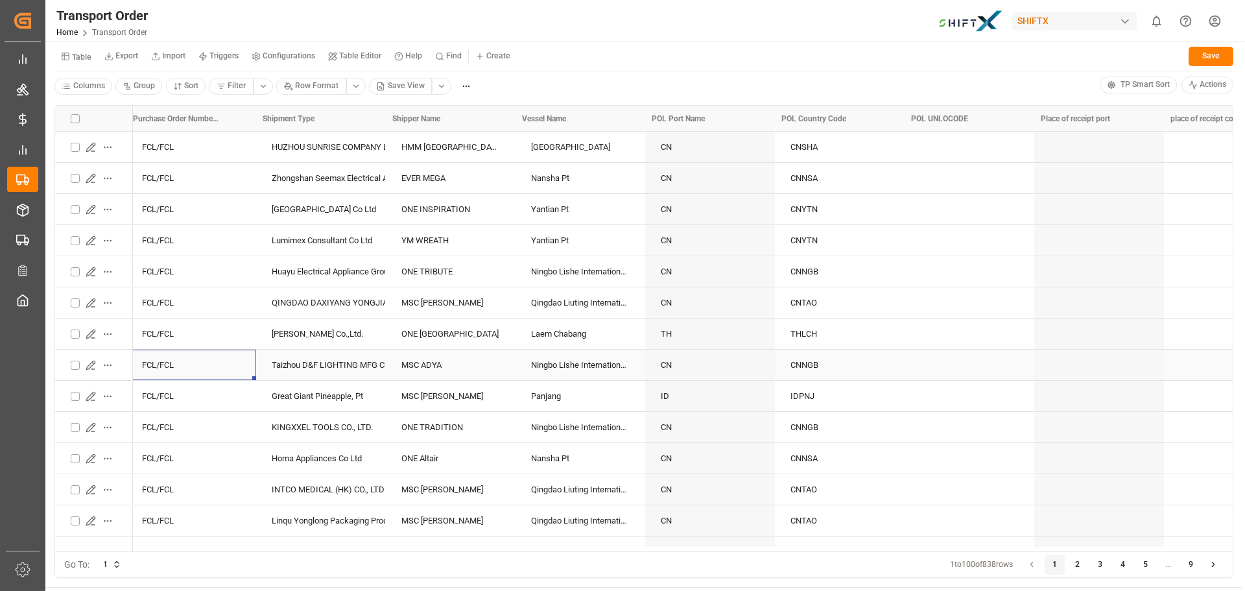
drag, startPoint x: 745, startPoint y: 351, endPoint x: 772, endPoint y: 351, distance: 26.6
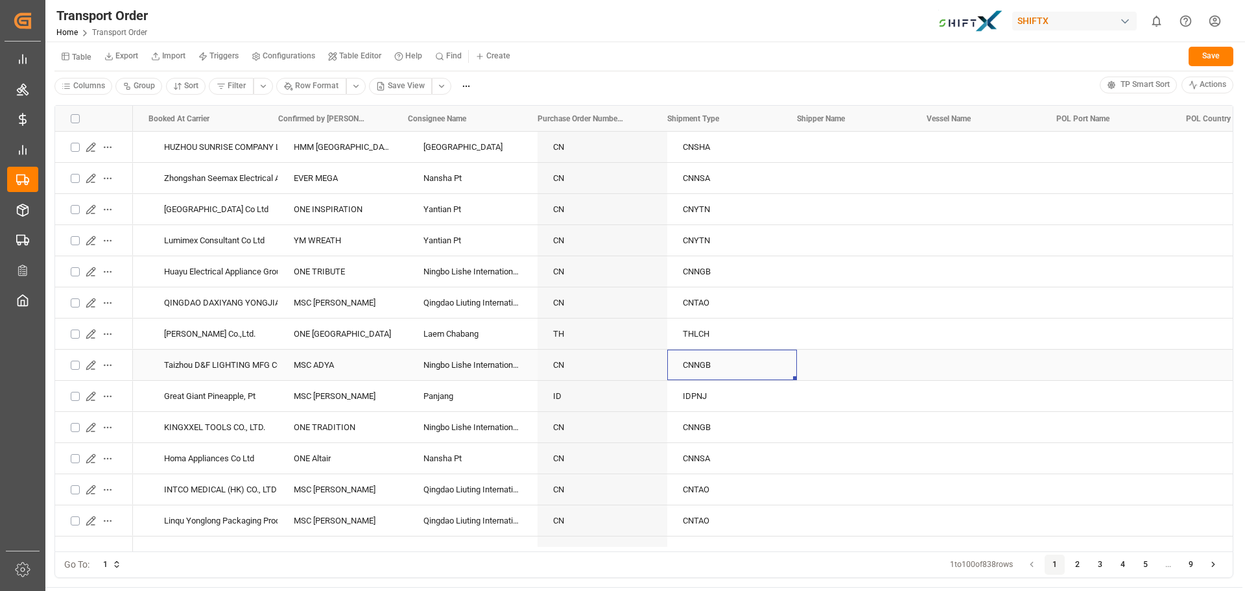
scroll to position [0, 0]
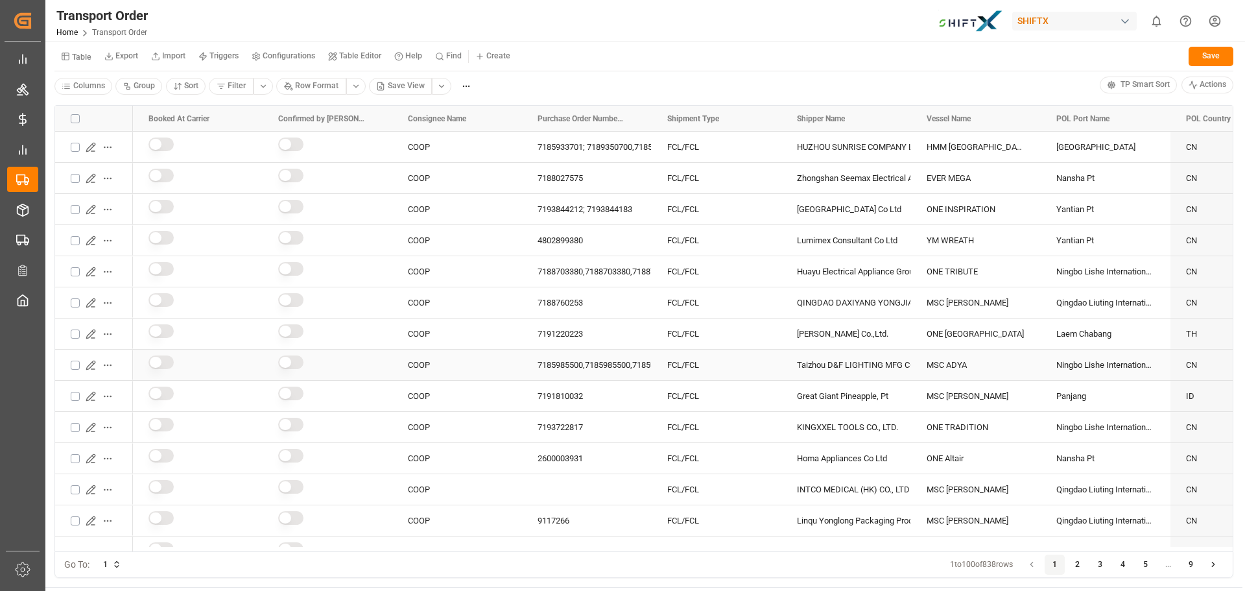
drag, startPoint x: 772, startPoint y: 351, endPoint x: 251, endPoint y: 207, distance: 540.4
click at [448, 84] on html "Created by potrace 1.15, written by Peter Selinger 2001-2017 Created by potrace…" at bounding box center [622, 295] width 1245 height 591
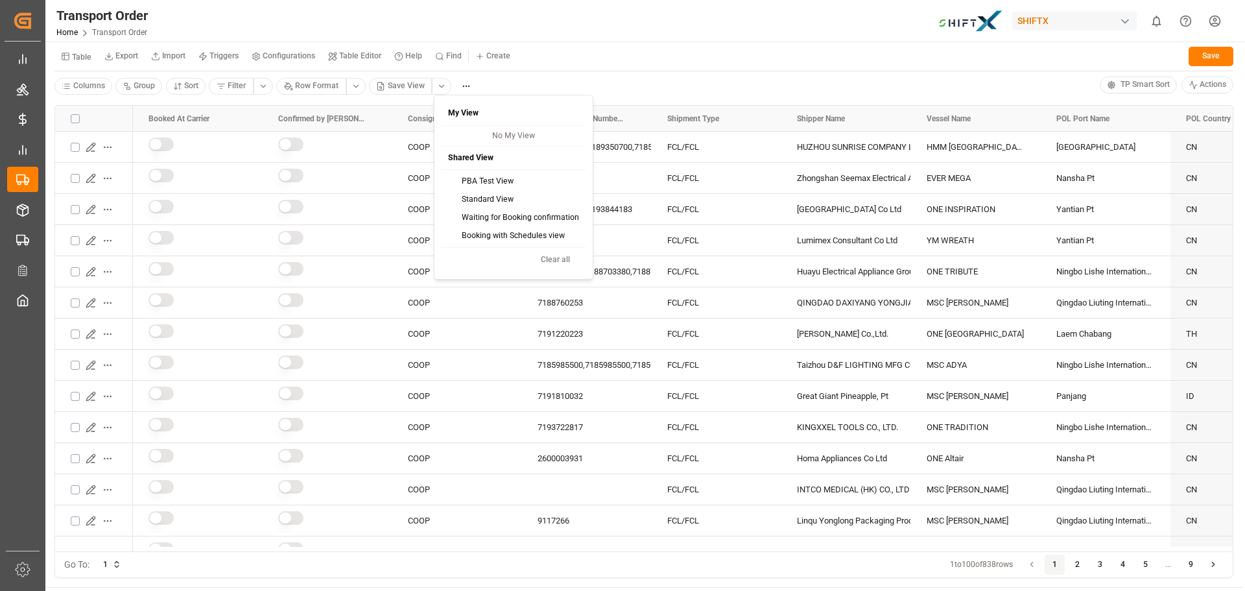
click at [471, 180] on div "PBA Test View" at bounding box center [514, 182] width 140 height 18
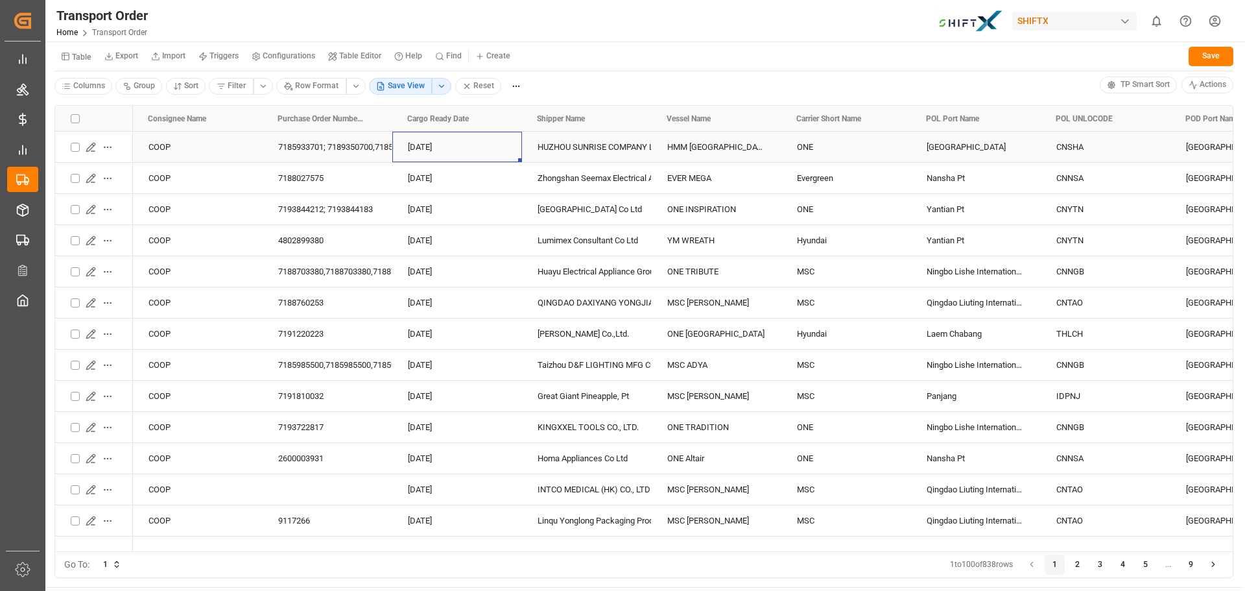
scroll to position [0, 30]
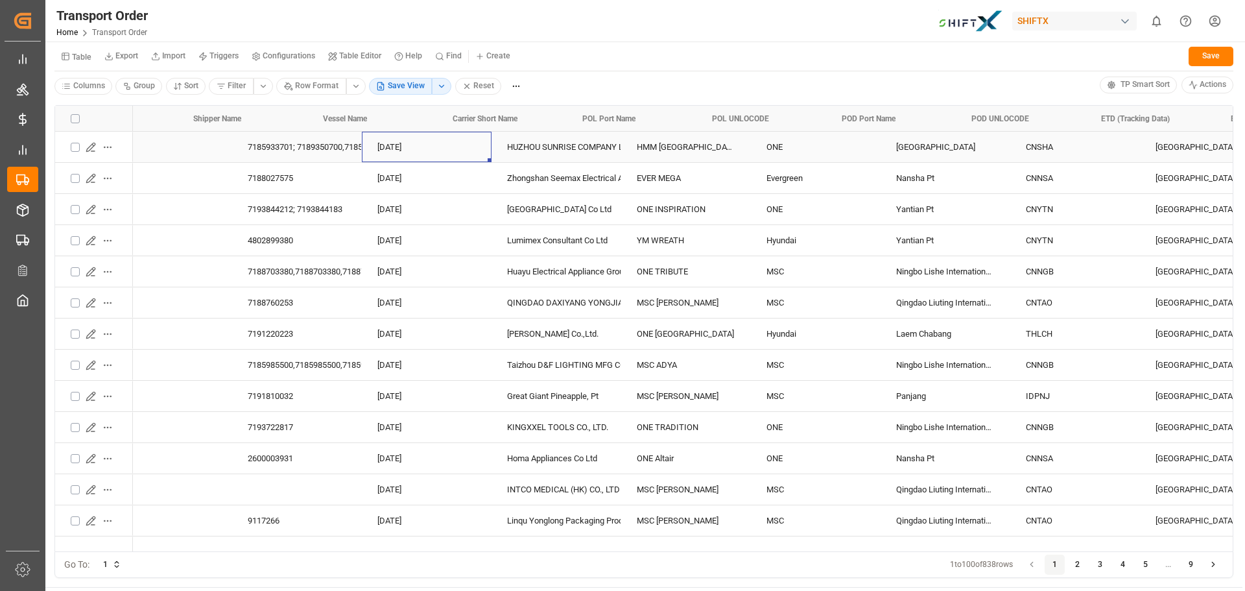
drag, startPoint x: 501, startPoint y: 145, endPoint x: 616, endPoint y: 145, distance: 115.5
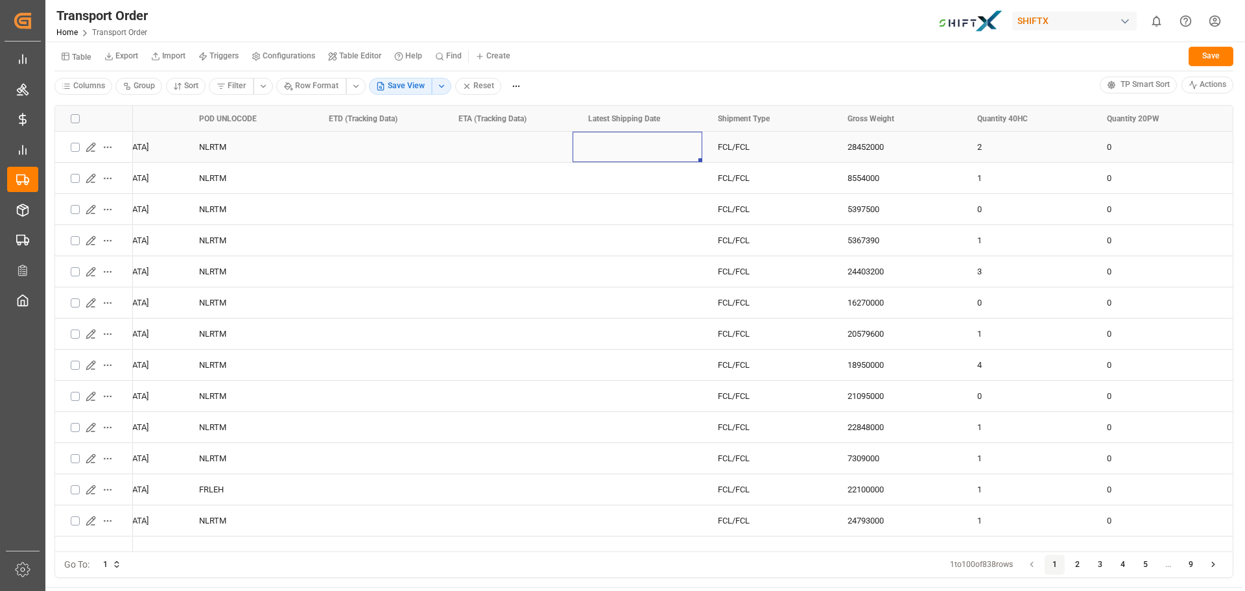
scroll to position [0, 0]
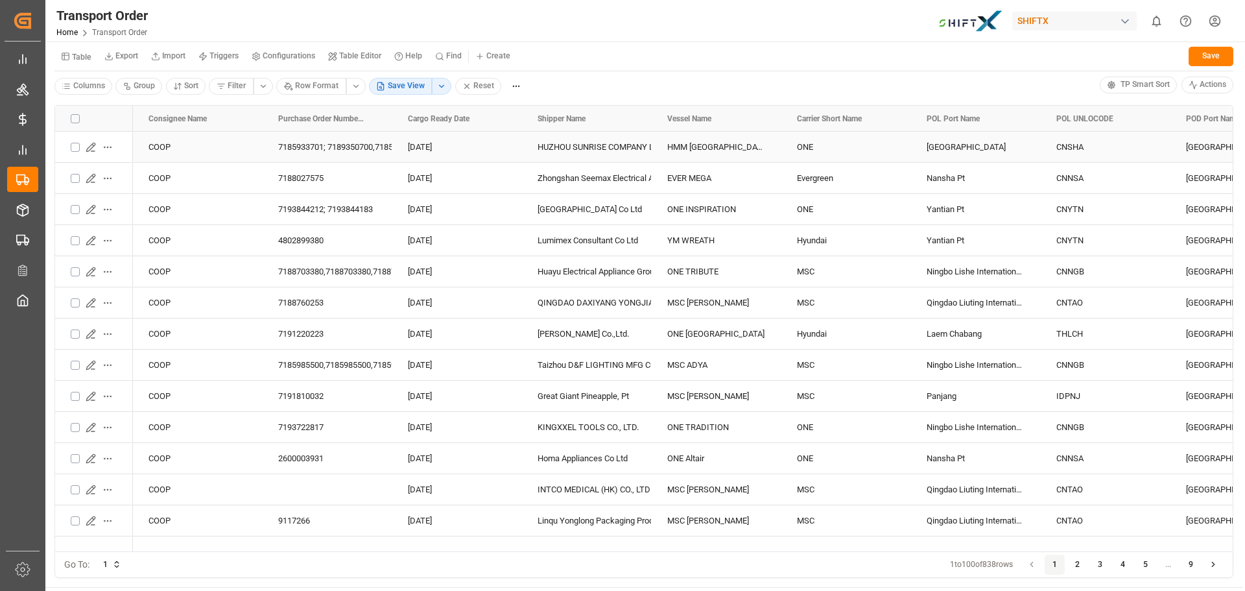
drag, startPoint x: 621, startPoint y: 145, endPoint x: 302, endPoint y: 154, distance: 319.3
click at [576, 79] on div "Columns Group Sort Filter Row Format Save View Reset" at bounding box center [577, 86] width 1046 height 19
click at [737, 59] on div "Table Export Import Triggers Configurations Table Editor Help Find Create Refre…" at bounding box center [643, 58] width 1179 height 27
click at [400, 21] on div "Transport Order Home Transport Order SHIFTX 0 Notifications Only show unread Al…" at bounding box center [640, 21] width 1209 height 42
click at [1125, 53] on icon at bounding box center [1124, 54] width 7 height 3
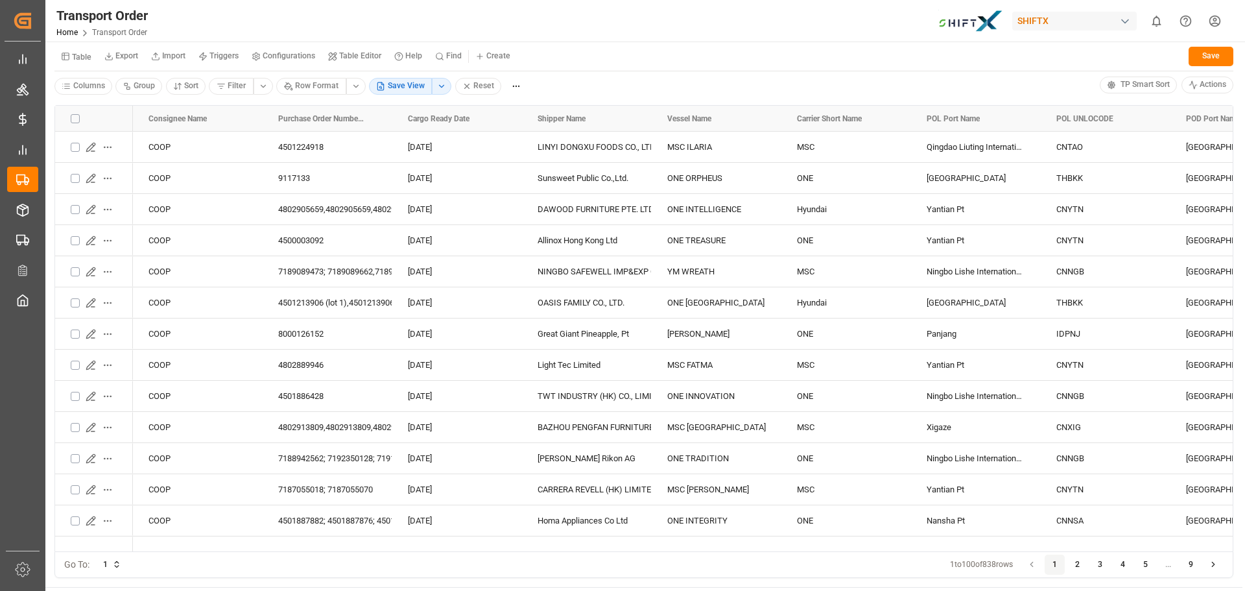
click at [687, 42] on div "Table Export Import Triggers Configurations Table Editor Help Find Create Save …" at bounding box center [643, 69] width 1197 height 54
click at [658, 20] on div "Transport Order Home Transport Order SHIFTX 0 Notifications Only show unread Al…" at bounding box center [640, 21] width 1209 height 42
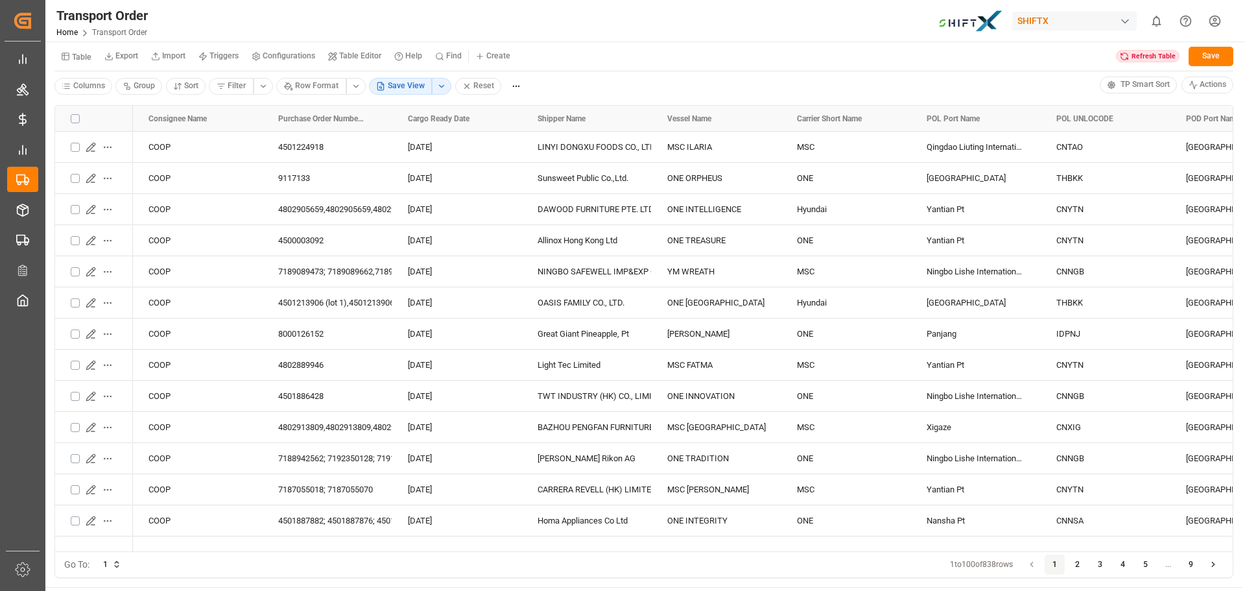
click at [631, 80] on div "Columns Group Sort Filter Row Format Save View Reset" at bounding box center [577, 86] width 1046 height 19
click at [900, 73] on div "Table Export Import Triggers Configurations Table Editor Help Find Create Refre…" at bounding box center [643, 69] width 1197 height 54
click at [901, 69] on div "Table Export Import Triggers Configurations Table Editor Help Find Create Refre…" at bounding box center [643, 58] width 1179 height 27
click at [1142, 55] on div "Refresh Table" at bounding box center [1148, 56] width 64 height 13
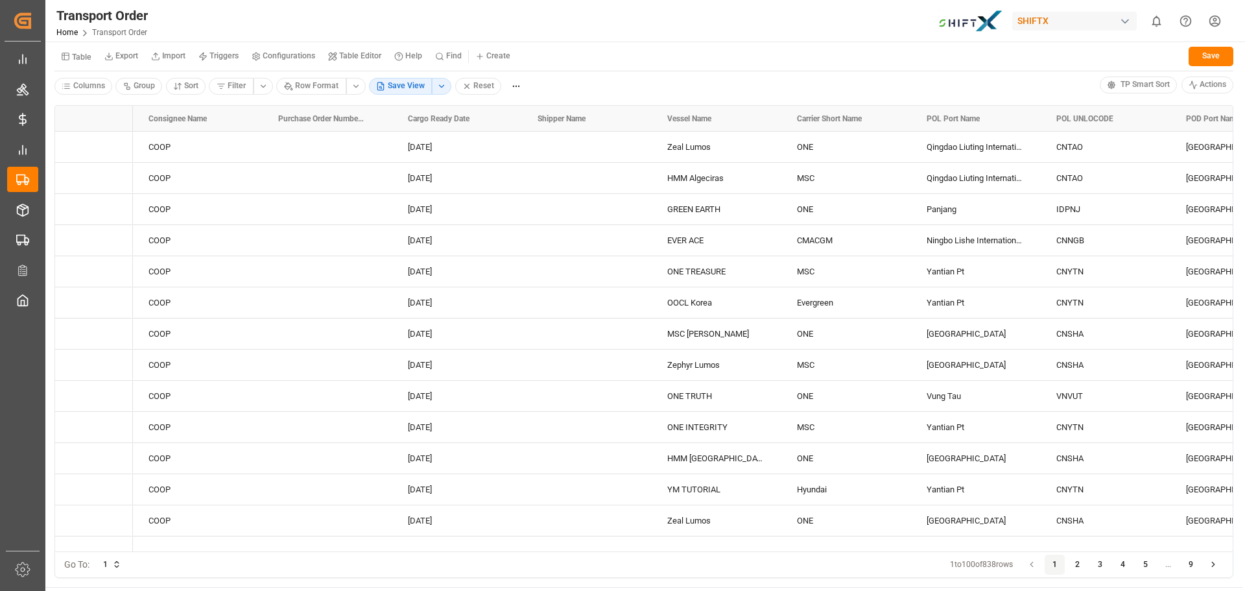
click at [1055, 42] on div "Table Export Import Triggers Configurations Table Editor Help Find Create Save …" at bounding box center [643, 69] width 1197 height 54
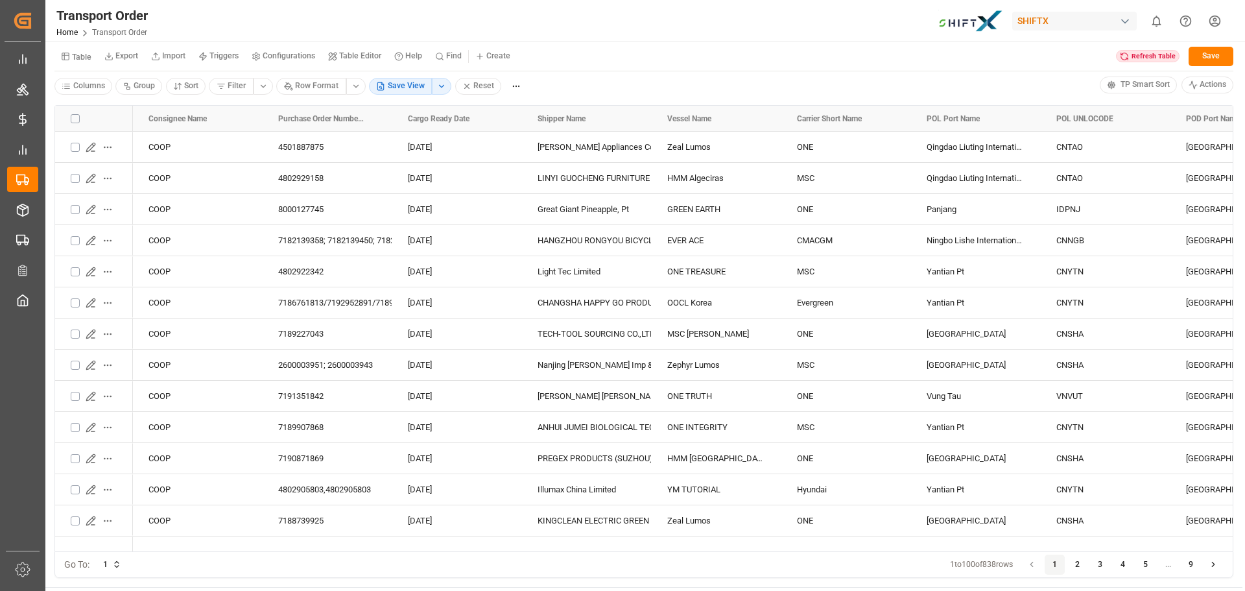
click at [1141, 52] on div "Refresh Table" at bounding box center [1148, 56] width 64 height 13
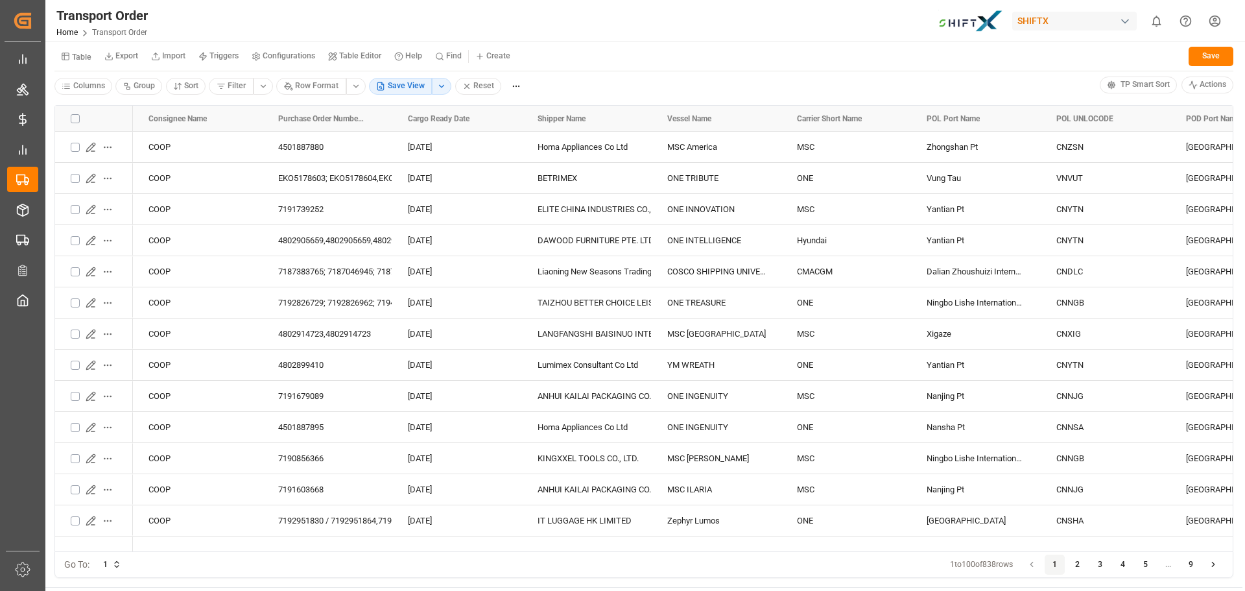
click at [1050, 51] on div "Table Export Import Triggers Configurations Table Editor Help Find Create Save" at bounding box center [643, 58] width 1179 height 27
click at [976, 71] on div "Table Export Import Triggers Configurations Table Editor Help Find Create Save" at bounding box center [643, 58] width 1179 height 27
click at [579, 58] on div "Table Export Import Triggers Configurations Table Editor Help Find Create Save" at bounding box center [643, 58] width 1179 height 27
click at [573, 42] on div "Table Export Import Triggers Configurations Table Editor Help Find Create Save …" at bounding box center [643, 69] width 1197 height 54
click at [540, 42] on div "Table Export Import Triggers Configurations Table Editor Help Find Create Save …" at bounding box center [643, 69] width 1197 height 54
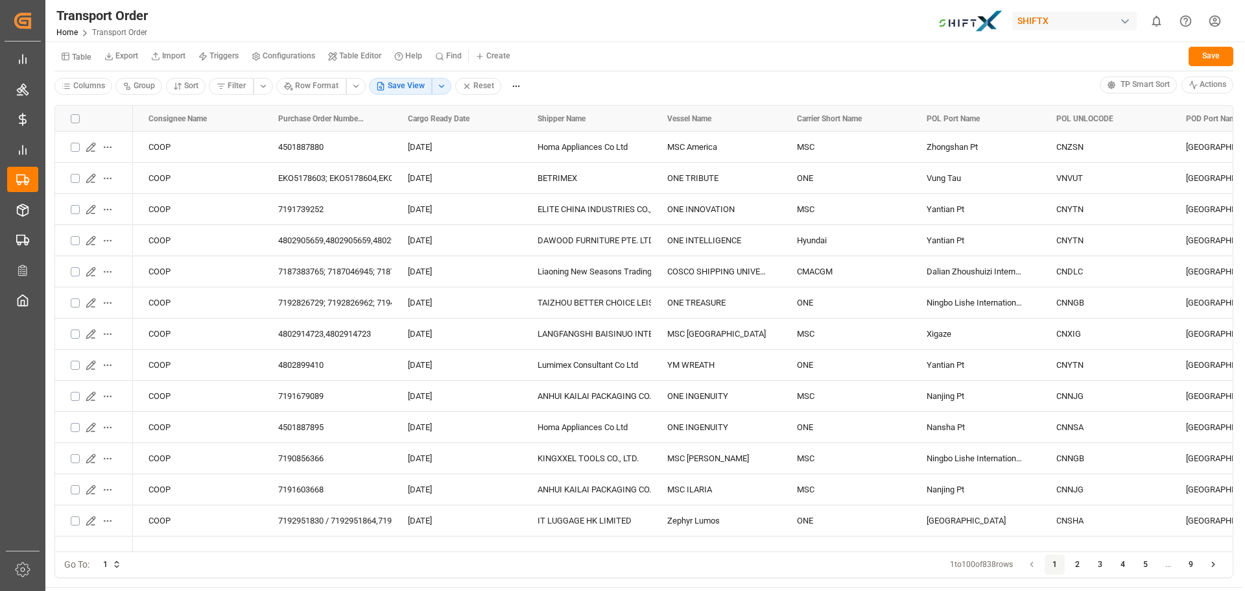
click at [612, 23] on div "Transport Order Home Transport Order SHIFTX 0 Notifications Only show unread Al…" at bounding box center [640, 21] width 1209 height 42
click at [619, 12] on div "Transport Order Home Transport Order SHIFTX 0 Notifications Only show unread Al…" at bounding box center [640, 21] width 1209 height 42
click at [293, 10] on div "Transport Order Home Transport Order SHIFTX 0 Notifications Only show unread Al…" at bounding box center [640, 21] width 1209 height 42
drag, startPoint x: 1158, startPoint y: 54, endPoint x: 1149, endPoint y: 57, distance: 8.8
click at [1158, 54] on div "Refresh Table" at bounding box center [1148, 56] width 64 height 13
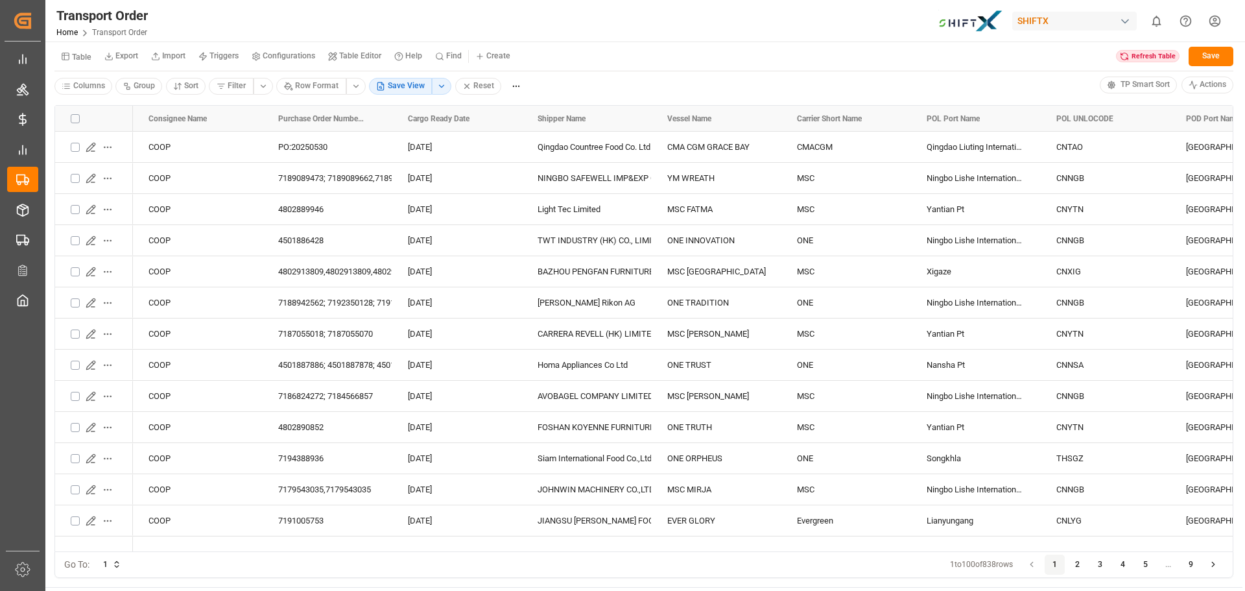
click at [327, 0] on div "Transport Order Home Transport Order SHIFTX 0 Notifications Only show unread Al…" at bounding box center [640, 21] width 1209 height 42
click at [1127, 56] on icon at bounding box center [1124, 56] width 9 height 9
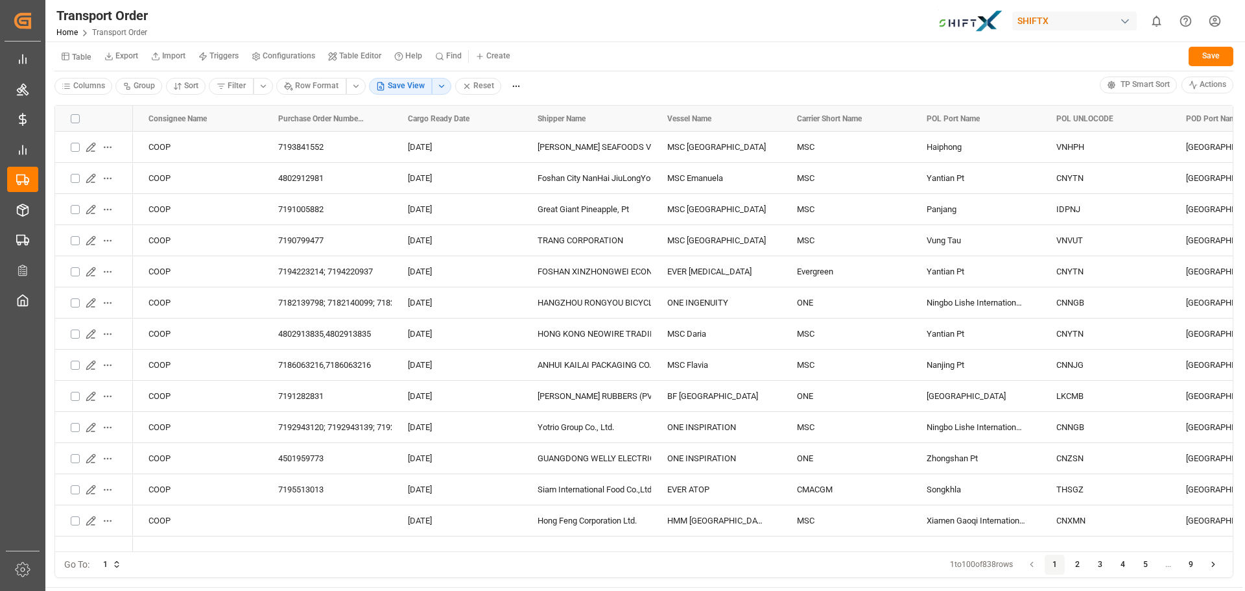
click at [626, 21] on div "Transport Order Home Transport Order SHIFTX 0 Notifications Only show unread Al…" at bounding box center [640, 21] width 1209 height 42
